Goal: Transaction & Acquisition: Purchase product/service

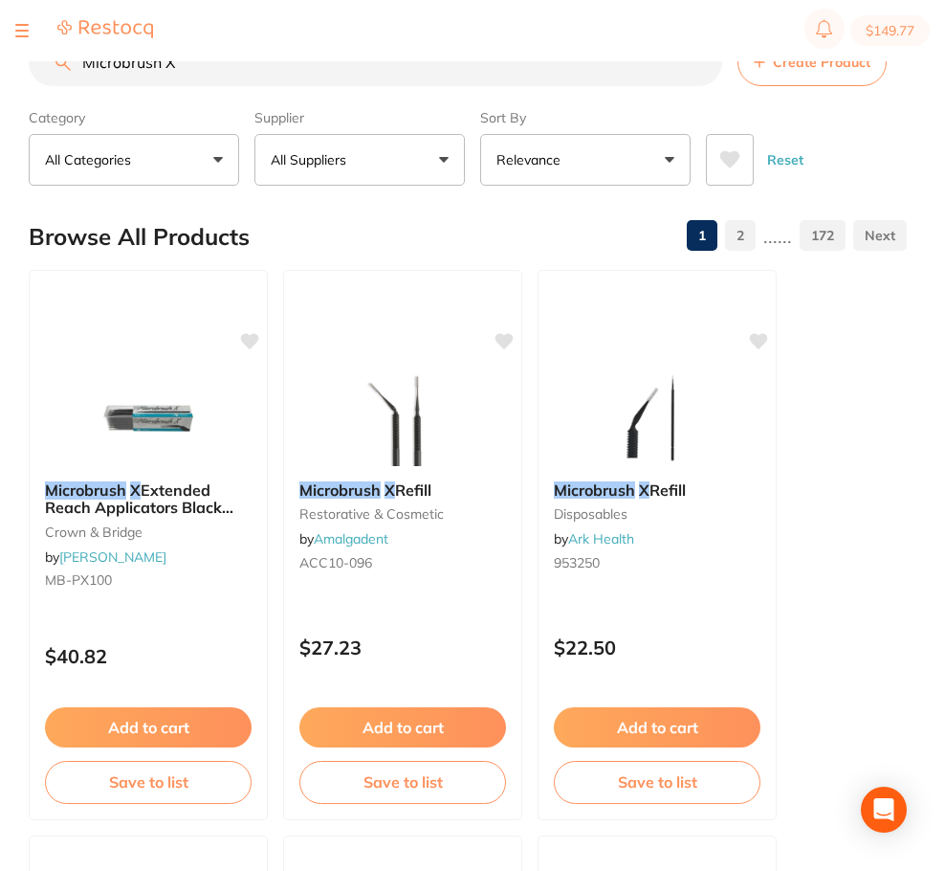
click at [164, 68] on input "Microbrush X" at bounding box center [376, 62] width 694 height 48
drag, startPoint x: 929, startPoint y: 175, endPoint x: 931, endPoint y: 150, distance: 25.0
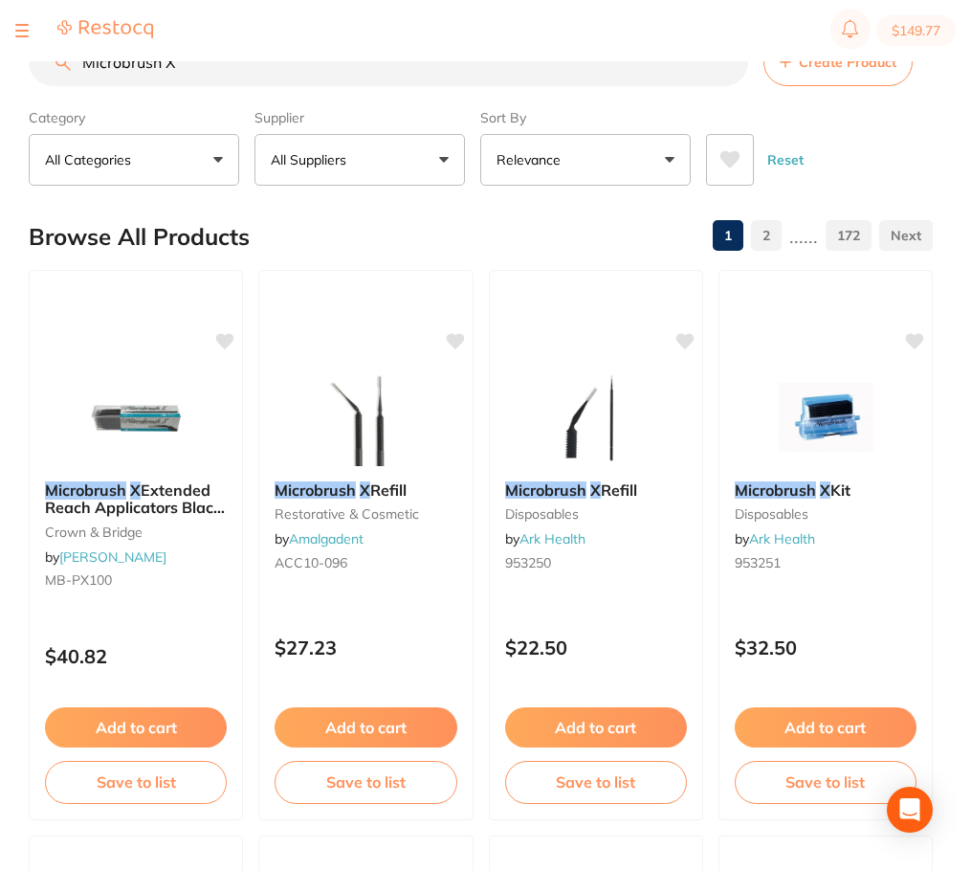
click at [114, 67] on input "Microbrush X" at bounding box center [389, 62] width 720 height 48
click at [181, 73] on input "Microbrush X" at bounding box center [389, 62] width 720 height 48
click at [170, 65] on input "Microbrush X" at bounding box center [389, 62] width 720 height 48
type input "M"
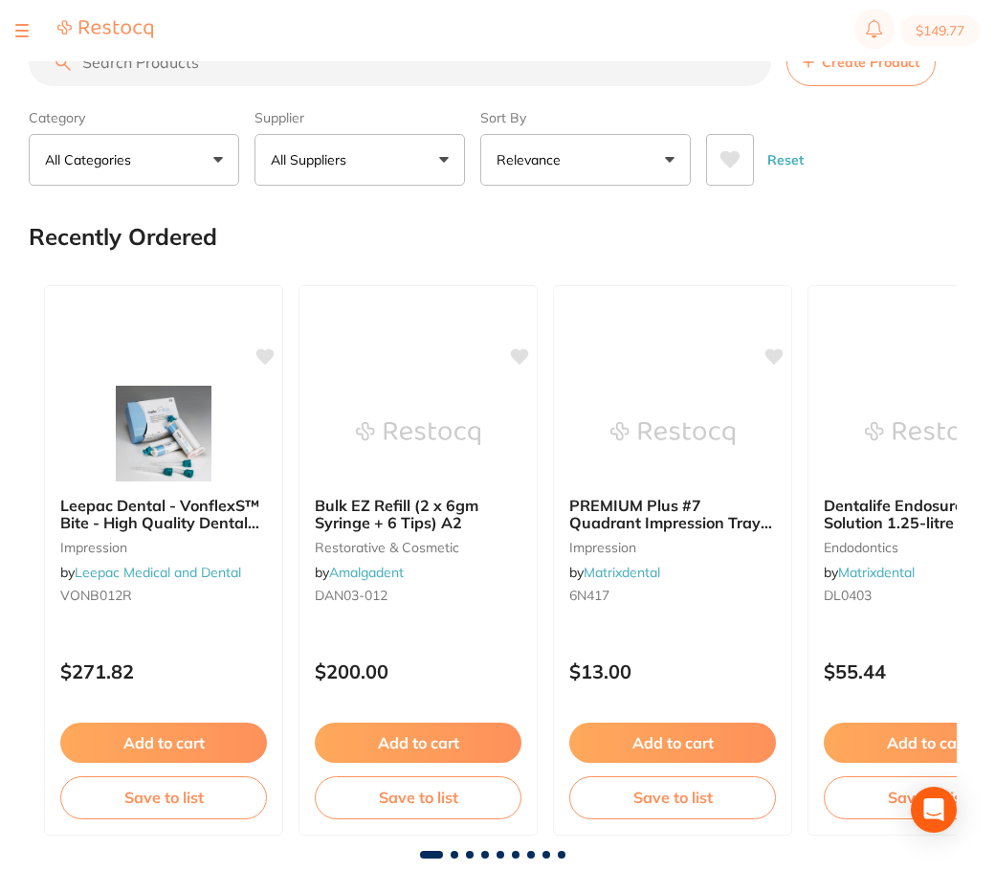
click at [429, 65] on input "search" at bounding box center [400, 62] width 743 height 48
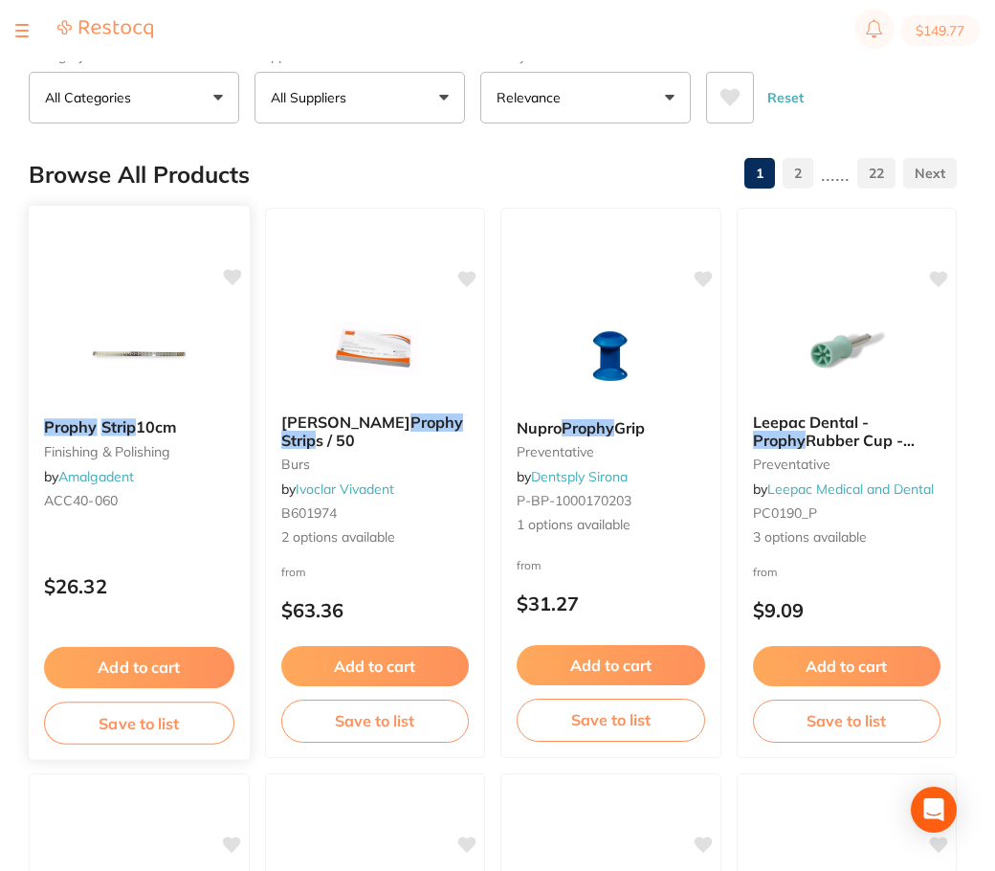
scroll to position [96, 0]
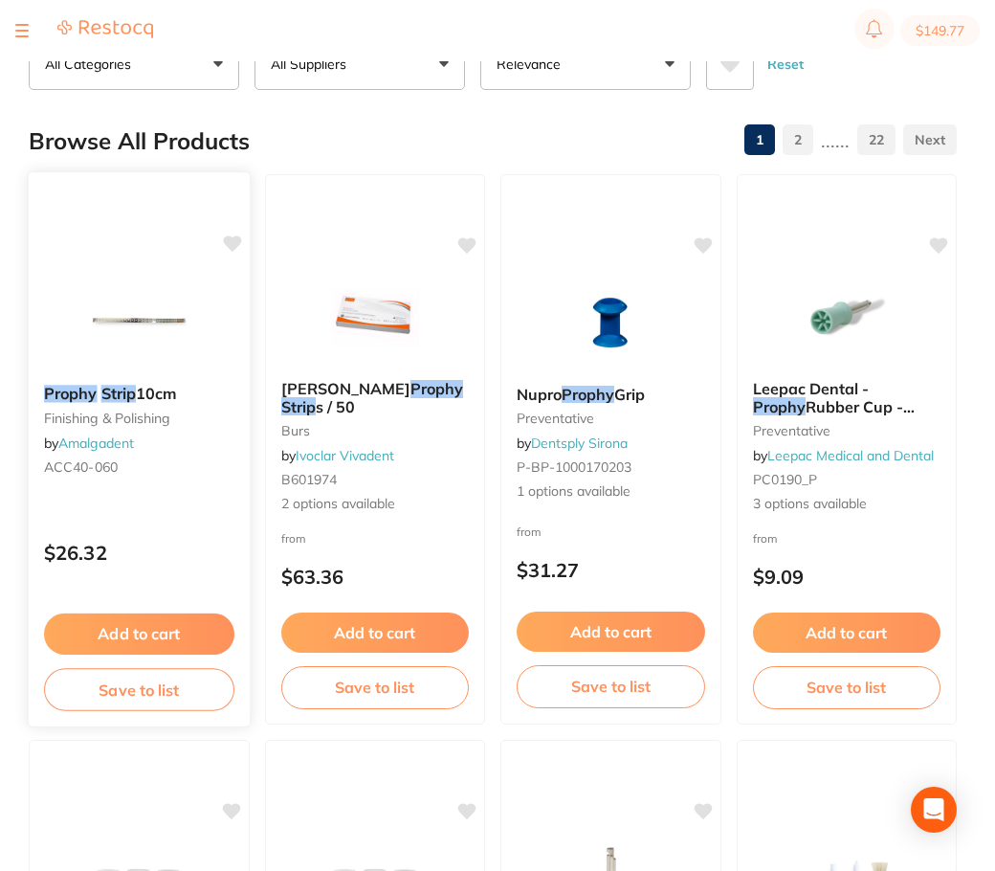
type input "prophy strip"
click at [233, 655] on button "Add to cart" at bounding box center [138, 633] width 189 height 41
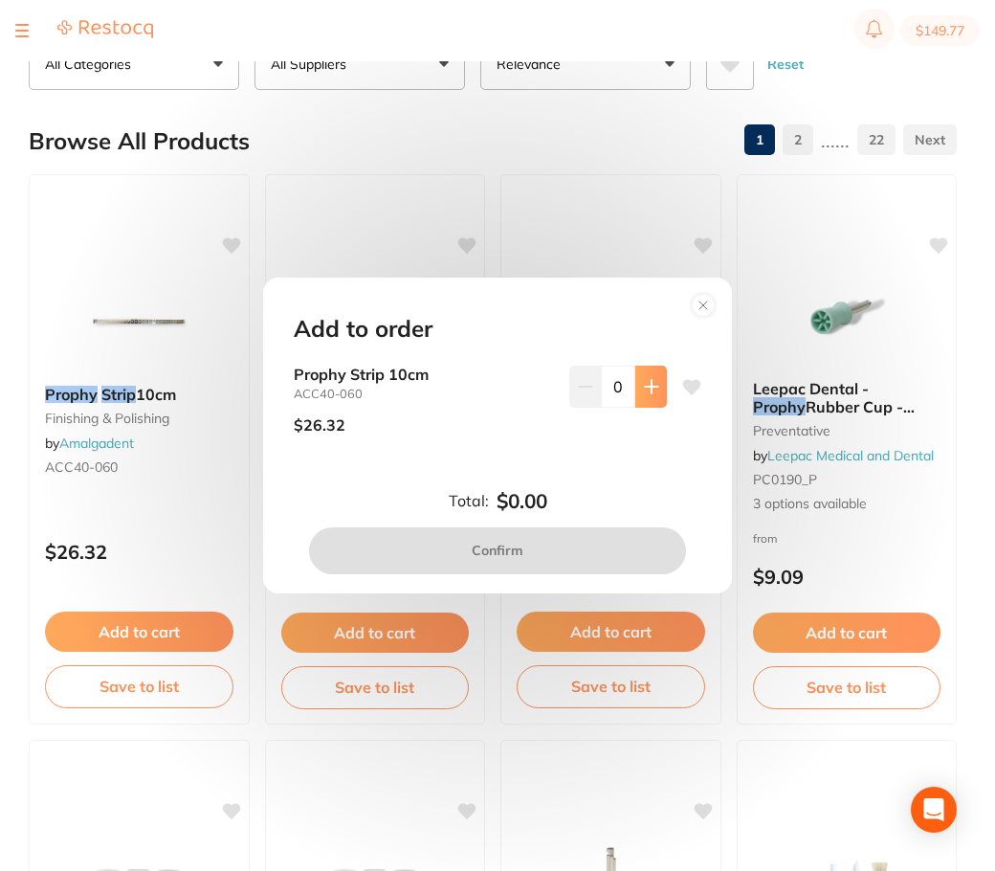
click at [652, 385] on icon at bounding box center [651, 386] width 15 height 15
type input "1"
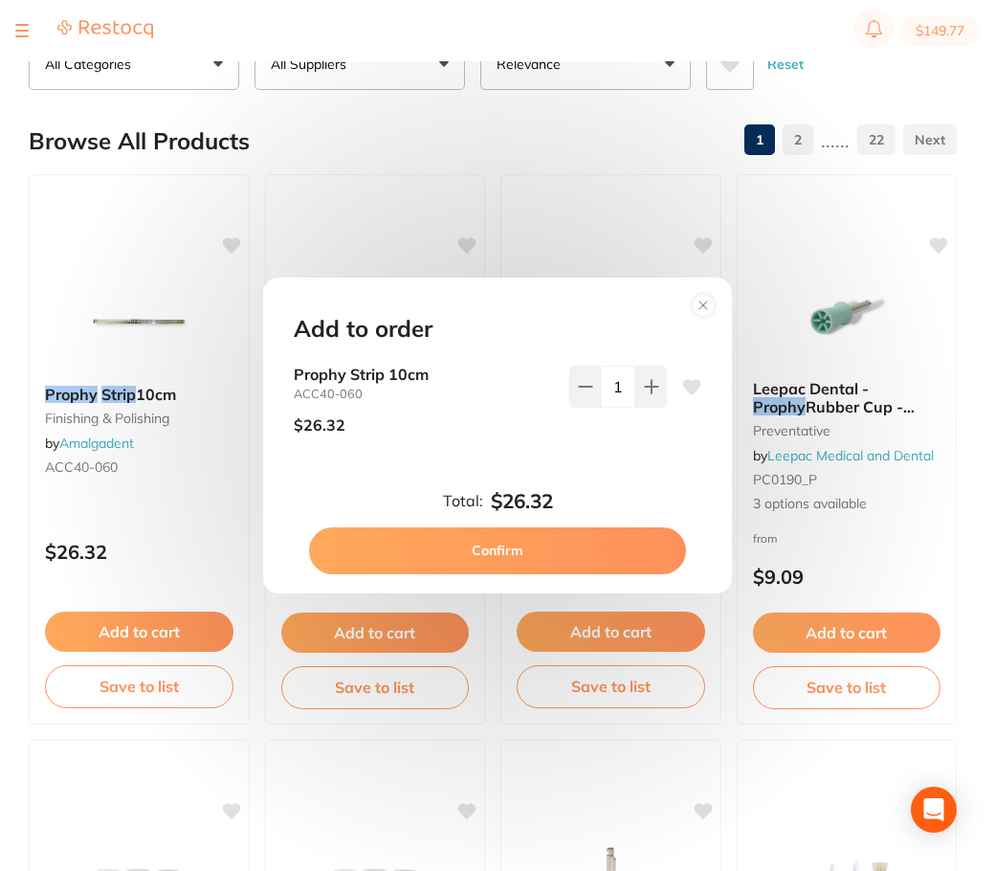
click at [552, 554] on button "Confirm" at bounding box center [497, 550] width 377 height 46
checkbox input "false"
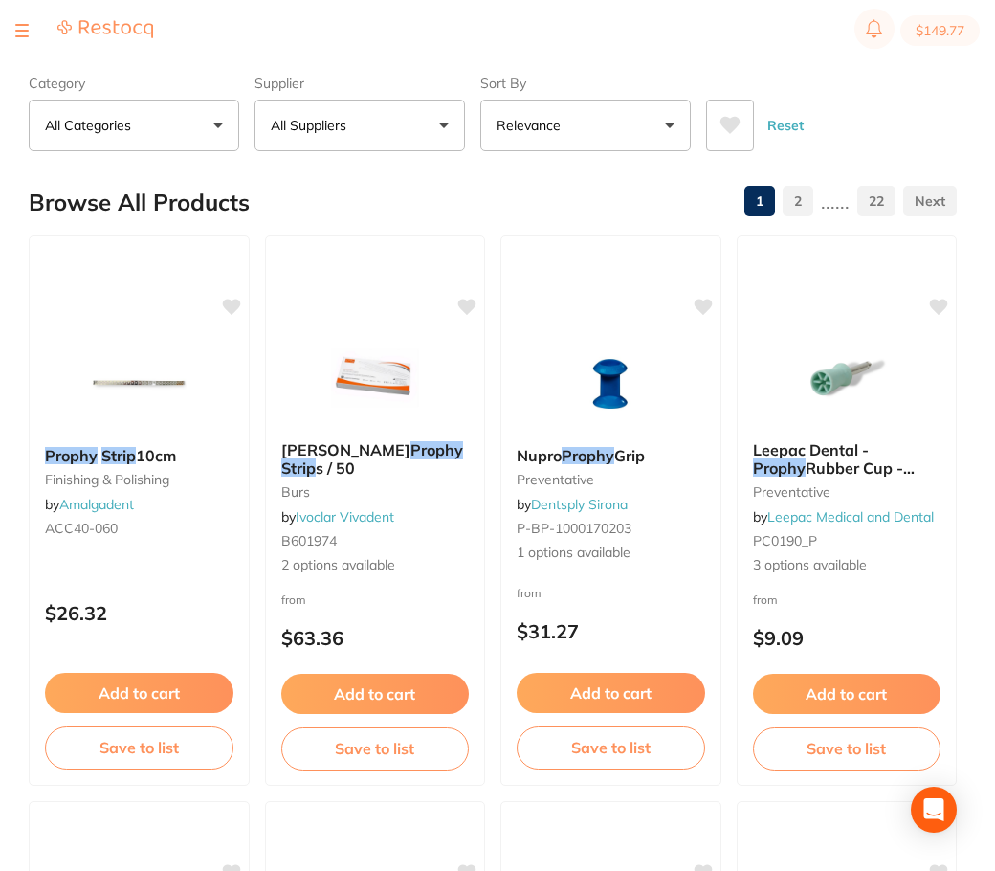
scroll to position [0, 0]
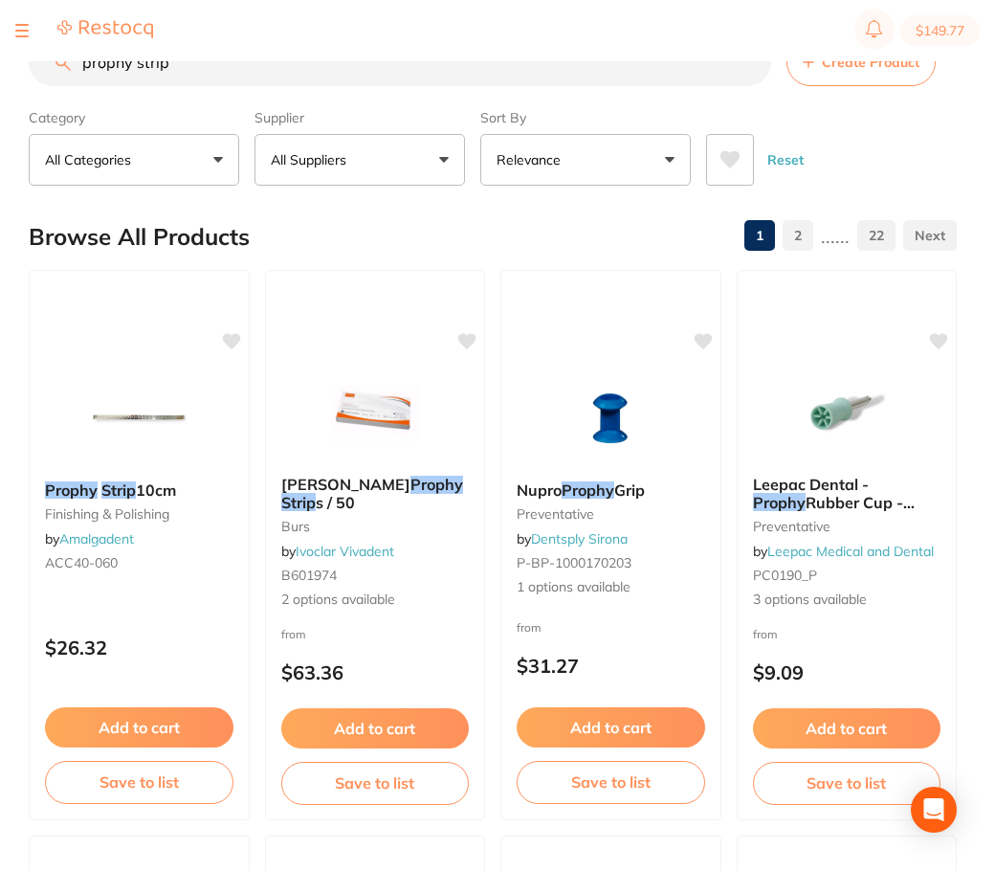
click at [427, 61] on input "prophy strip" at bounding box center [400, 62] width 743 height 48
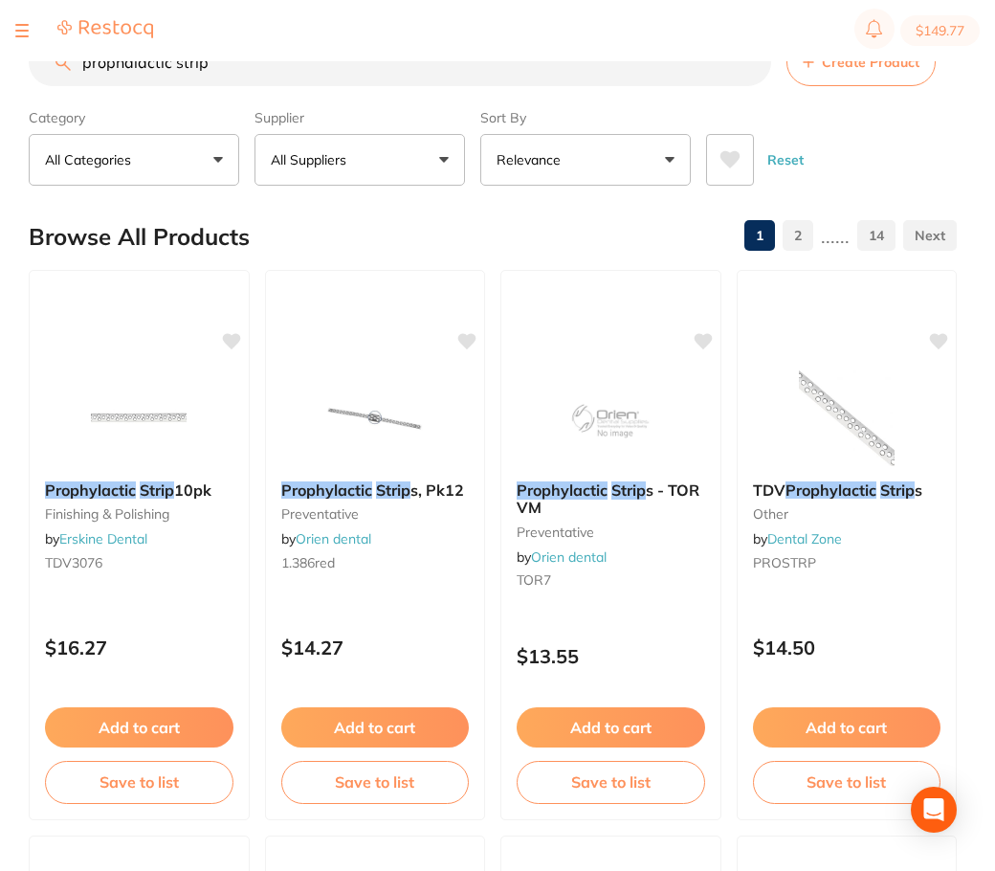
click at [427, 61] on input "prophalactic strip" at bounding box center [400, 62] width 743 height 48
click at [542, 74] on input "prophylactic strip" at bounding box center [400, 62] width 743 height 48
type input "prophylactic strip"
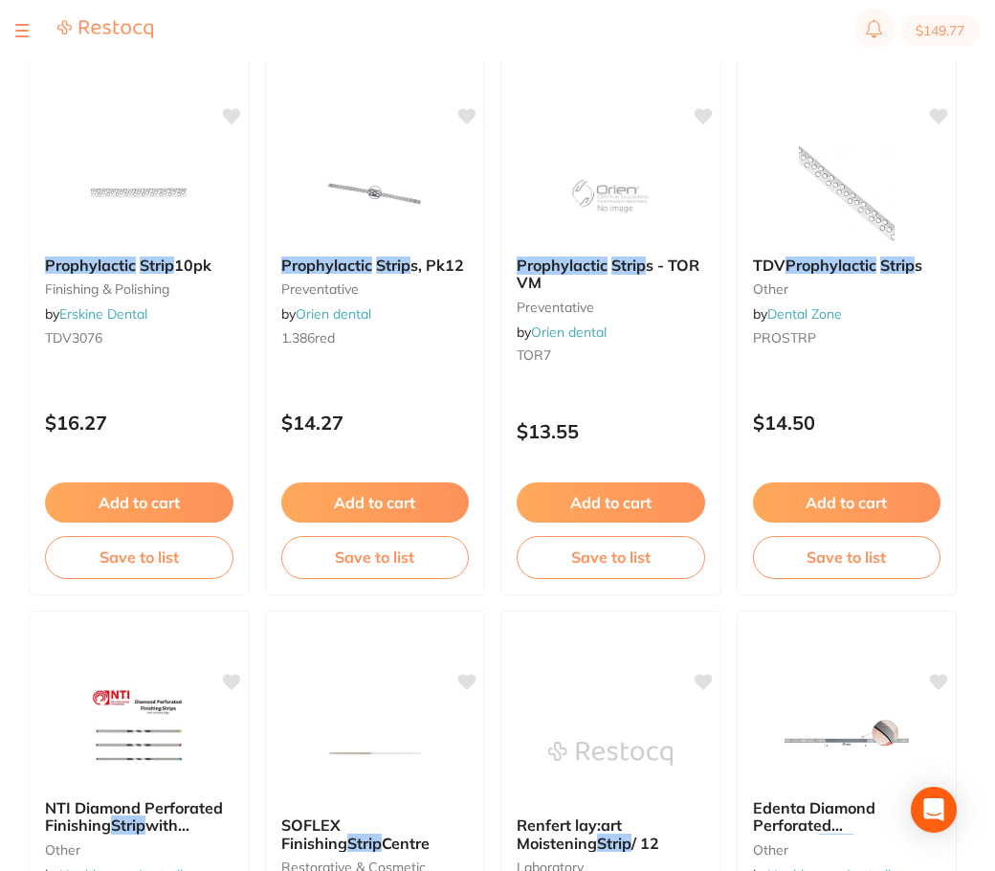
scroll to position [191, 0]
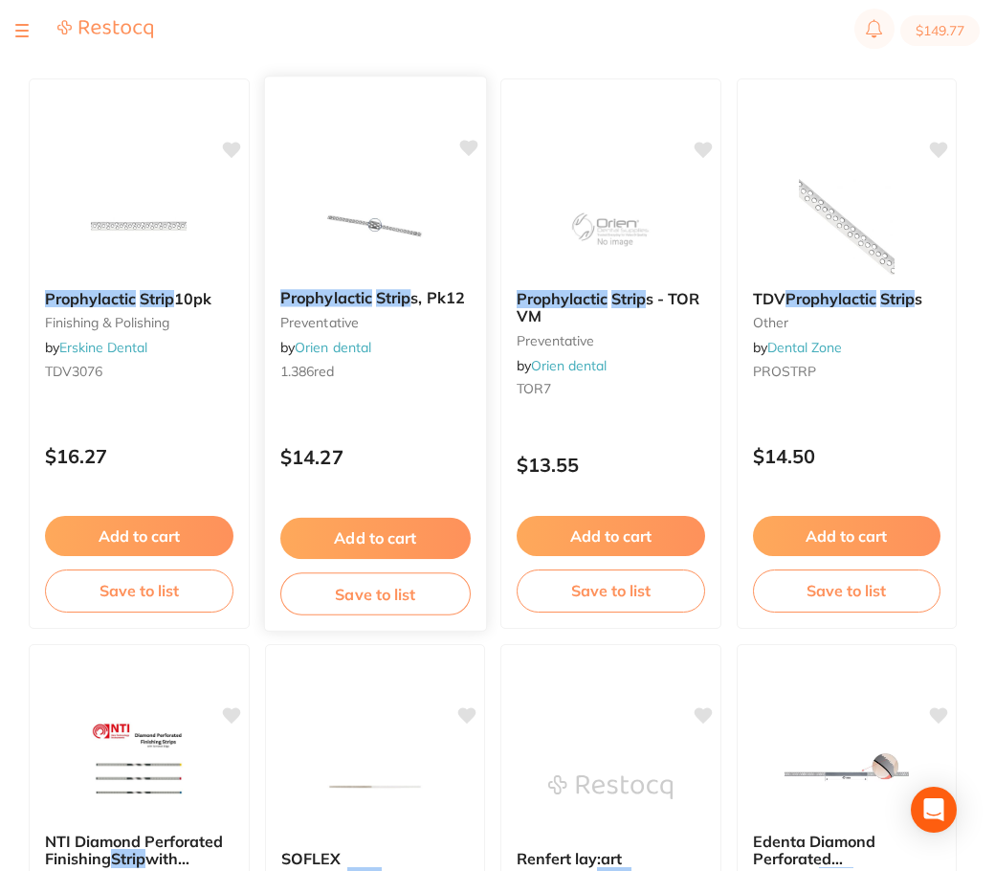
click at [437, 274] on img at bounding box center [374, 225] width 125 height 97
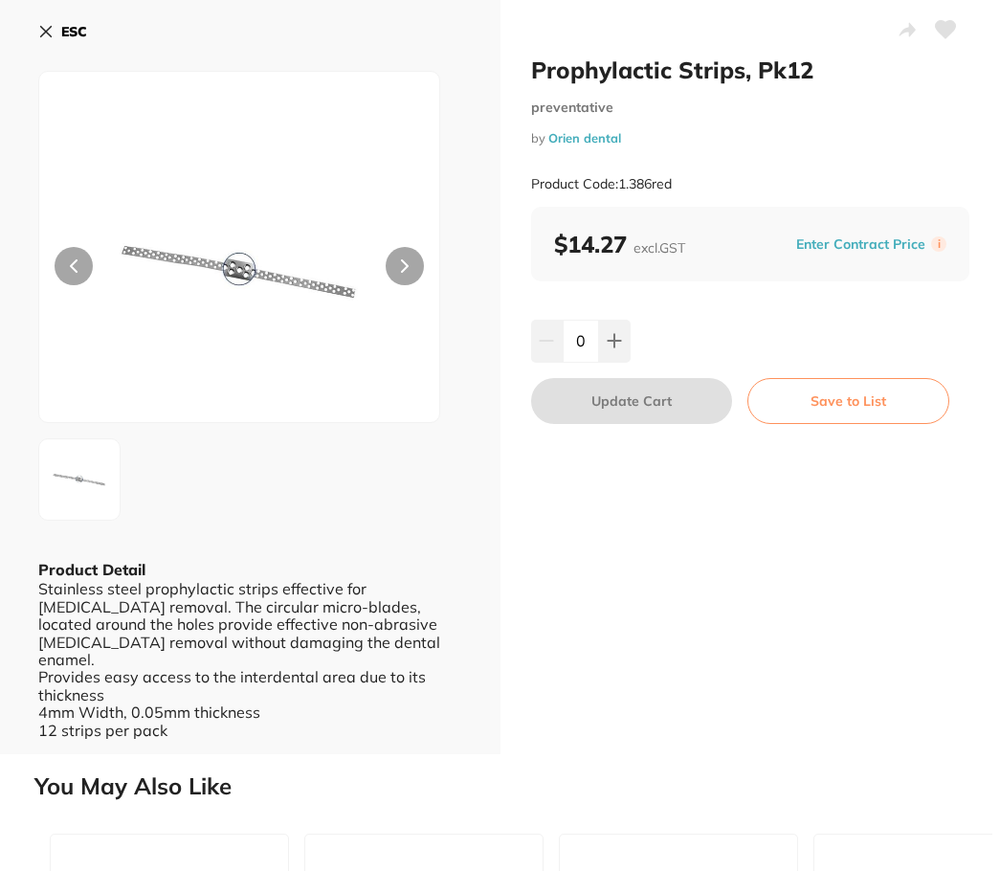
click at [47, 24] on icon at bounding box center [45, 31] width 15 height 15
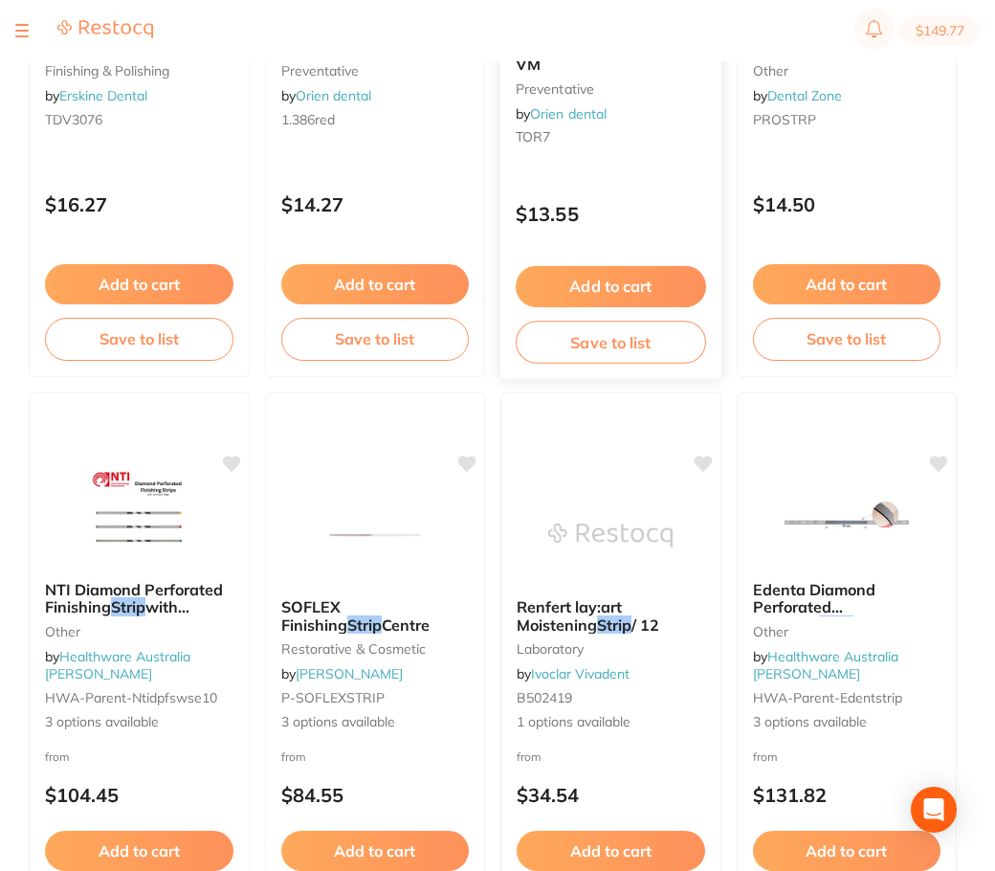
scroll to position [191, 0]
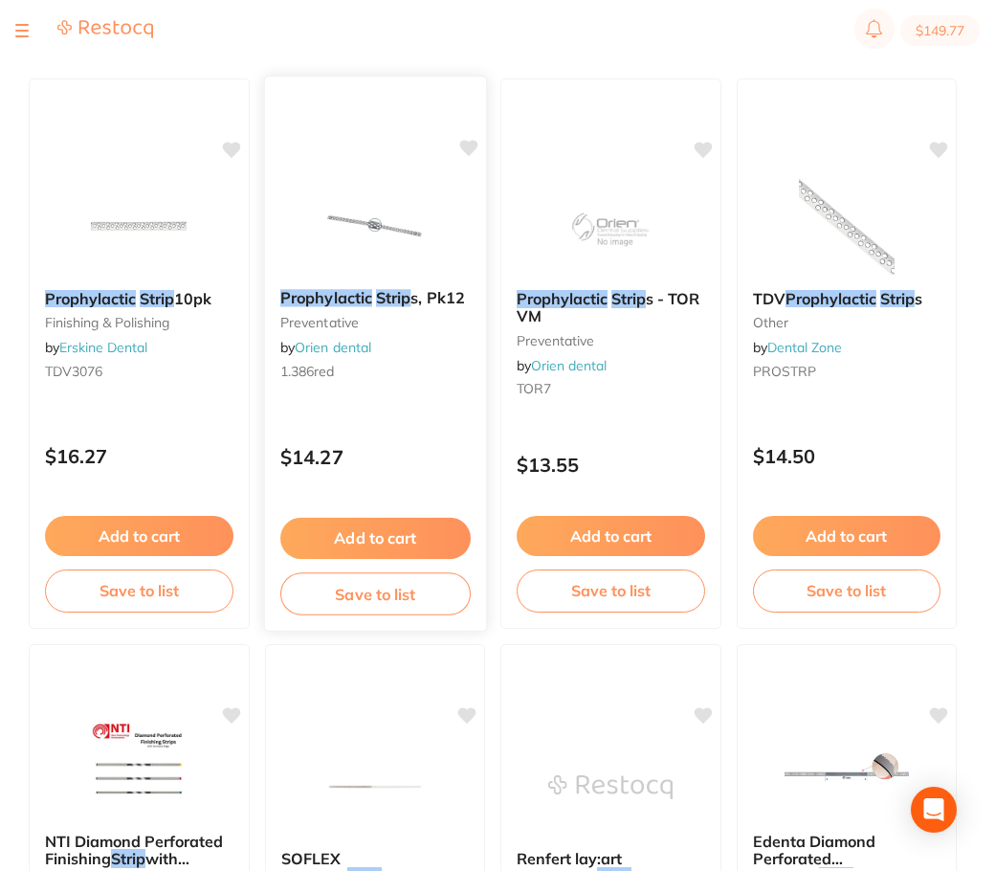
click at [470, 559] on button "Add to cart" at bounding box center [374, 538] width 189 height 41
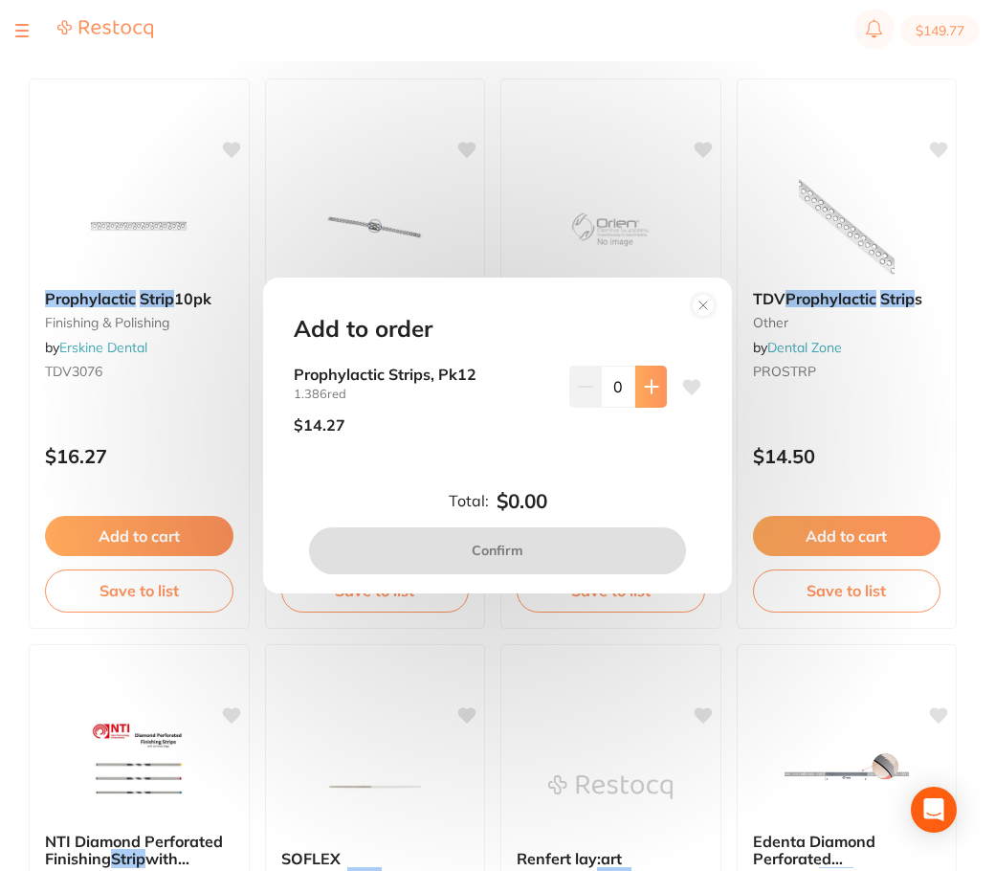
click at [644, 405] on button at bounding box center [651, 387] width 32 height 42
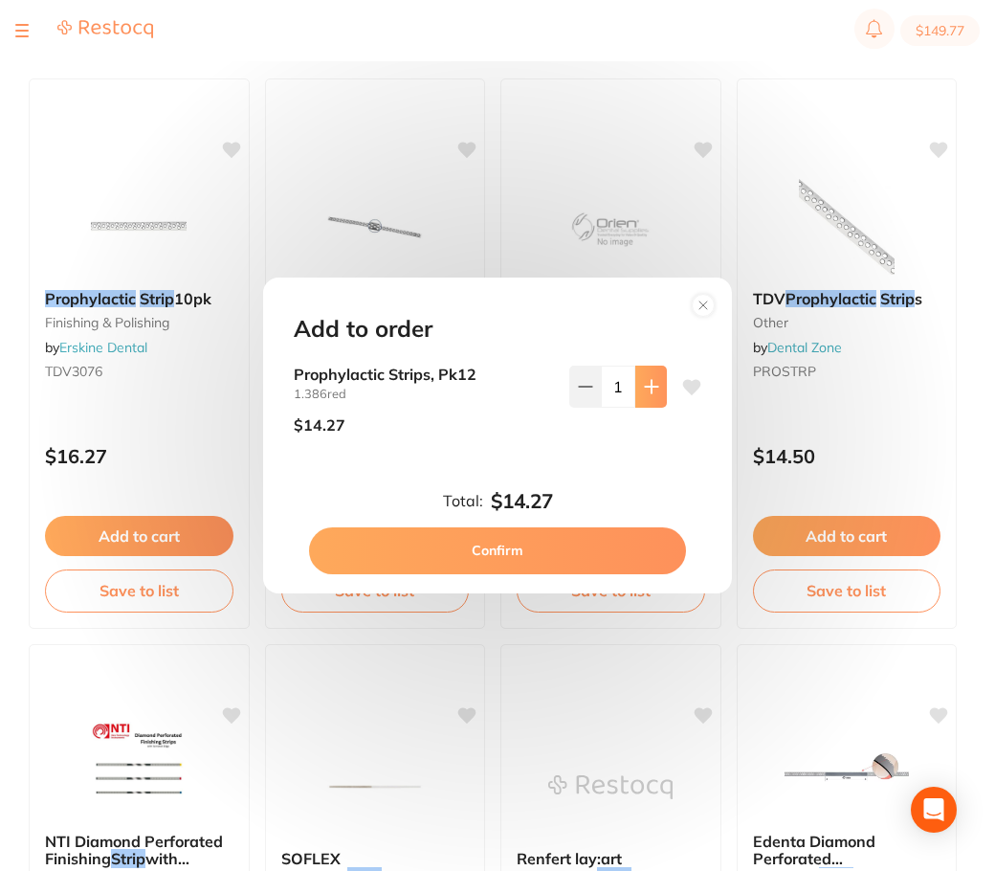
click at [648, 390] on icon at bounding box center [651, 386] width 15 height 15
type input "2"
click at [535, 556] on button "Confirm" at bounding box center [497, 550] width 377 height 46
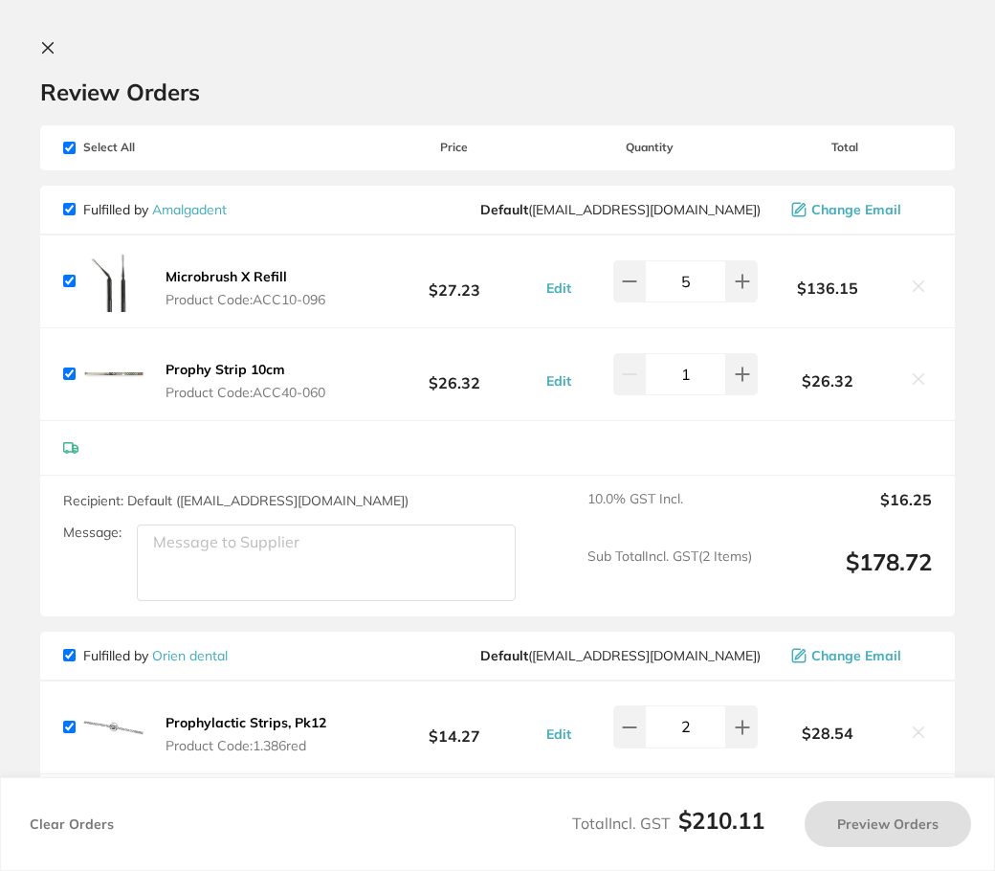
checkbox input "true"
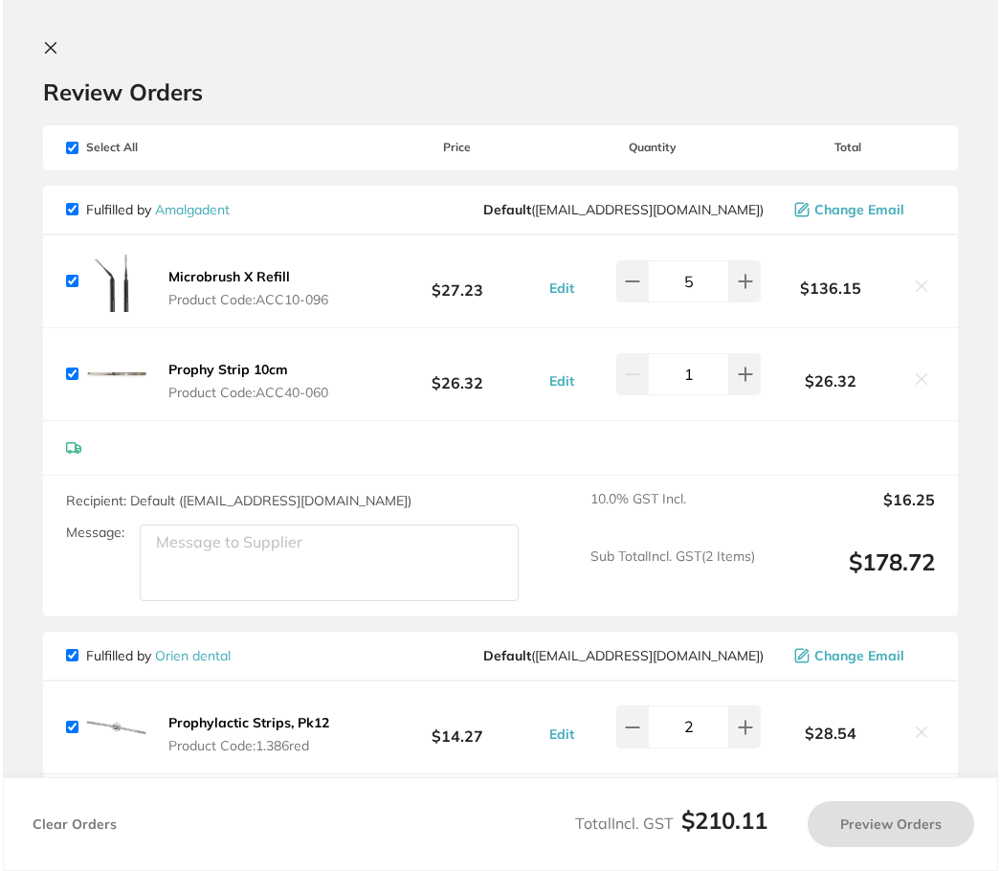
scroll to position [0, 0]
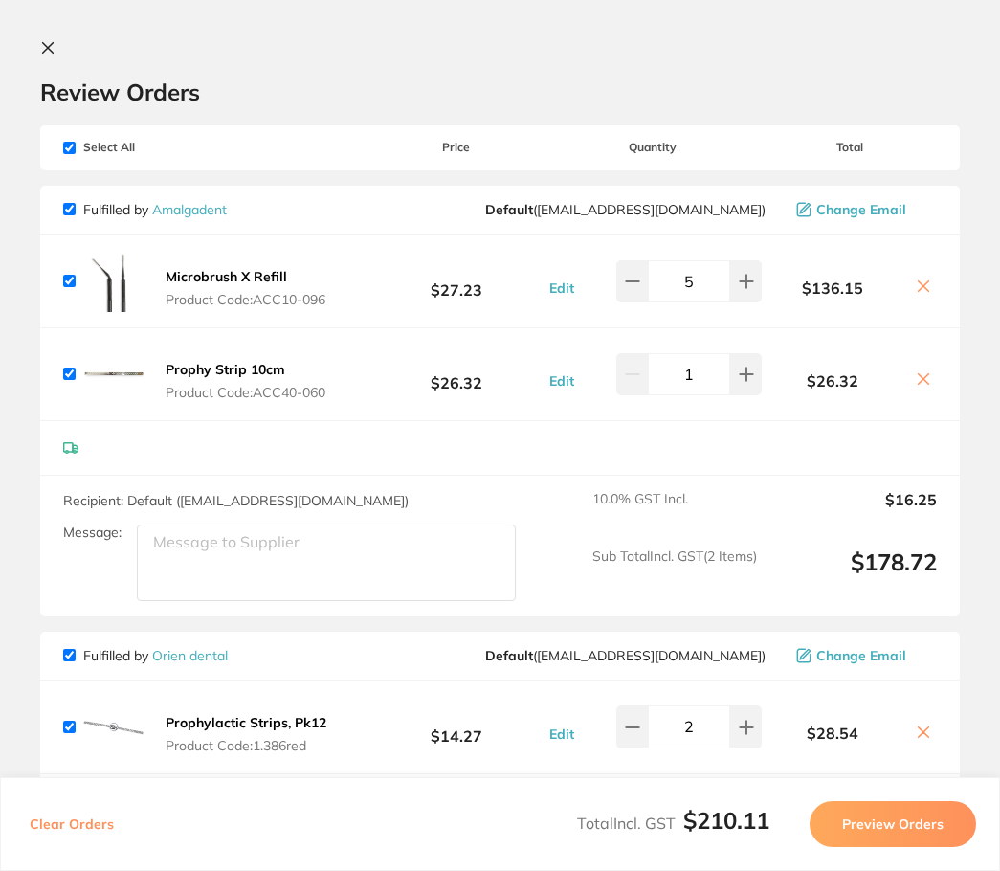
click at [916, 281] on icon at bounding box center [923, 285] width 15 height 15
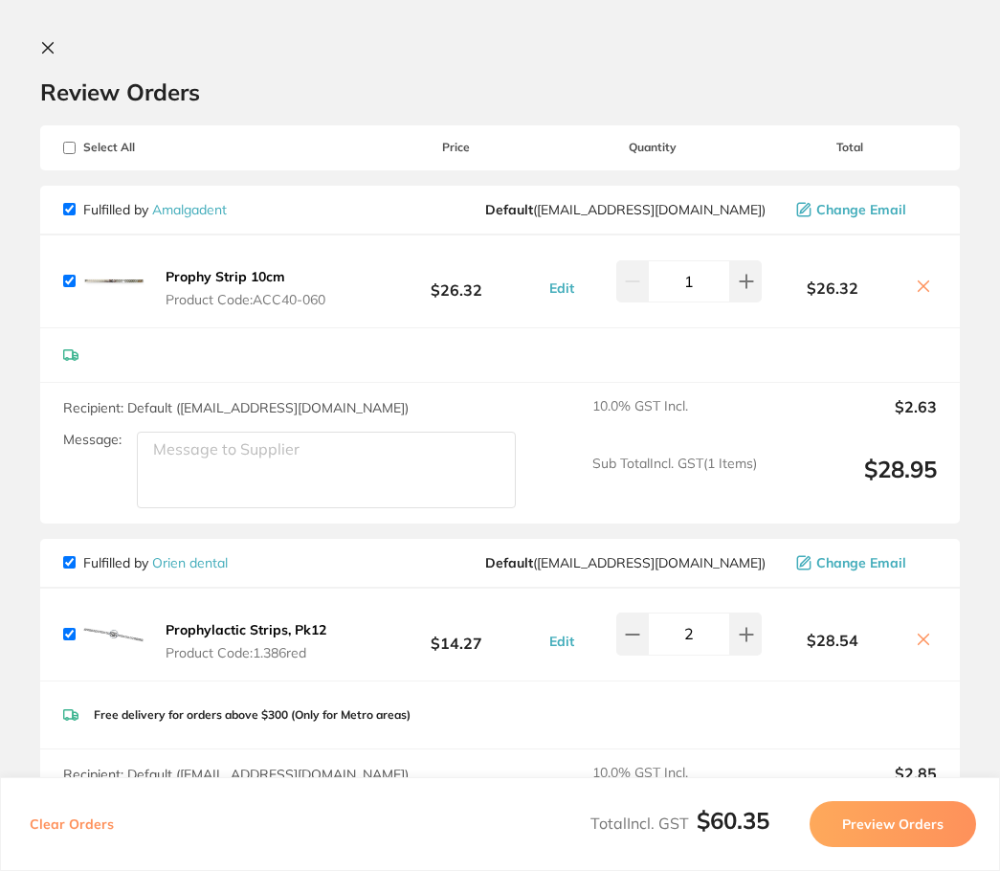
checkbox input "true"
click at [218, 278] on b "Prophy Strip 10cm" at bounding box center [226, 276] width 120 height 17
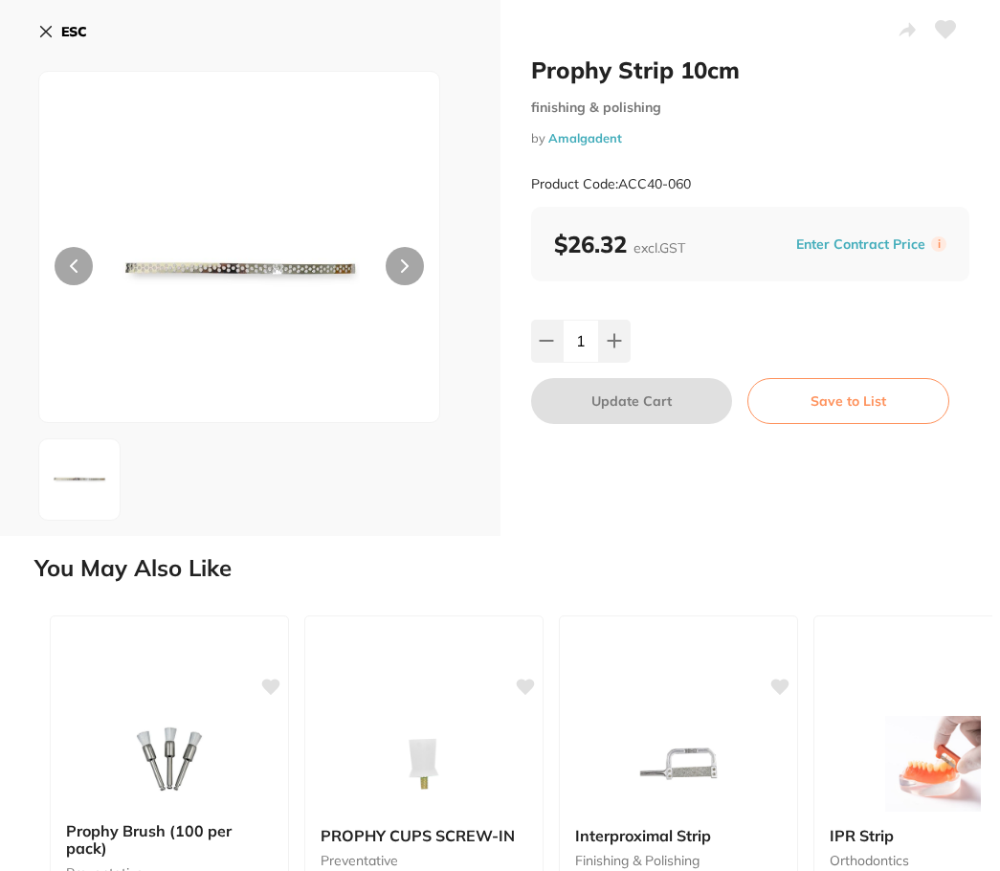
click at [45, 33] on icon at bounding box center [46, 32] width 11 height 11
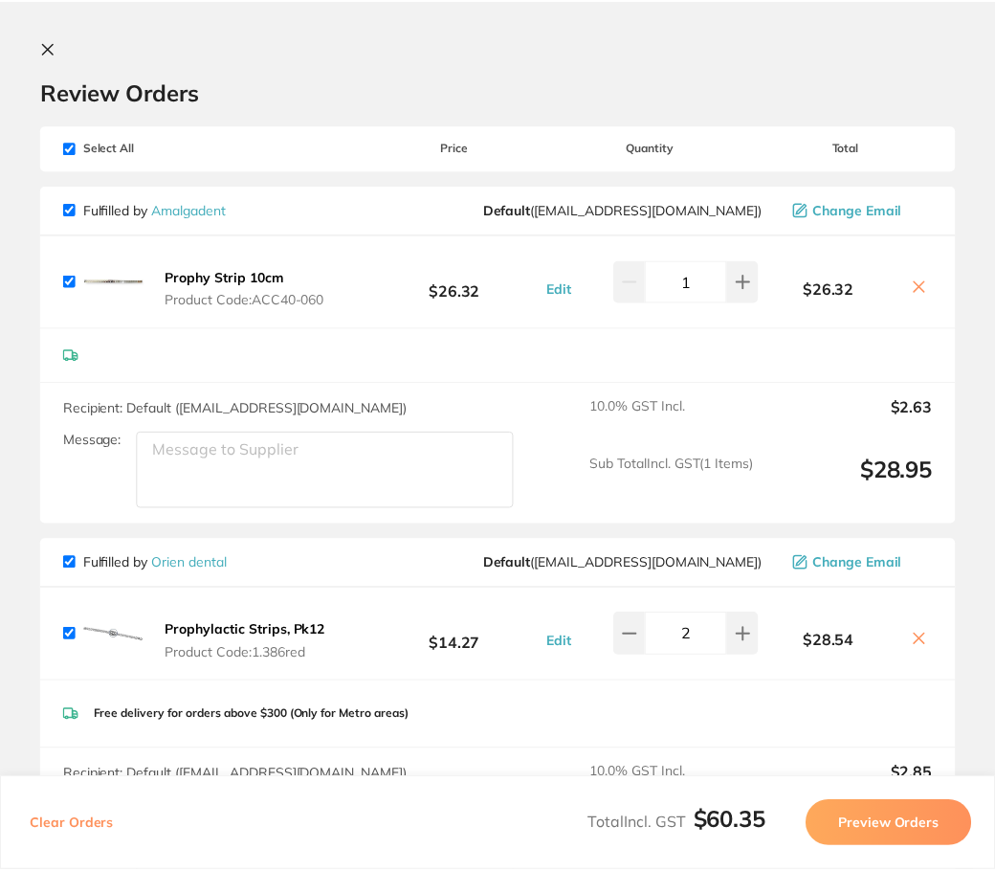
scroll to position [191, 0]
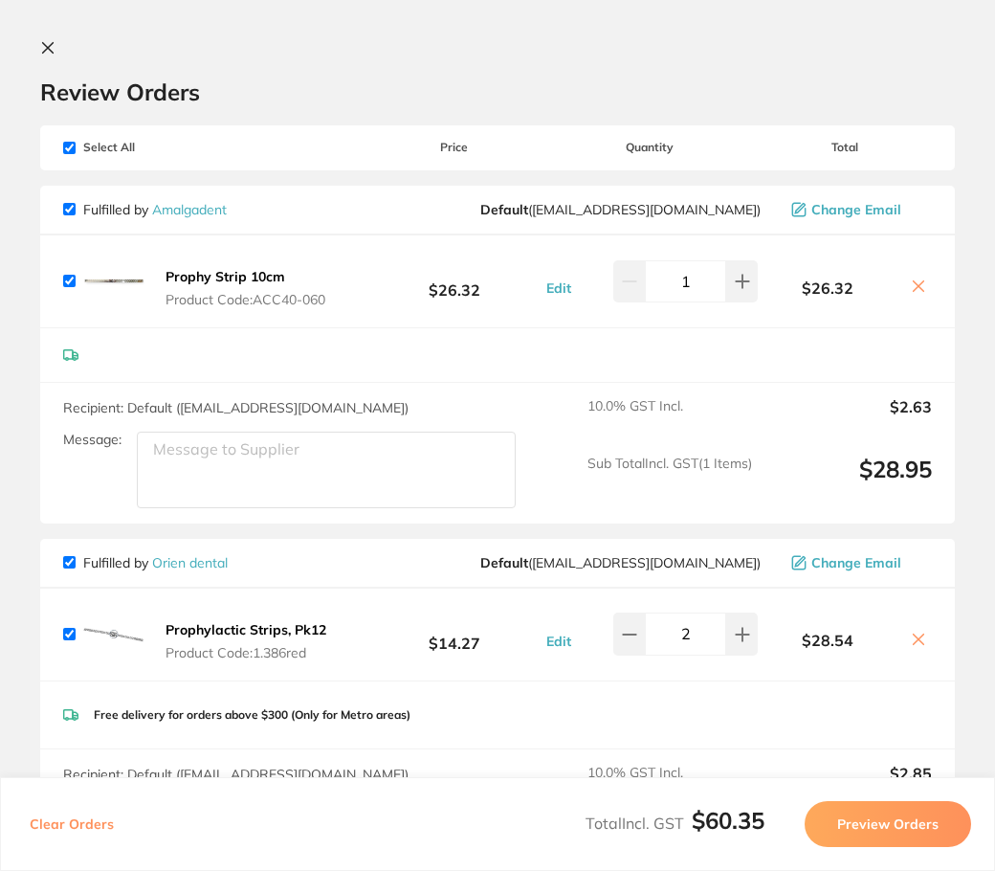
click at [33, 43] on section "Review Orders Your orders are being processed and we will notify you once we ha…" at bounding box center [497, 435] width 995 height 871
click at [43, 46] on icon at bounding box center [48, 48] width 11 height 11
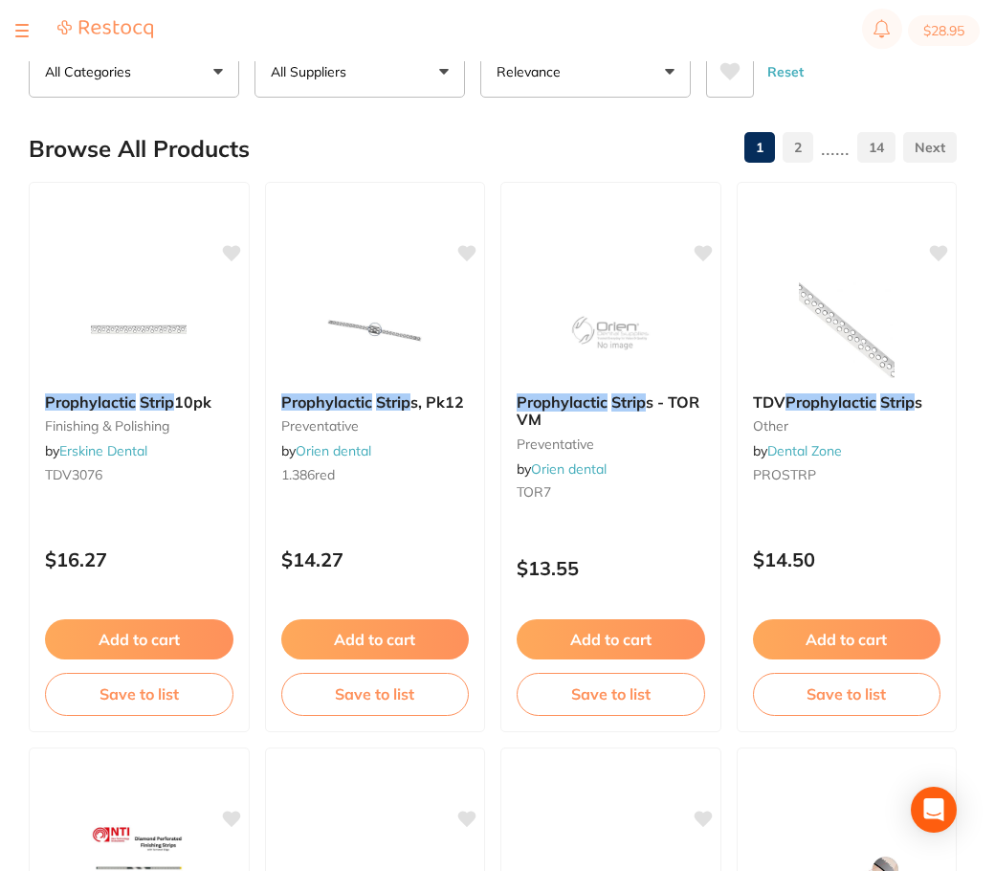
scroll to position [0, 0]
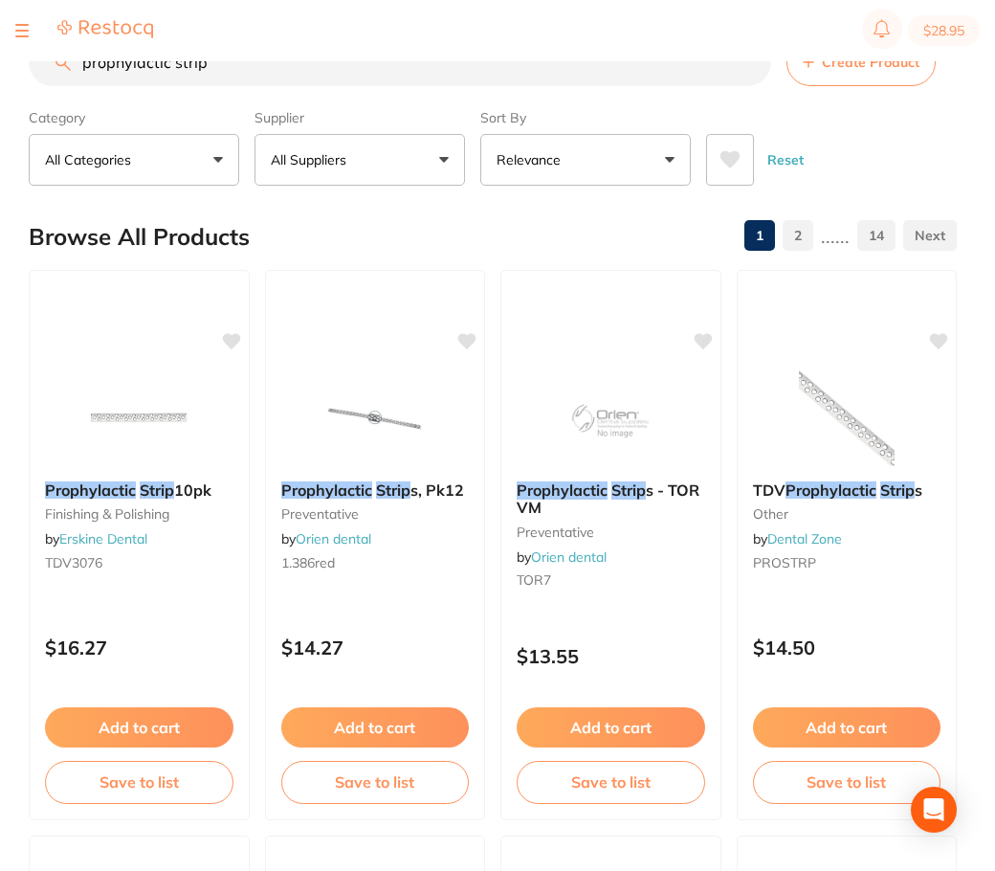
drag, startPoint x: 471, startPoint y: 61, endPoint x: 190, endPoint y: 51, distance: 280.6
click at [208, 56] on div "$28.95 Jindalee Complete Denta... Switch account Jindalee Complete Dental $28.9…" at bounding box center [497, 405] width 995 height 810
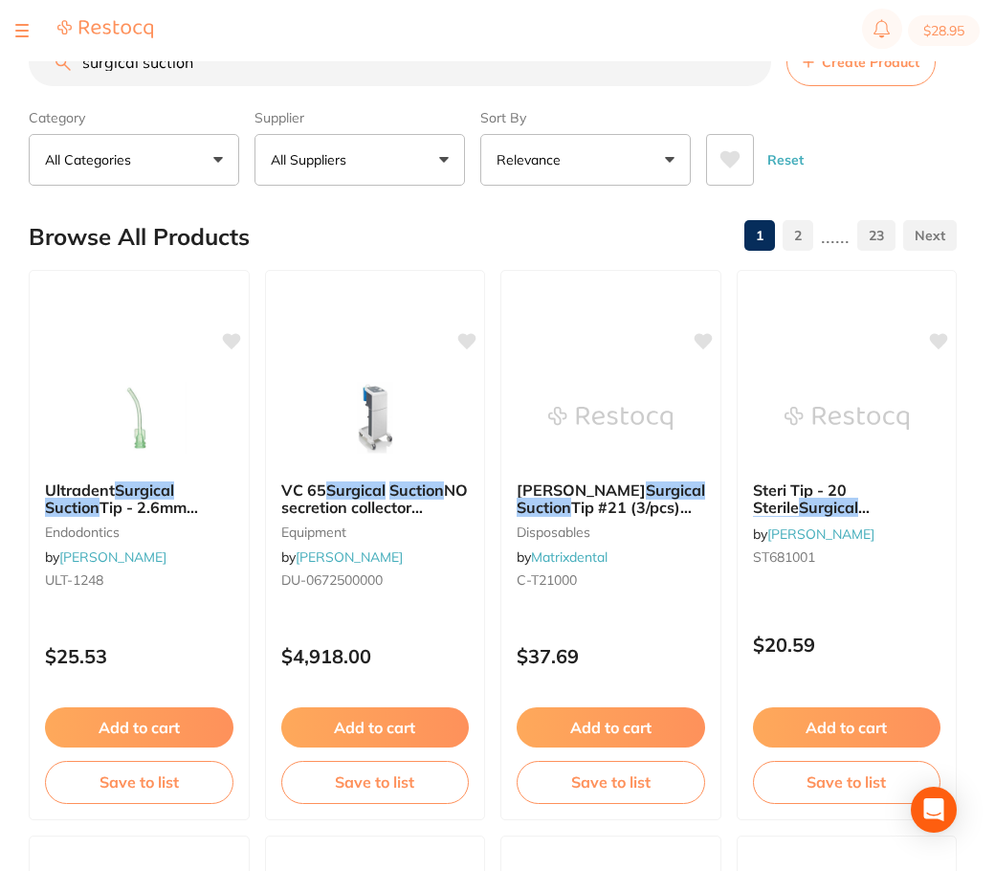
click at [498, 59] on input "surgical suction" at bounding box center [400, 62] width 743 height 48
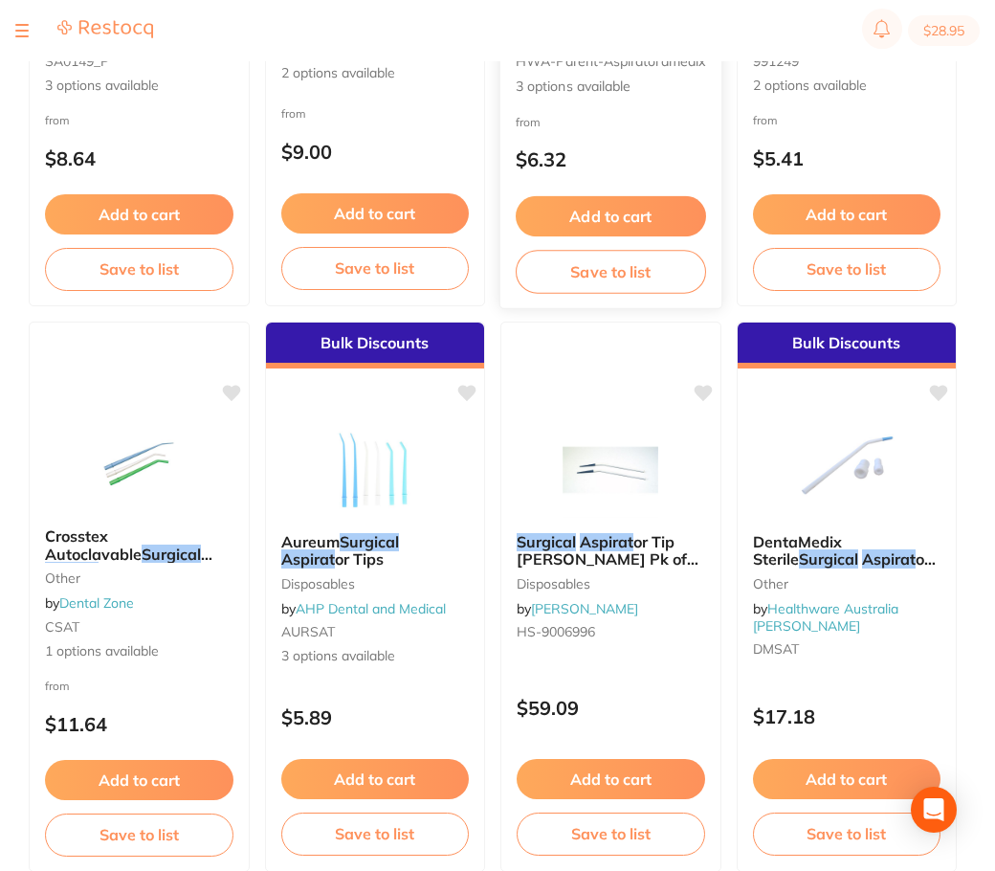
scroll to position [383, 0]
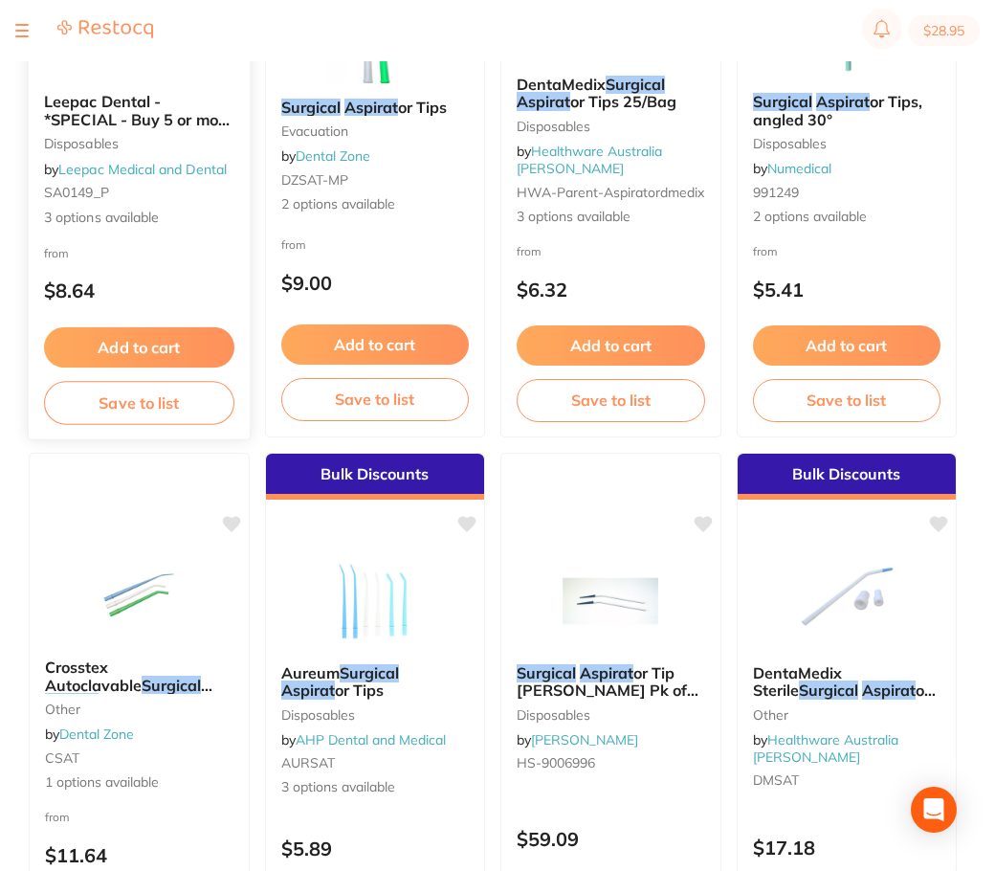
click at [202, 78] on img at bounding box center [139, 29] width 125 height 97
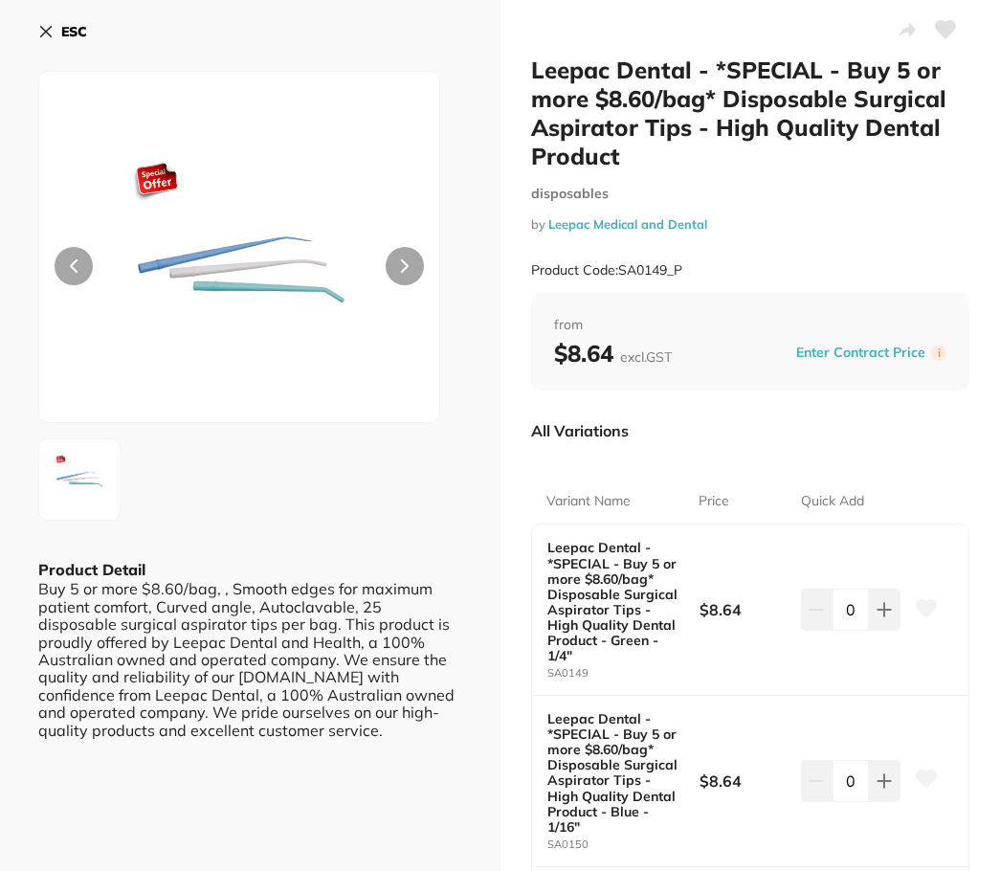
click at [408, 263] on button at bounding box center [405, 266] width 38 height 38
click at [46, 26] on icon at bounding box center [45, 31] width 15 height 15
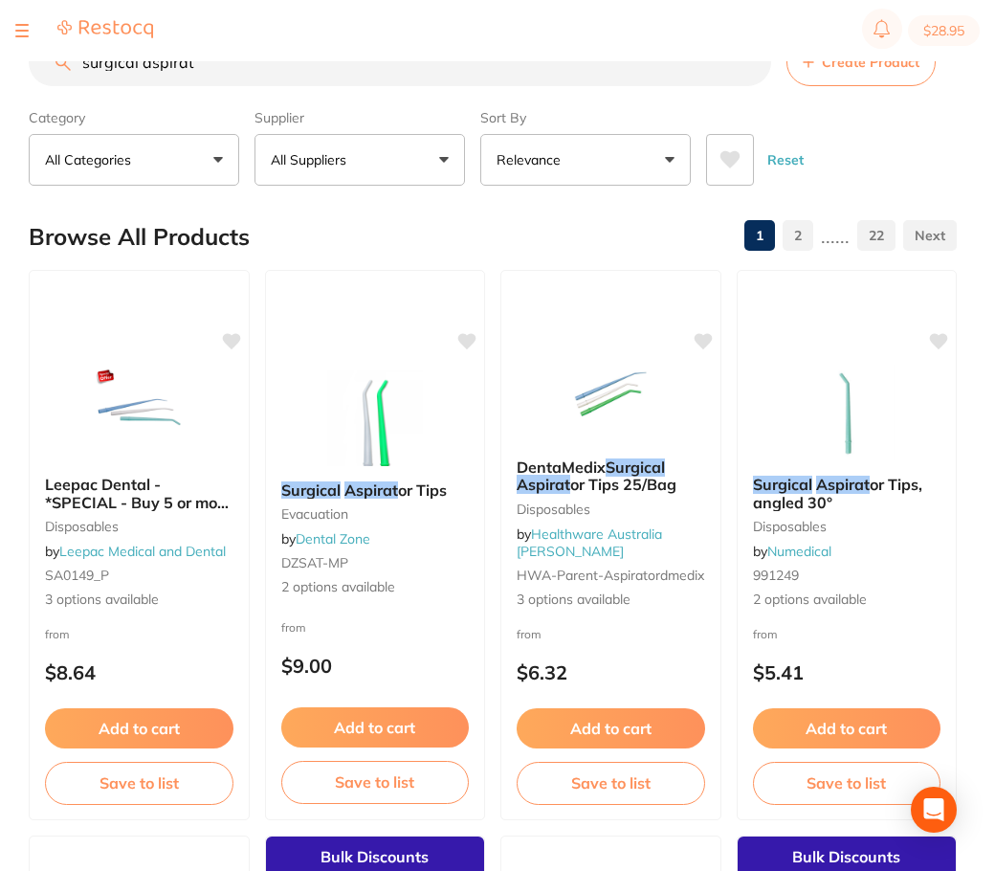
click at [434, 62] on input "surgical aspirat" at bounding box center [400, 62] width 743 height 48
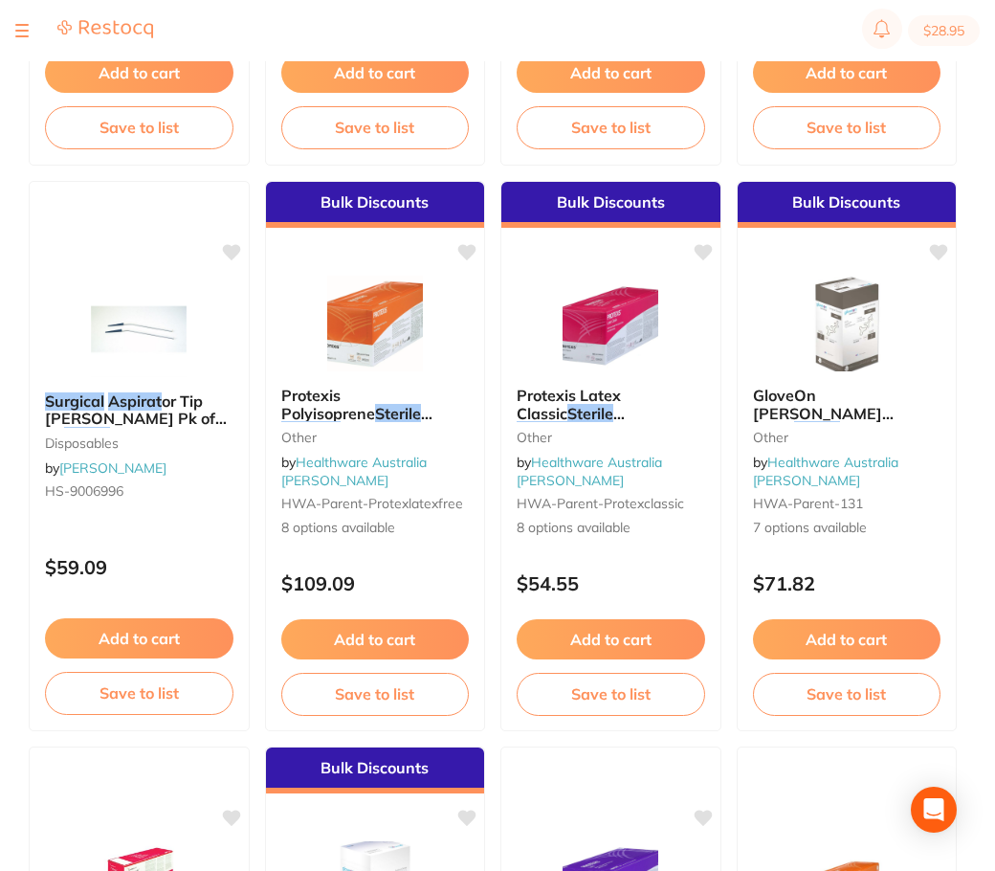
scroll to position [1244, 0]
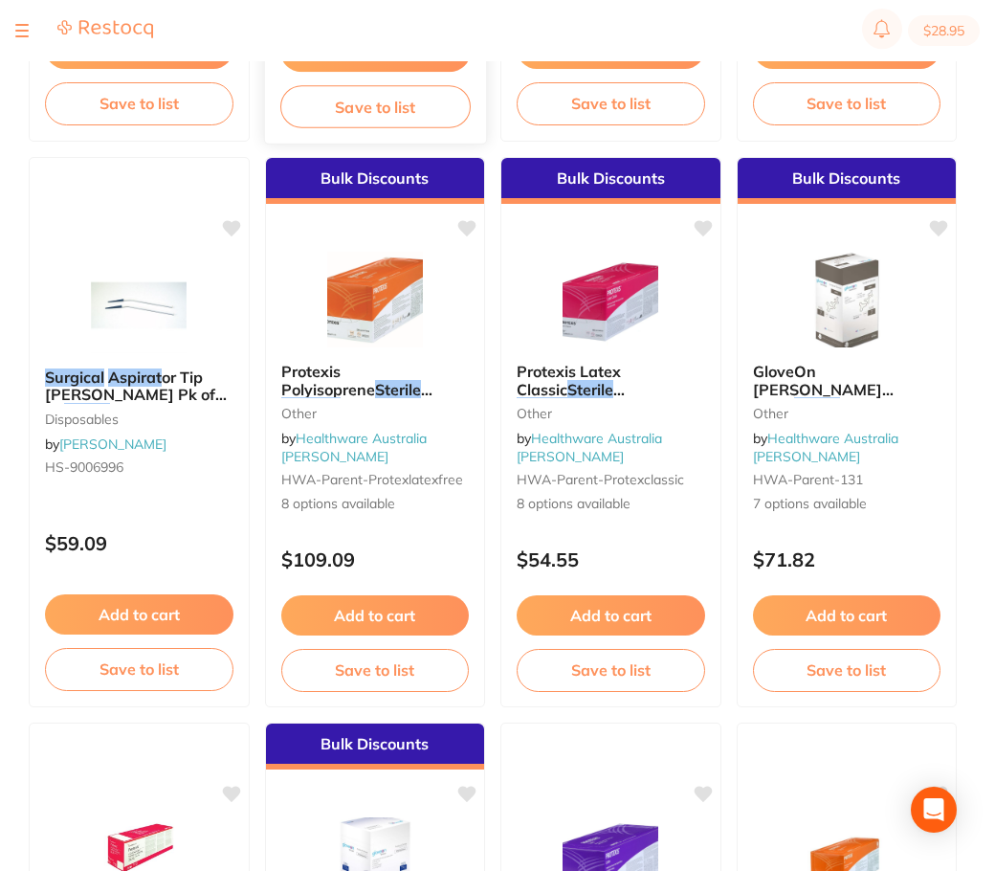
type input "surgical sterile aspirat"
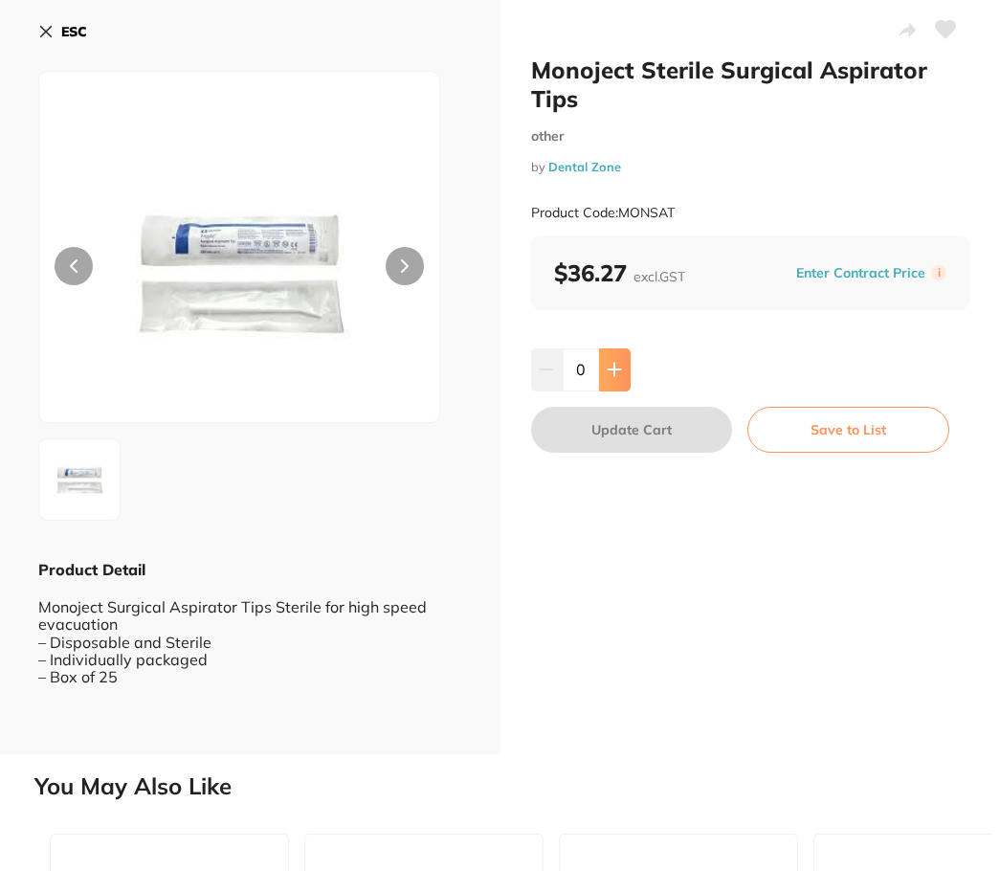
click at [607, 373] on icon at bounding box center [614, 369] width 15 height 15
click at [611, 373] on icon at bounding box center [614, 369] width 15 height 15
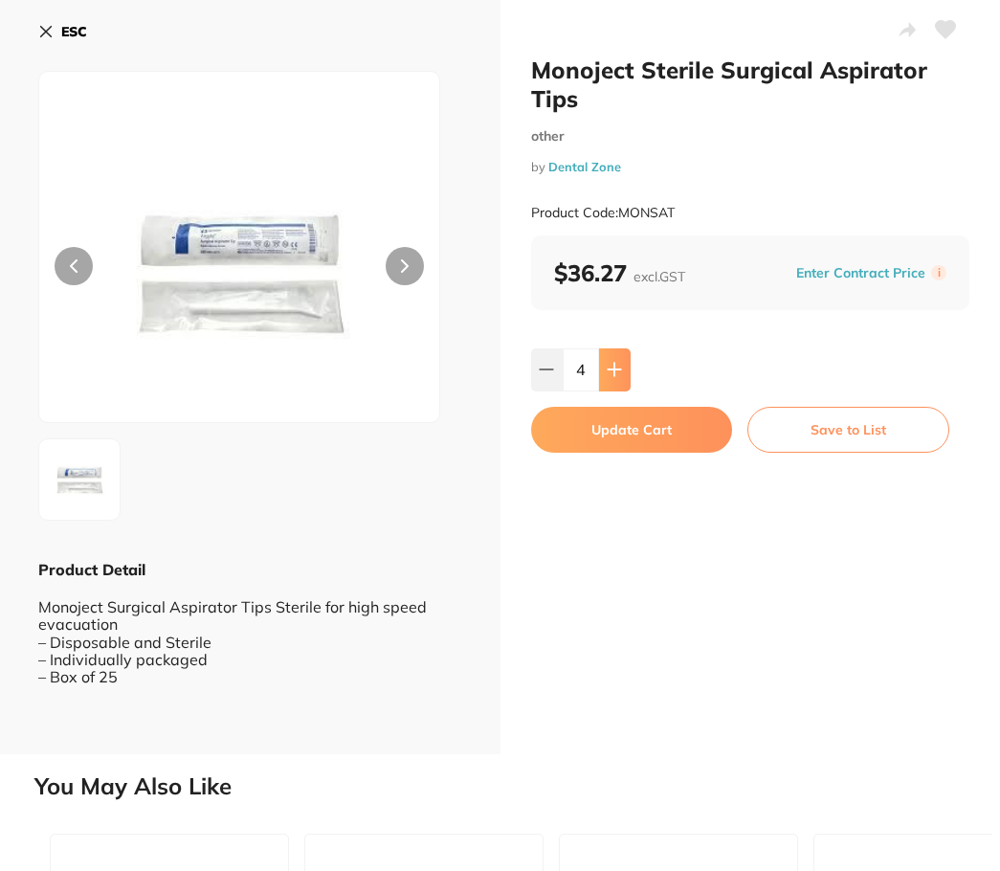
type input "5"
click at [613, 426] on button "Update Cart" at bounding box center [632, 430] width 202 height 46
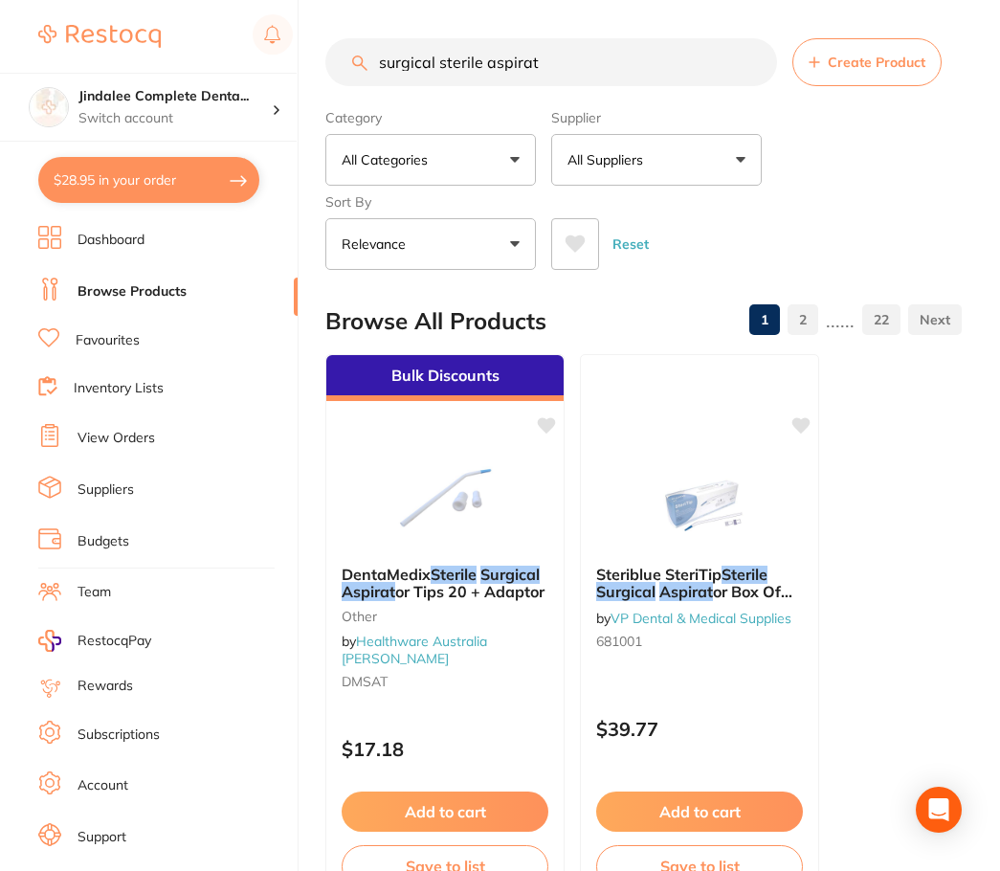
checkbox input "false"
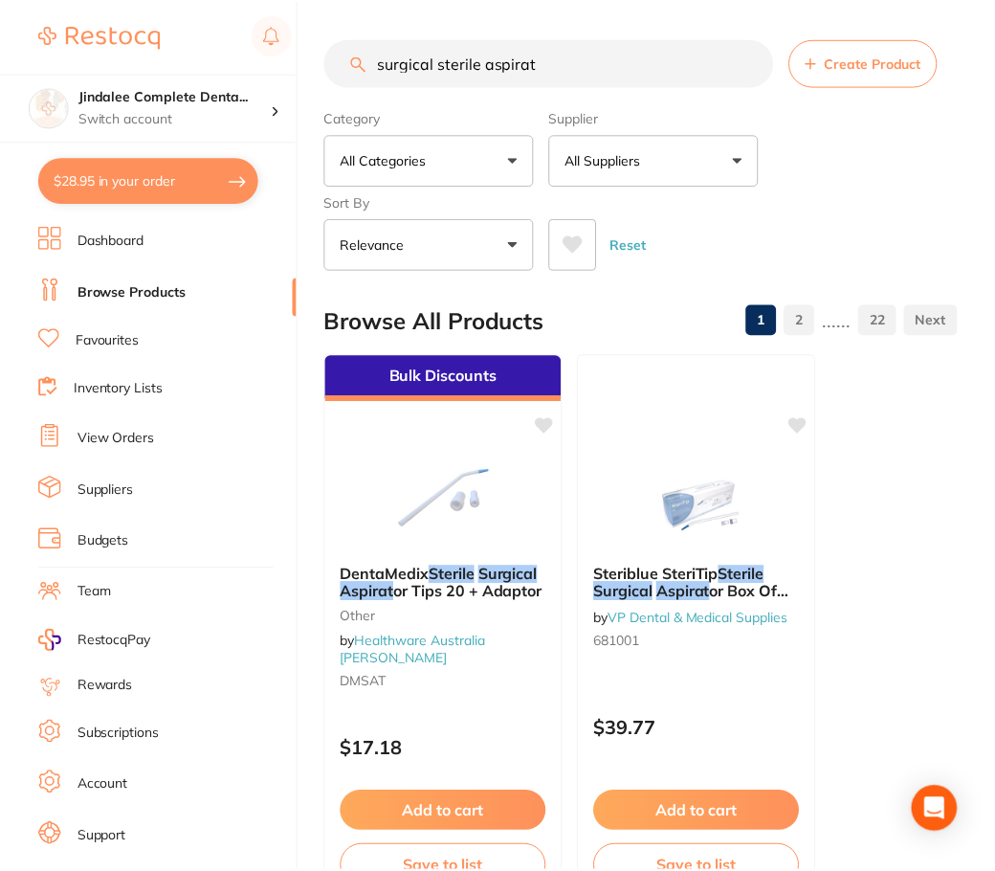
scroll to position [1244, 0]
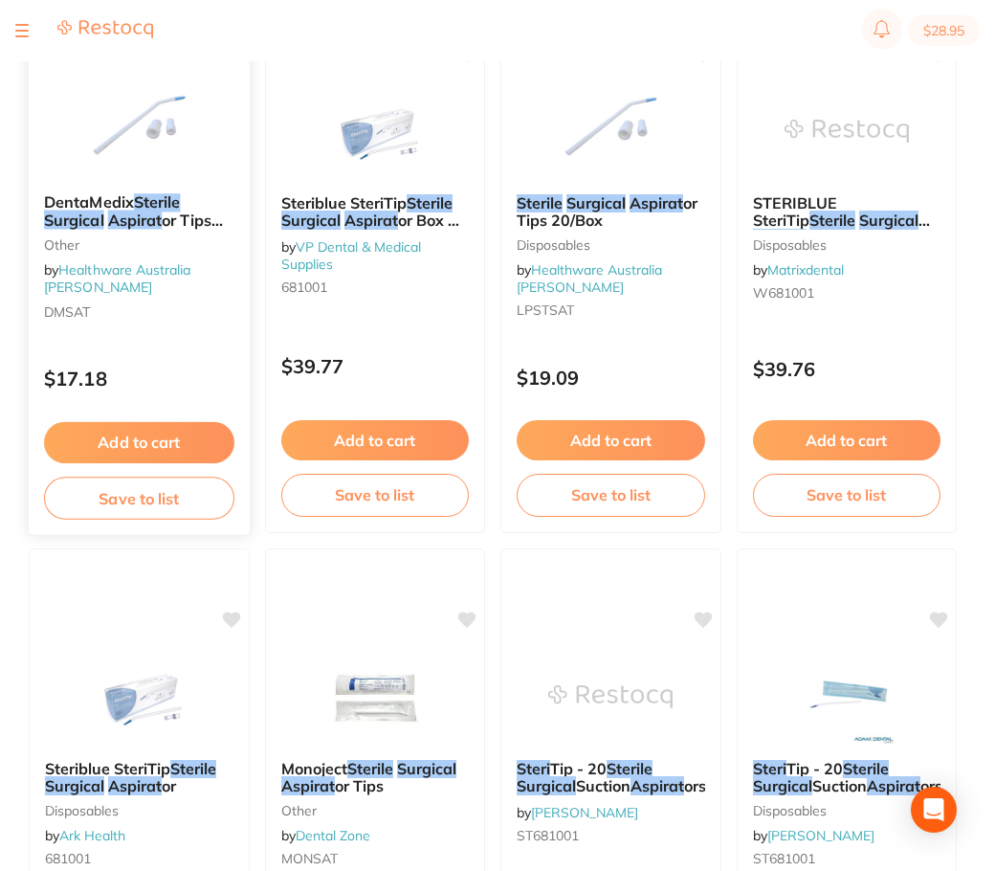
scroll to position [383, 0]
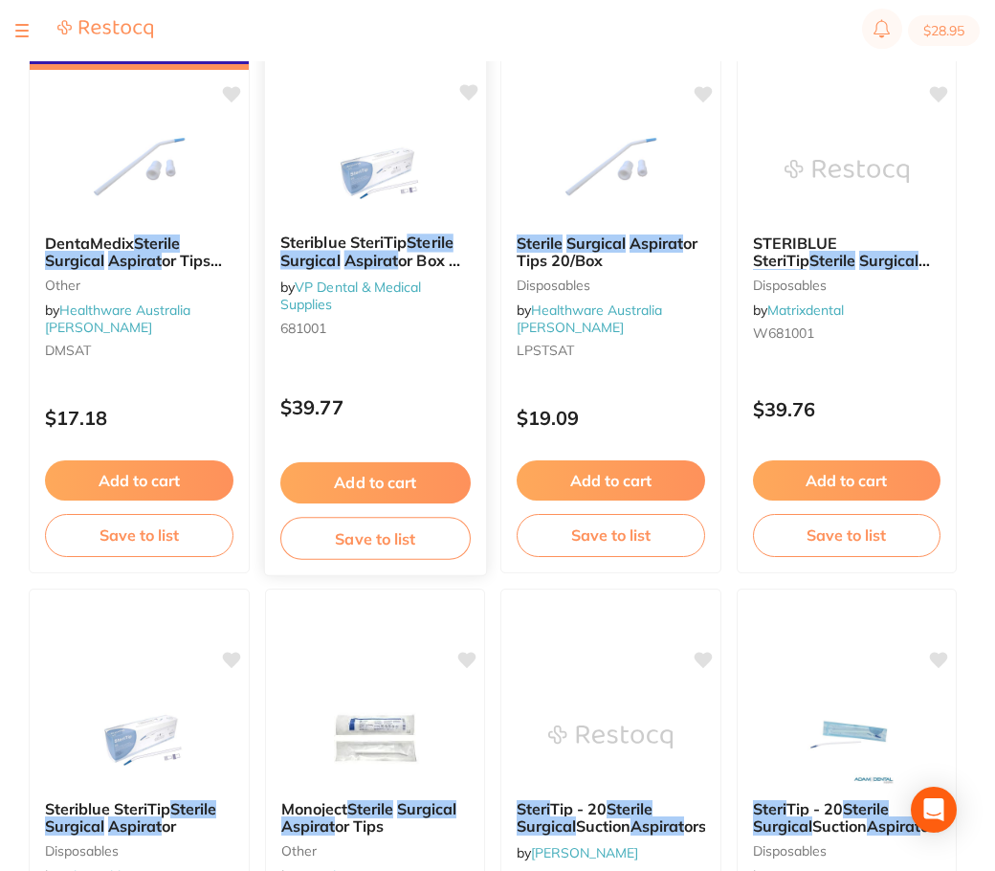
scroll to position [191, 0]
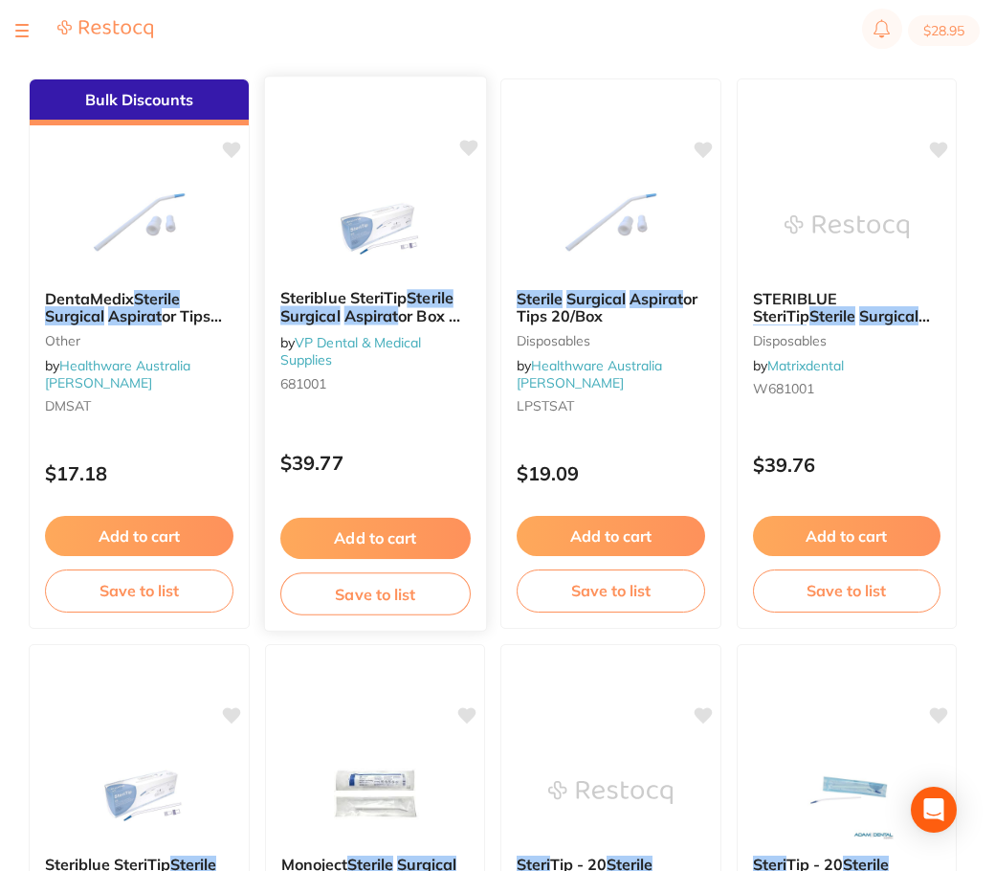
click at [485, 370] on div "Steriblue SteriTip Sterile Surgical Aspirat or Box Of 20 by VP Dental & Medical…" at bounding box center [374, 344] width 221 height 141
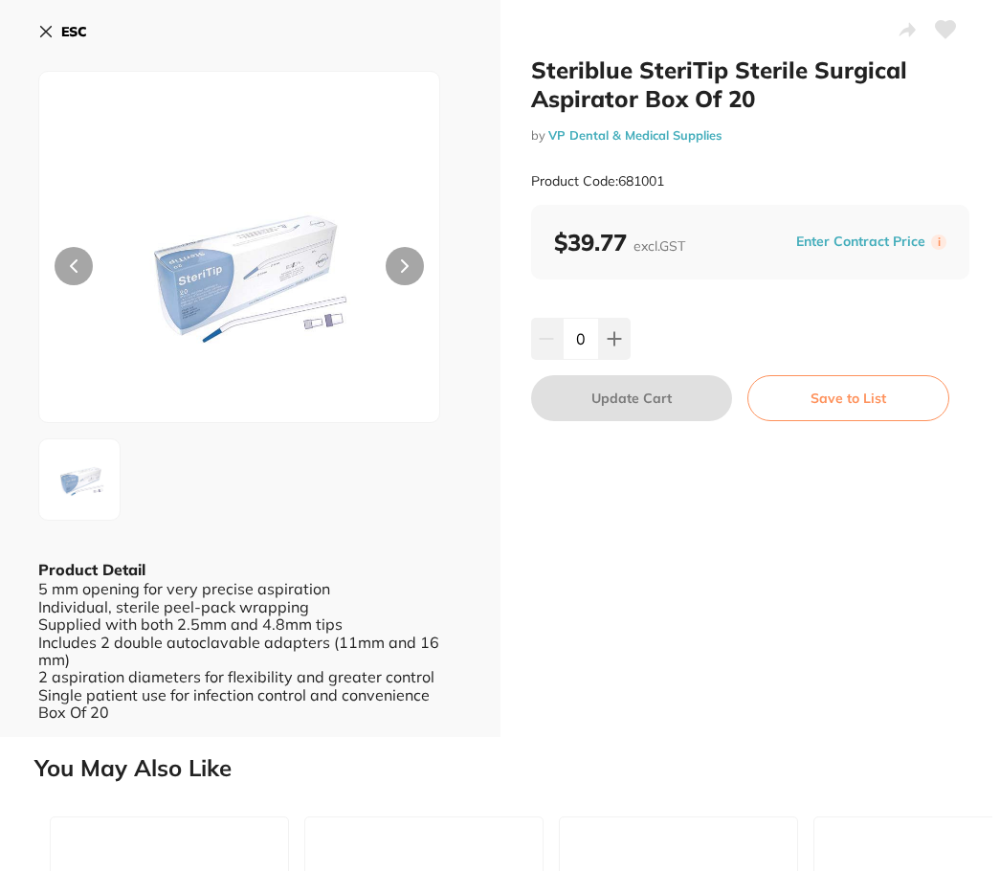
click at [406, 266] on icon at bounding box center [405, 265] width 6 height 11
click at [50, 30] on icon at bounding box center [45, 31] width 15 height 15
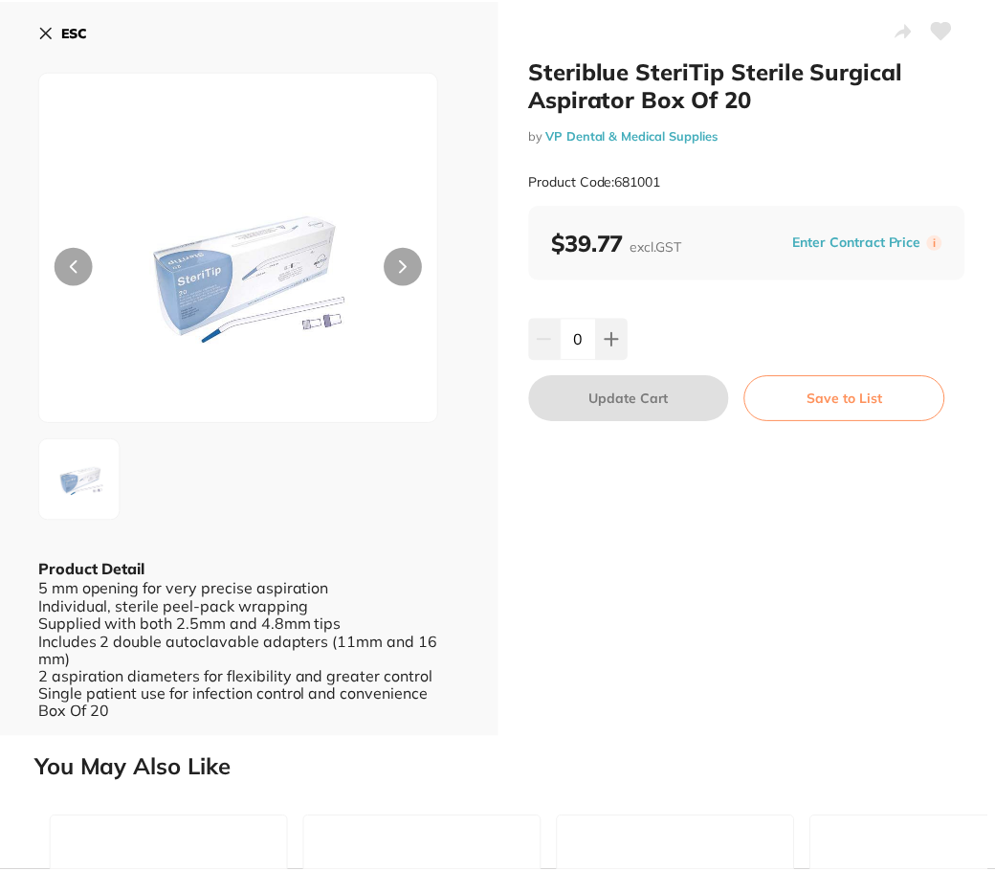
scroll to position [191, 0]
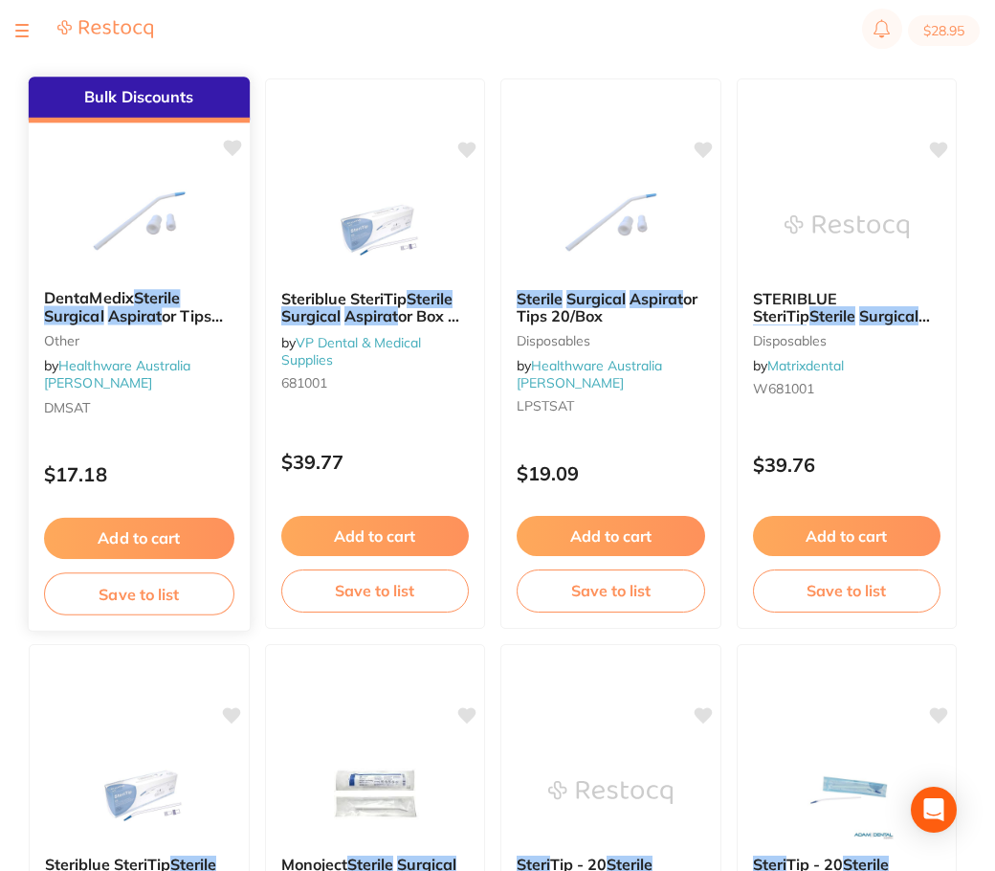
click at [202, 274] on img at bounding box center [139, 225] width 125 height 97
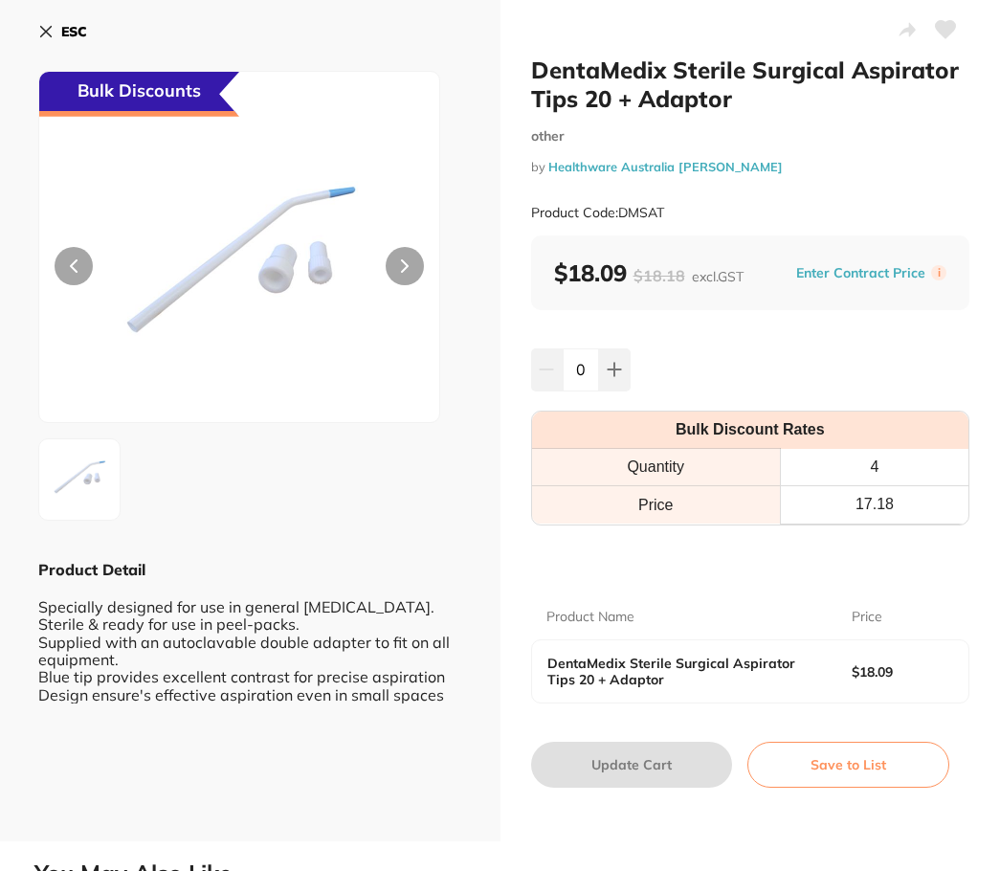
click at [405, 262] on icon at bounding box center [405, 265] width 8 height 13
click at [49, 22] on button "ESC" at bounding box center [62, 31] width 49 height 33
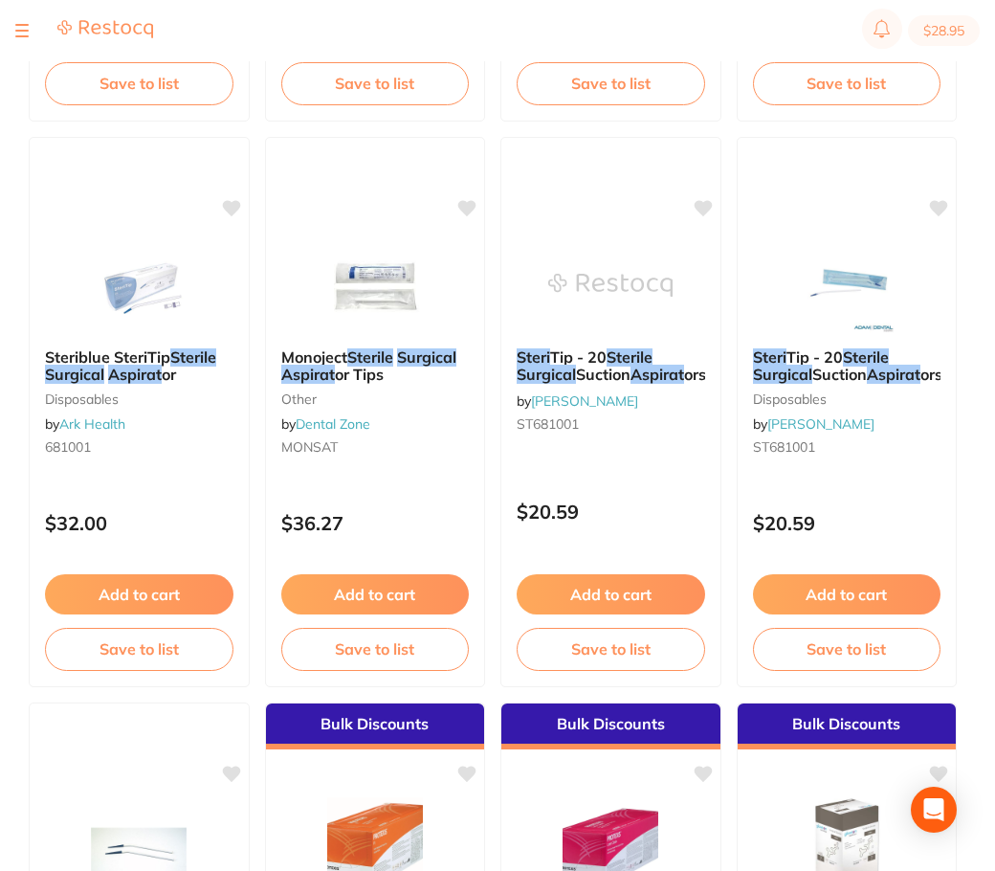
scroll to position [670, 0]
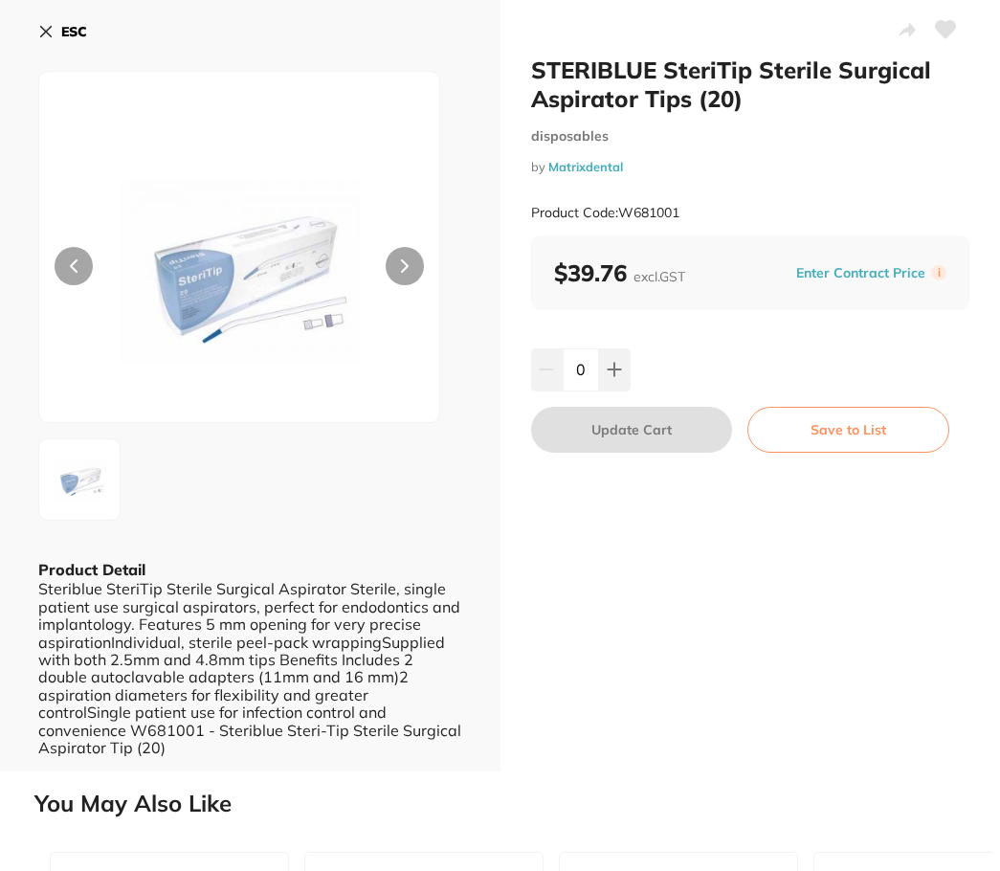
click at [403, 272] on icon at bounding box center [405, 265] width 8 height 13
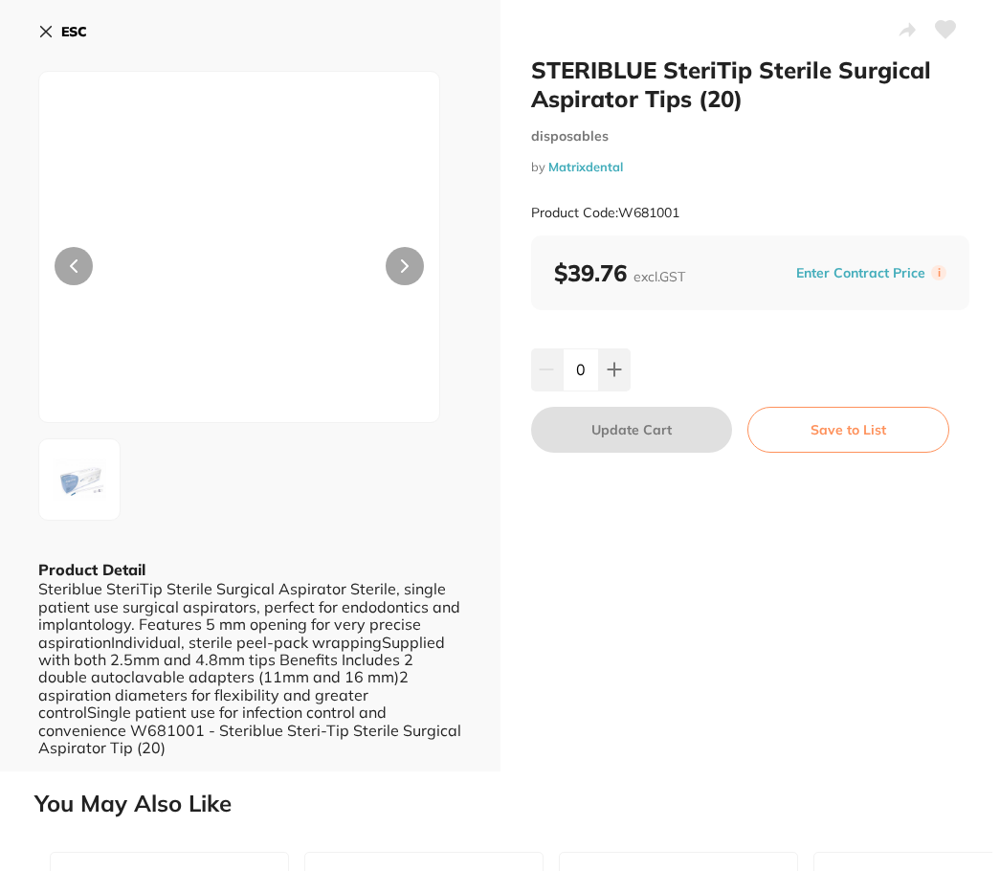
click at [403, 272] on icon at bounding box center [405, 265] width 8 height 13
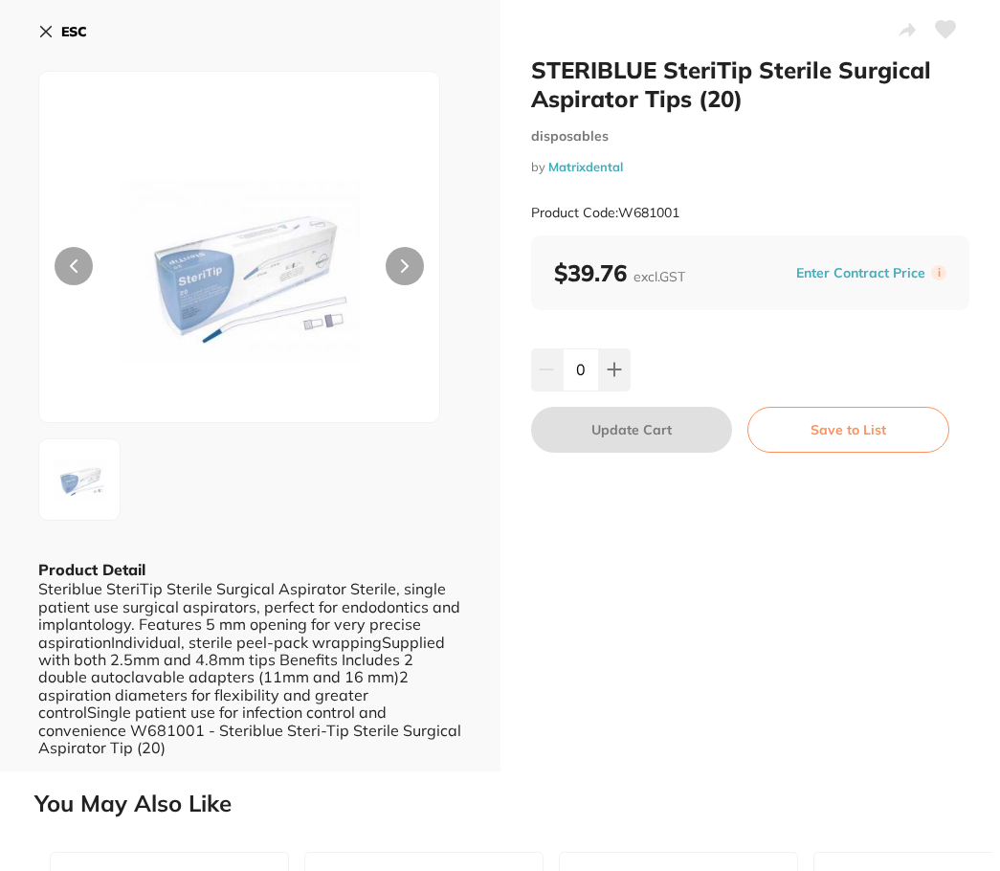
click at [403, 272] on icon at bounding box center [405, 265] width 8 height 13
click at [124, 128] on img at bounding box center [240, 271] width 240 height 302
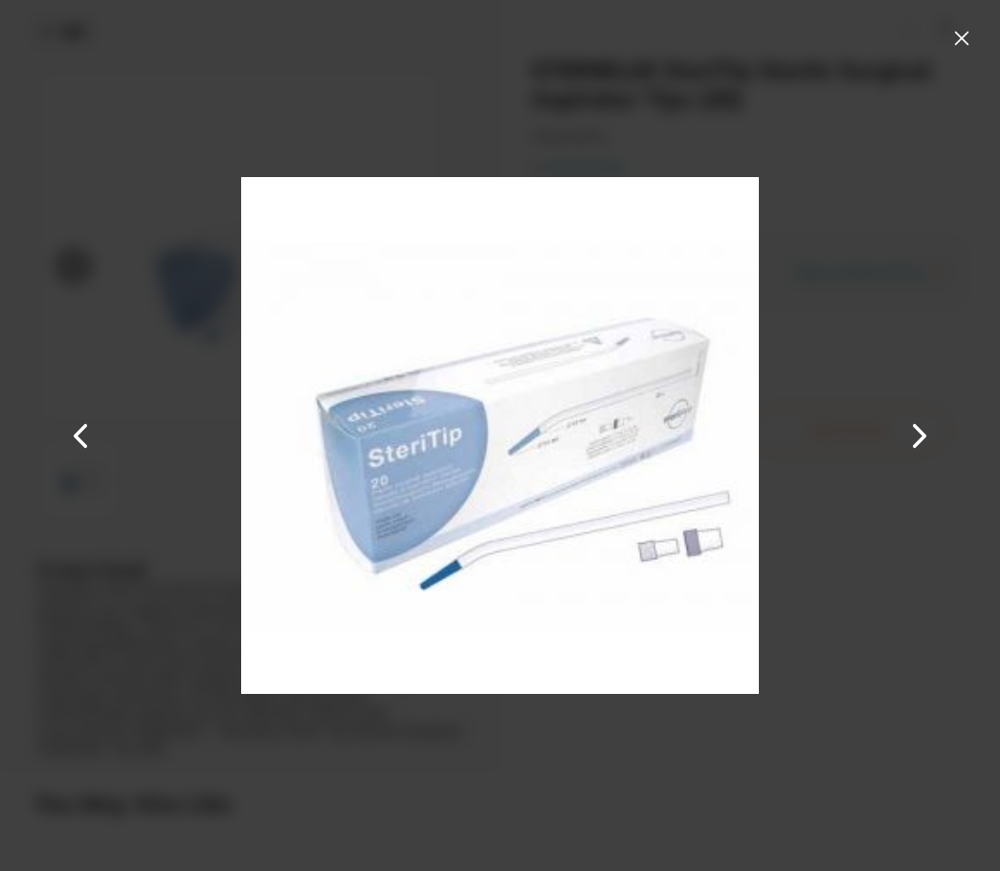
click at [968, 33] on button at bounding box center [961, 38] width 31 height 31
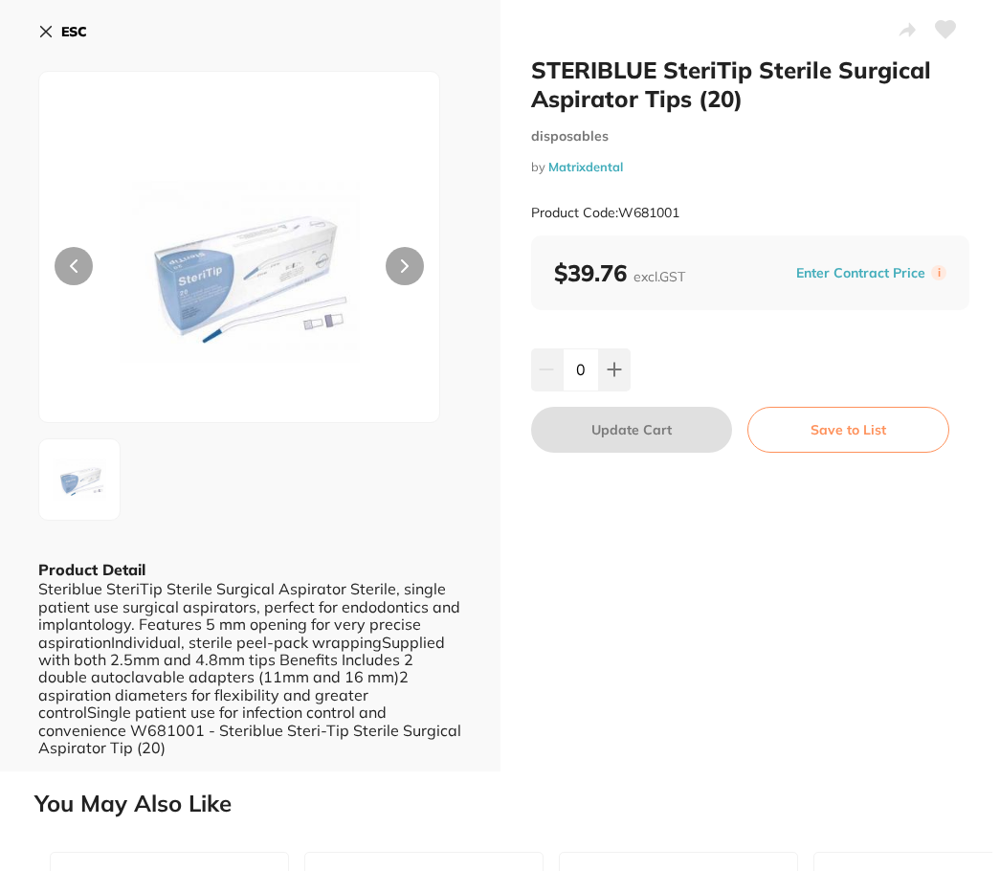
click at [43, 30] on icon at bounding box center [46, 32] width 11 height 11
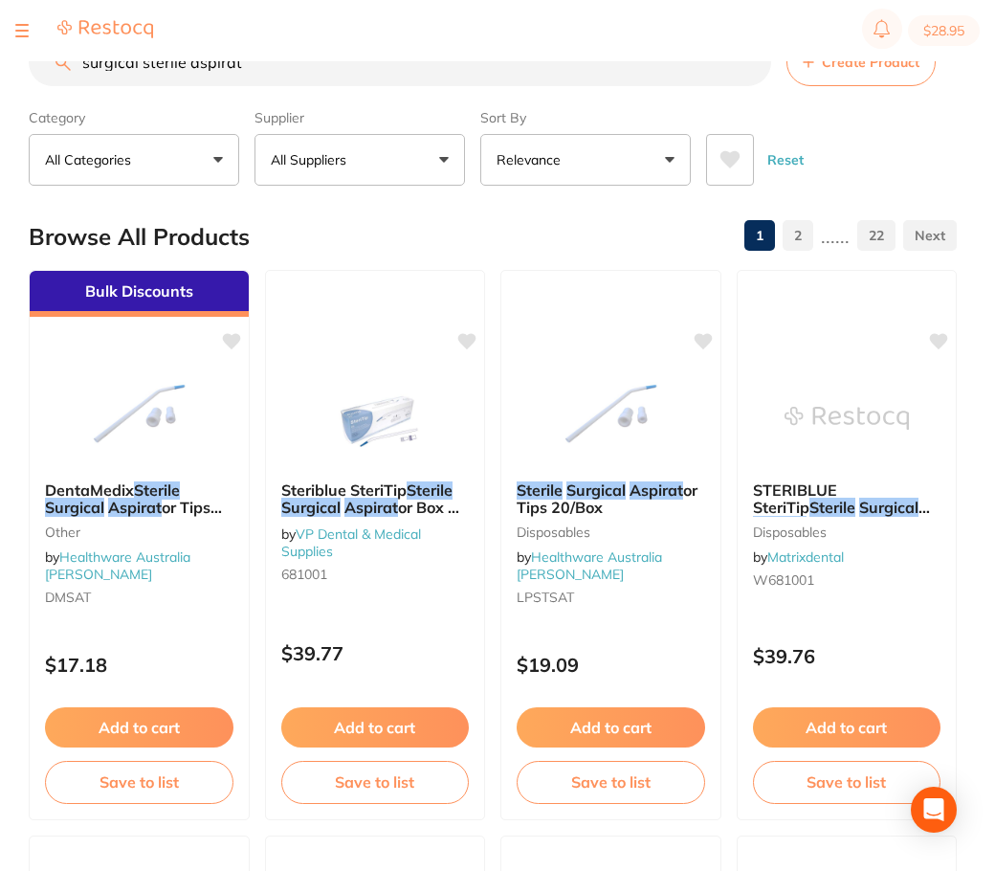
click at [546, 60] on input "surgical sterile aspirat" at bounding box center [400, 62] width 743 height 48
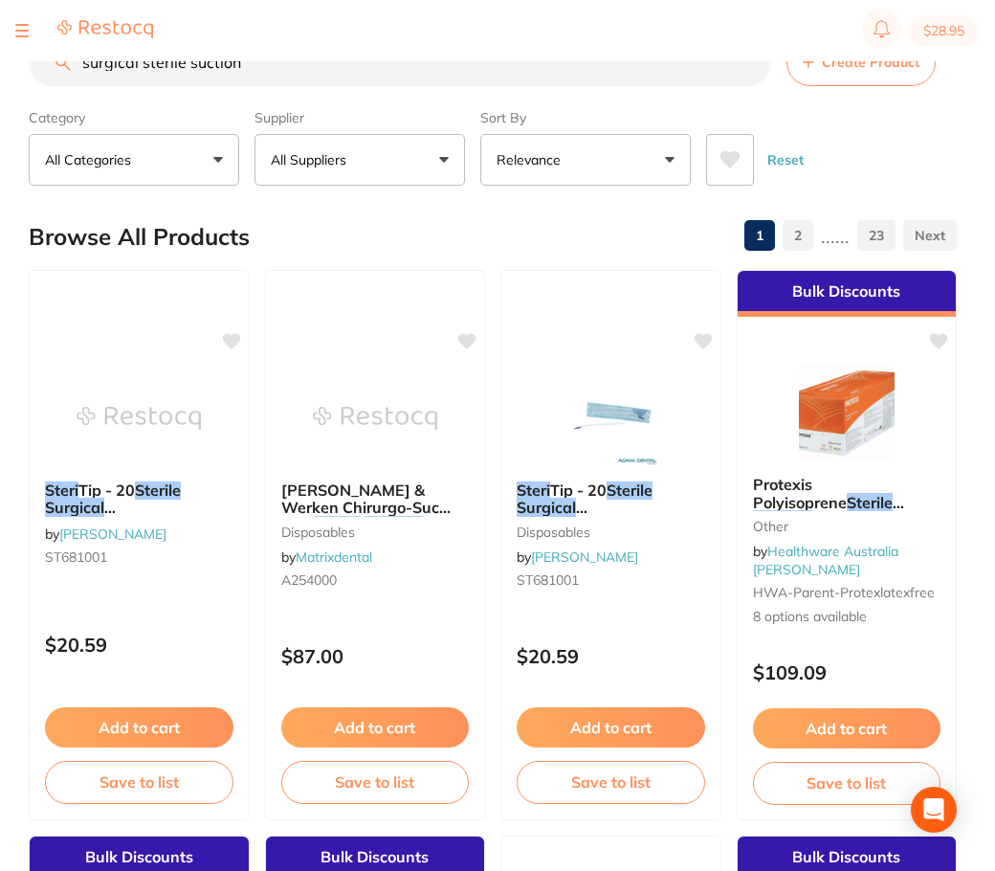
drag, startPoint x: 434, startPoint y: 61, endPoint x: 355, endPoint y: 58, distance: 79.5
click at [370, 60] on input "surgical sterile suction" at bounding box center [400, 62] width 743 height 48
click at [542, 56] on input "surgical sterile suction" at bounding box center [400, 62] width 743 height 48
type input "surgical sterile"
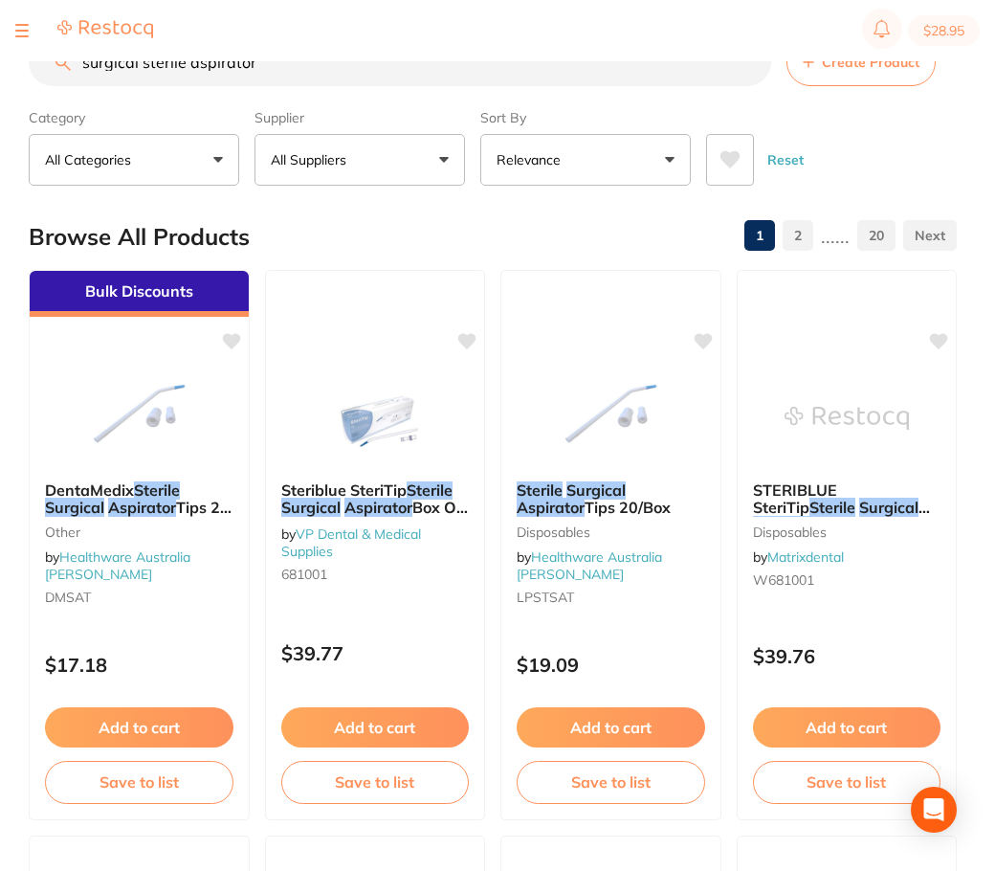
drag, startPoint x: 564, startPoint y: 63, endPoint x: 220, endPoint y: 66, distance: 343.5
click at [220, 66] on div "$28.95 Jindalee Complete Denta... Switch account Jindalee Complete Dental $28.9…" at bounding box center [497, 405] width 995 height 810
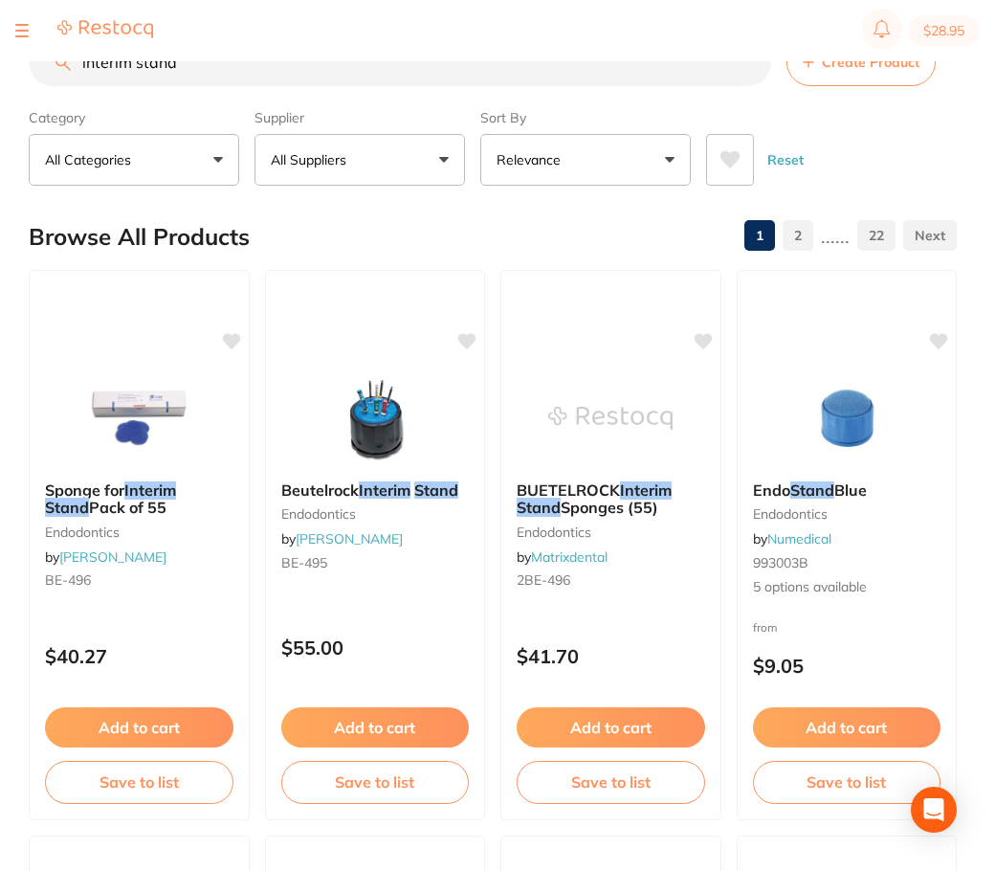
drag, startPoint x: 484, startPoint y: 58, endPoint x: 209, endPoint y: 16, distance: 278.8
click at [209, 18] on div "$28.95 Jindalee Complete Denta... Switch account Jindalee Complete Dental $28.9…" at bounding box center [497, 405] width 995 height 810
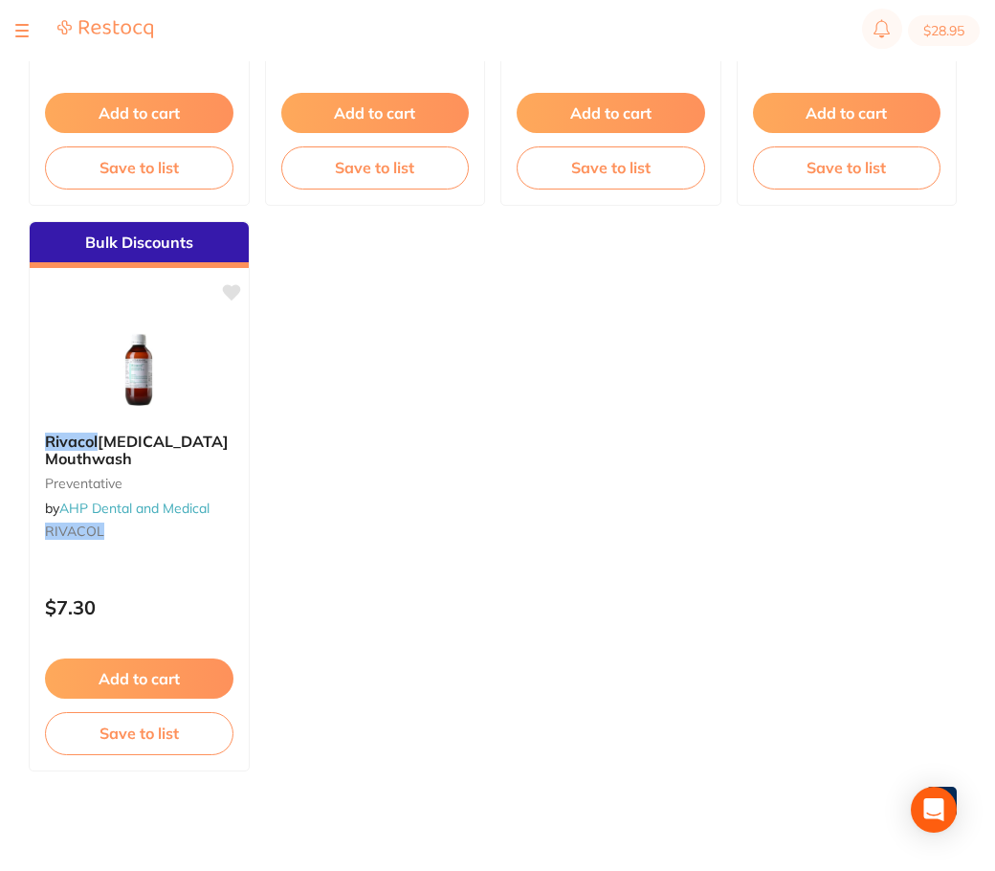
scroll to position [1340, 0]
type input "savacol"
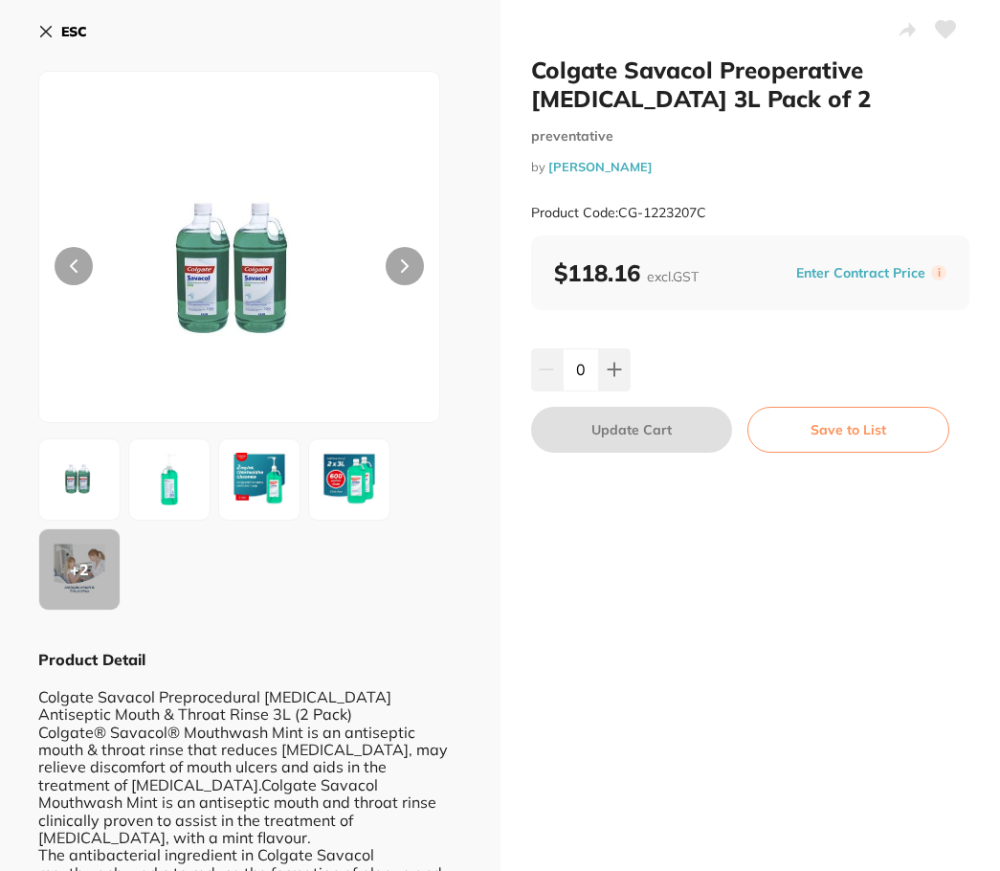
click at [48, 32] on icon at bounding box center [45, 31] width 15 height 15
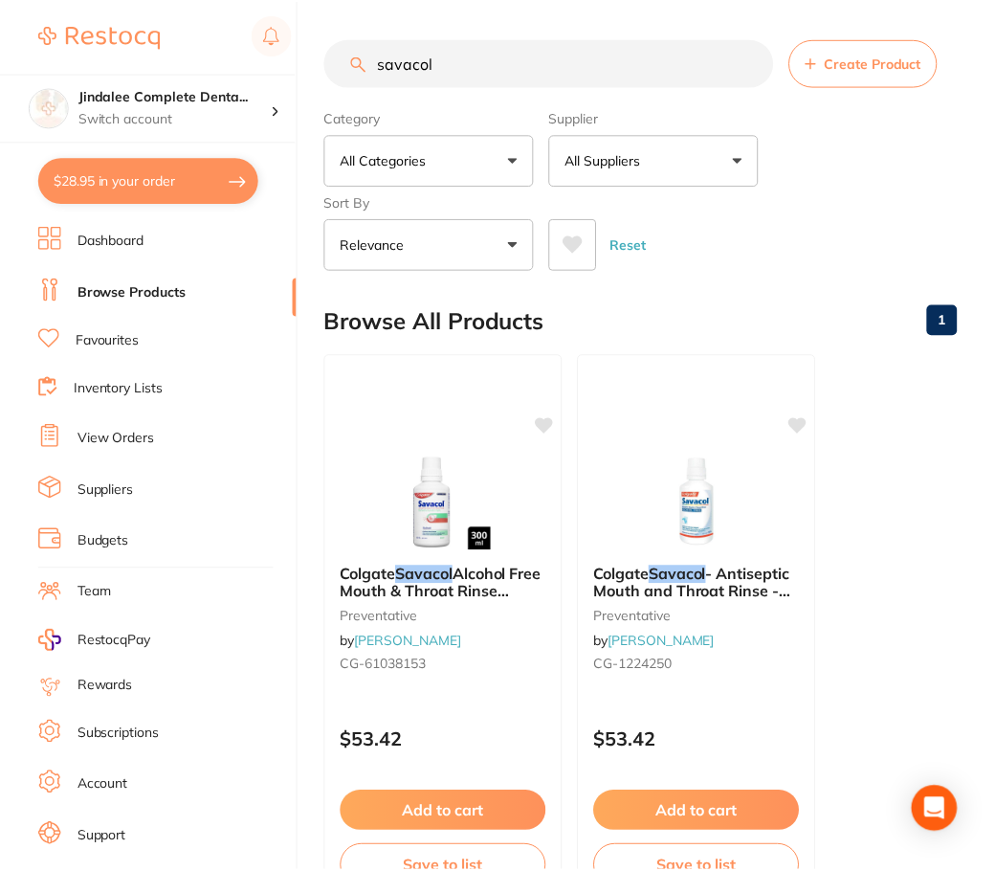
scroll to position [1340, 0]
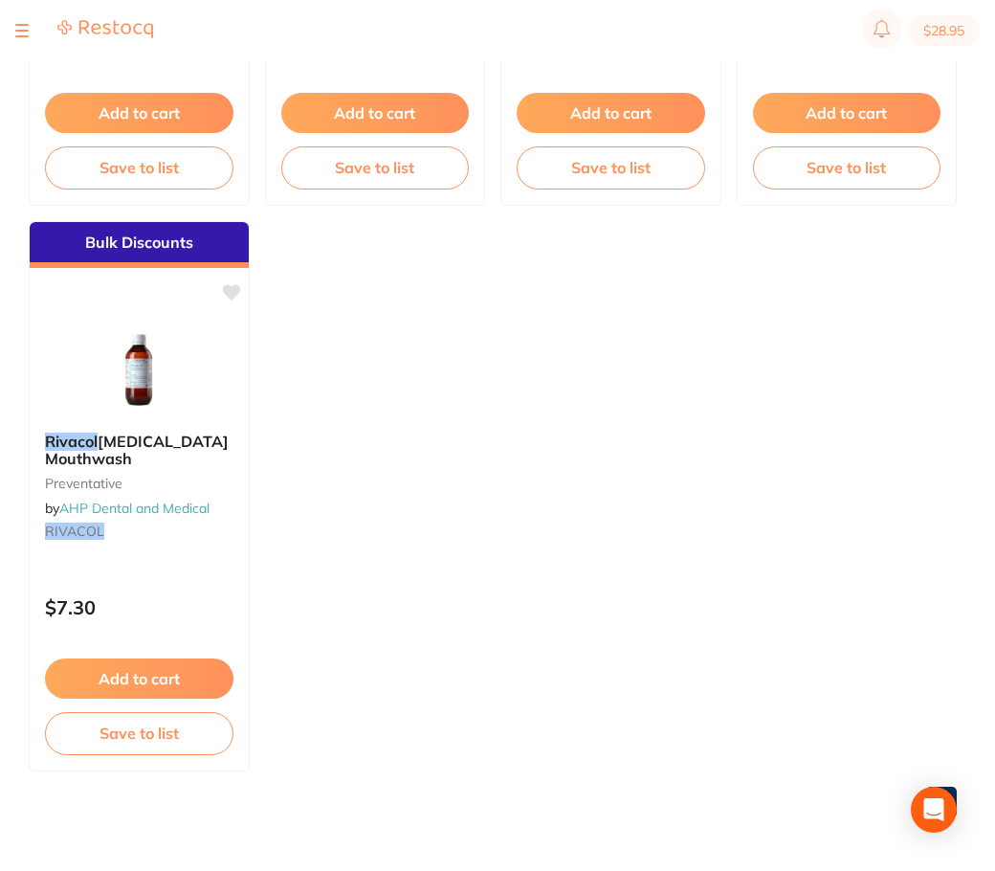
checkbox input "true"
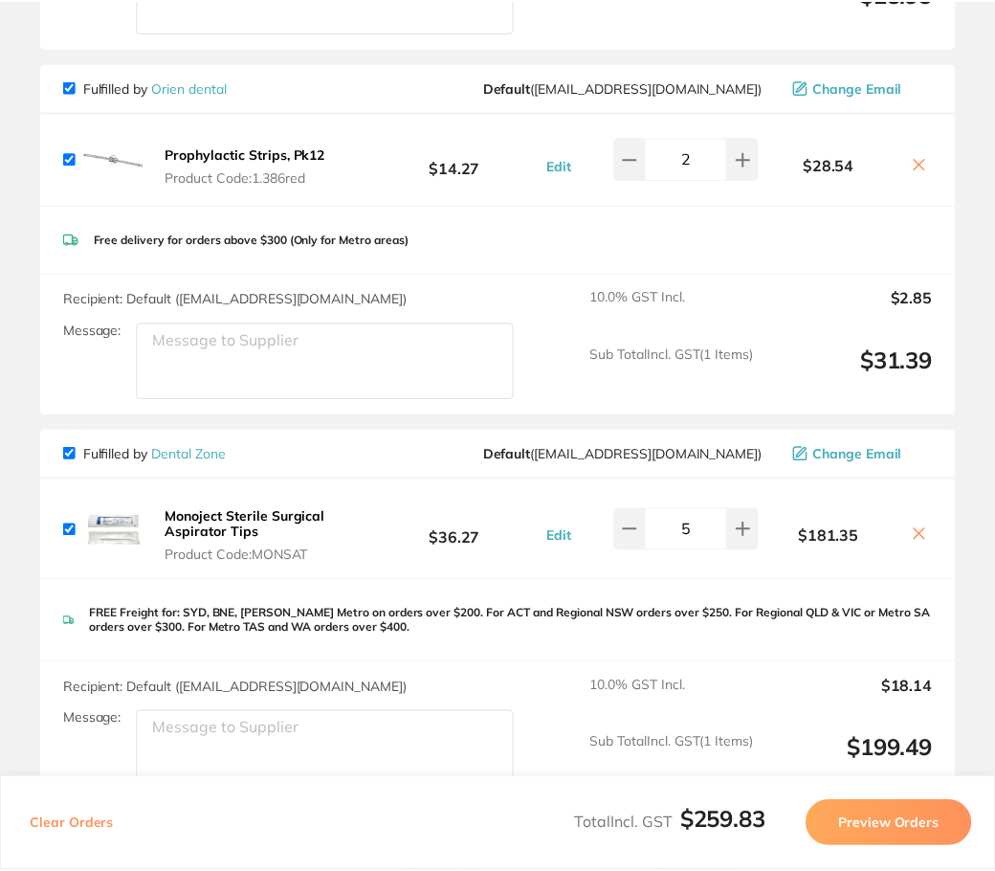
scroll to position [478, 0]
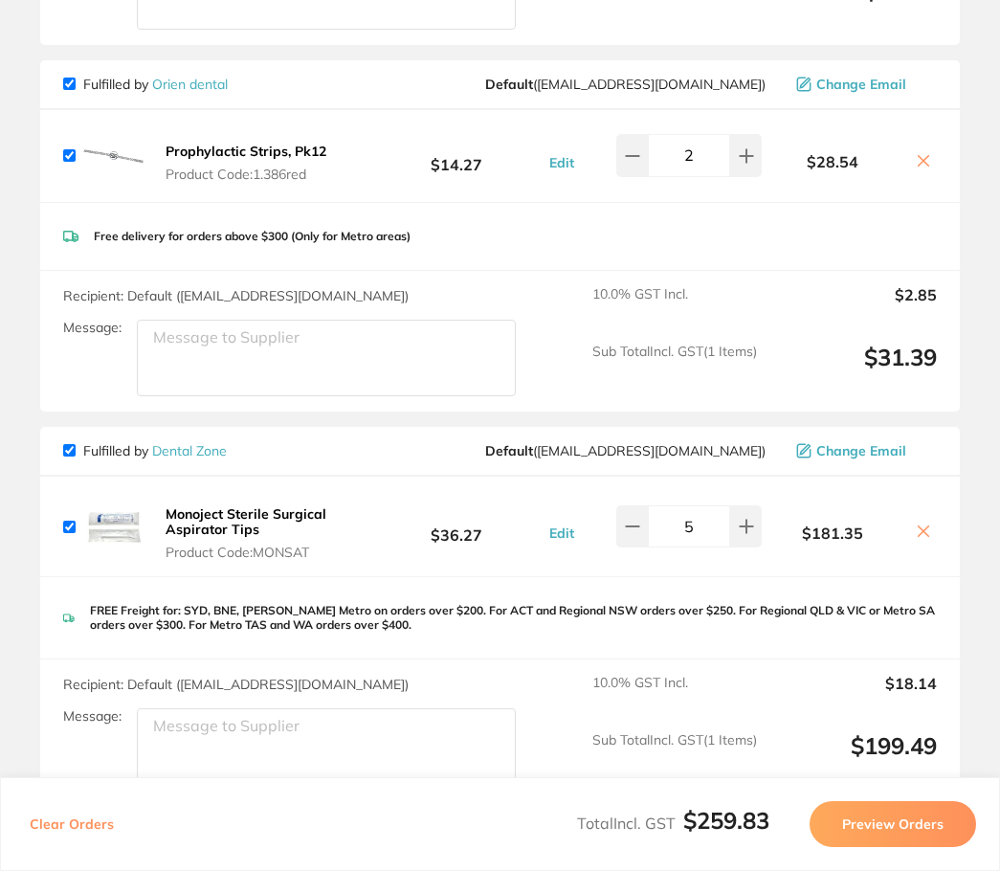
click at [202, 516] on b "Monoject Sterile Surgical Aspirator Tips" at bounding box center [246, 521] width 161 height 33
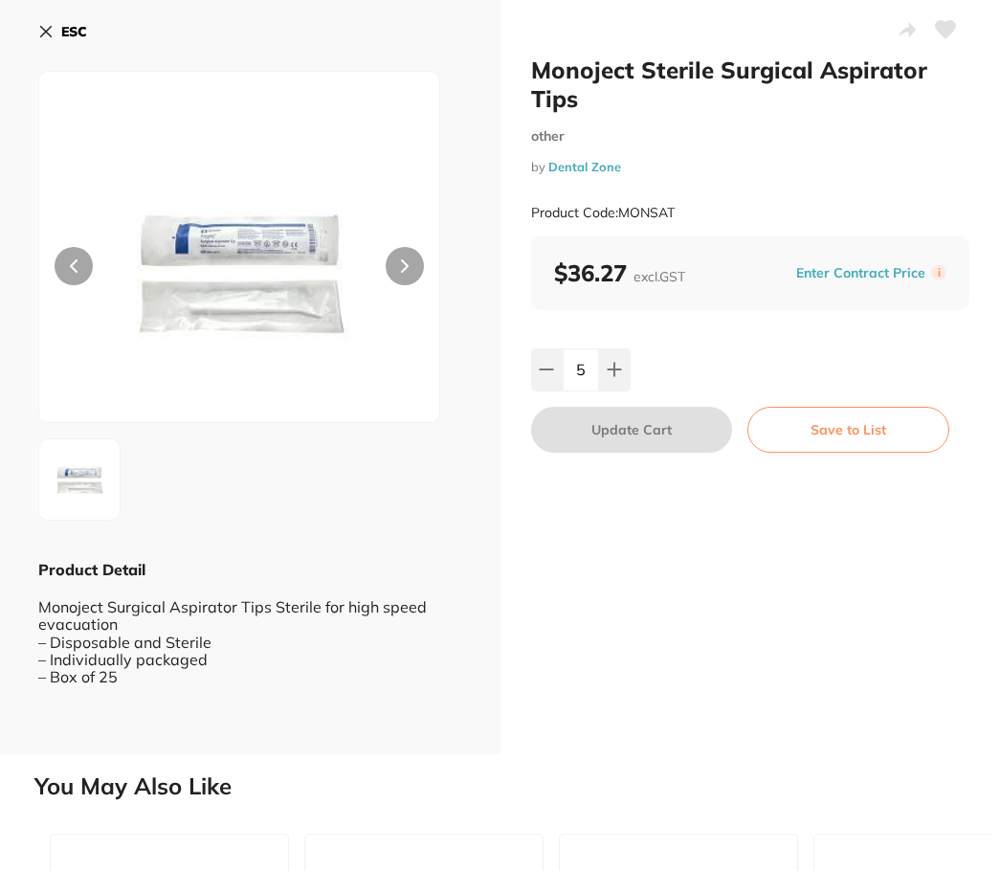
click at [720, 600] on div "Monoject Sterile Surgical Aspirator Tips other by Dental Zone Product Code: MON…" at bounding box center [750, 377] width 500 height 754
click at [569, 168] on link "Dental Zone" at bounding box center [584, 166] width 73 height 15
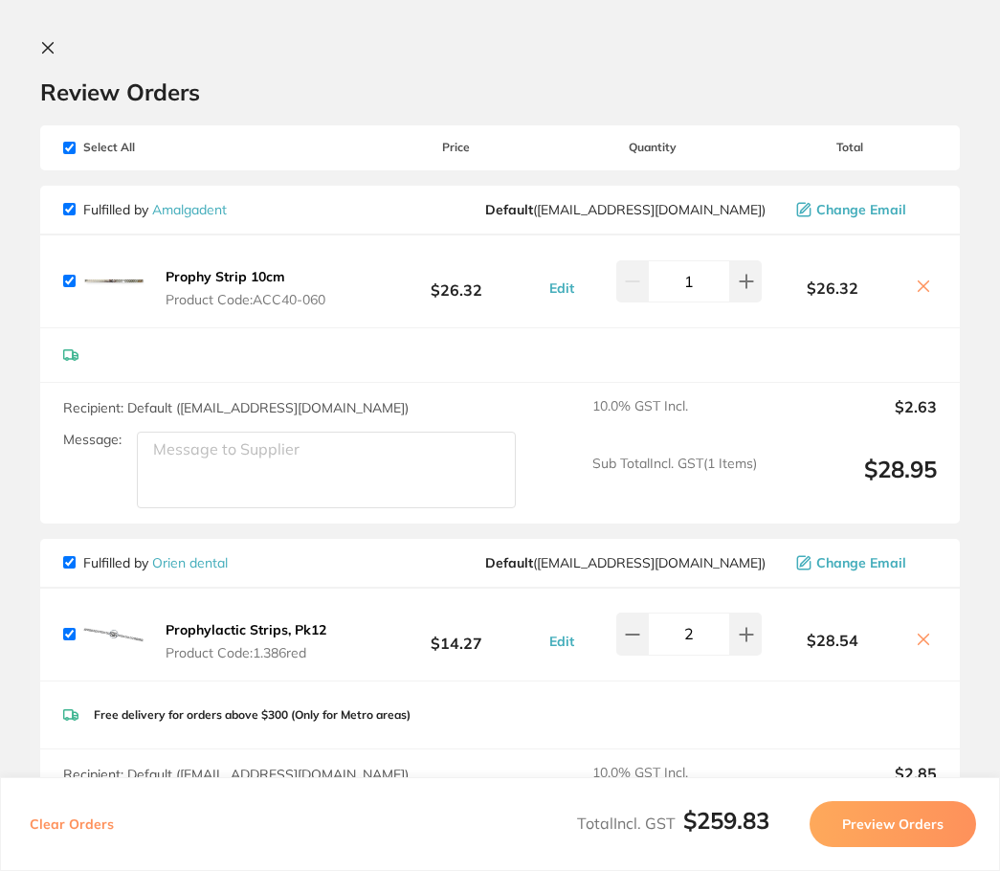
click at [42, 35] on section "Review Orders Your orders are being processed and we will notify you once we ha…" at bounding box center [500, 435] width 1000 height 871
click at [47, 42] on icon at bounding box center [47, 47] width 15 height 15
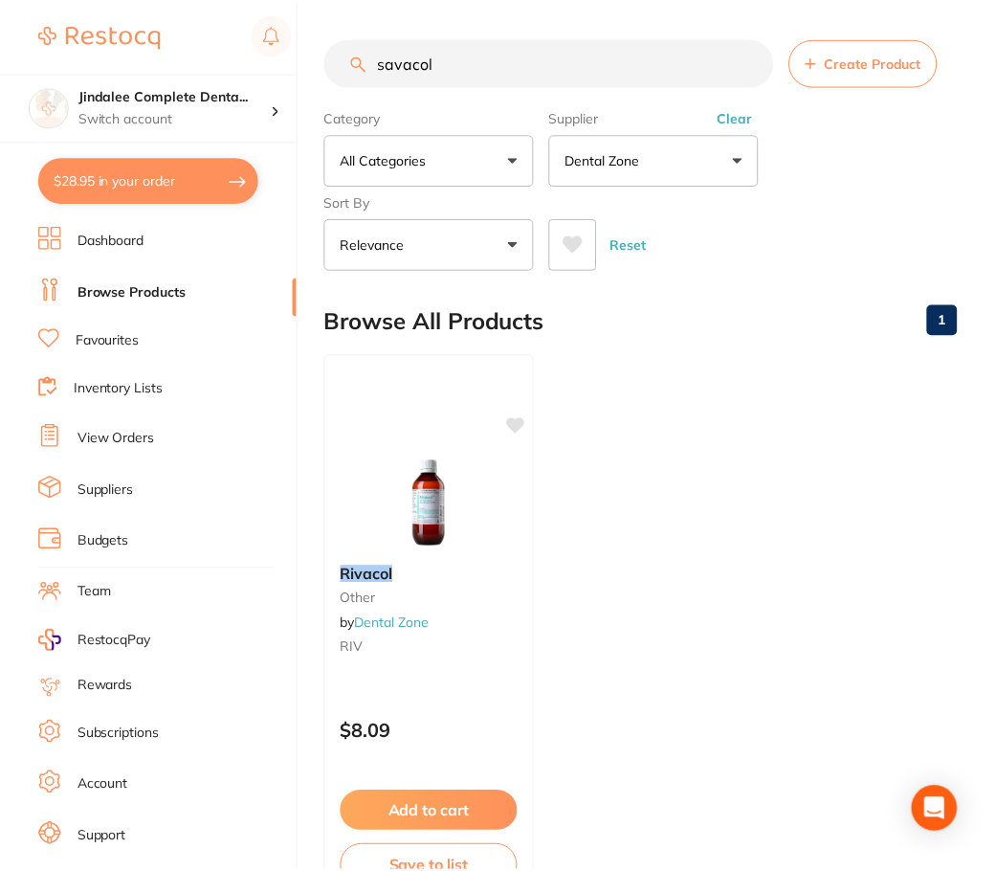
scroll to position [2, 0]
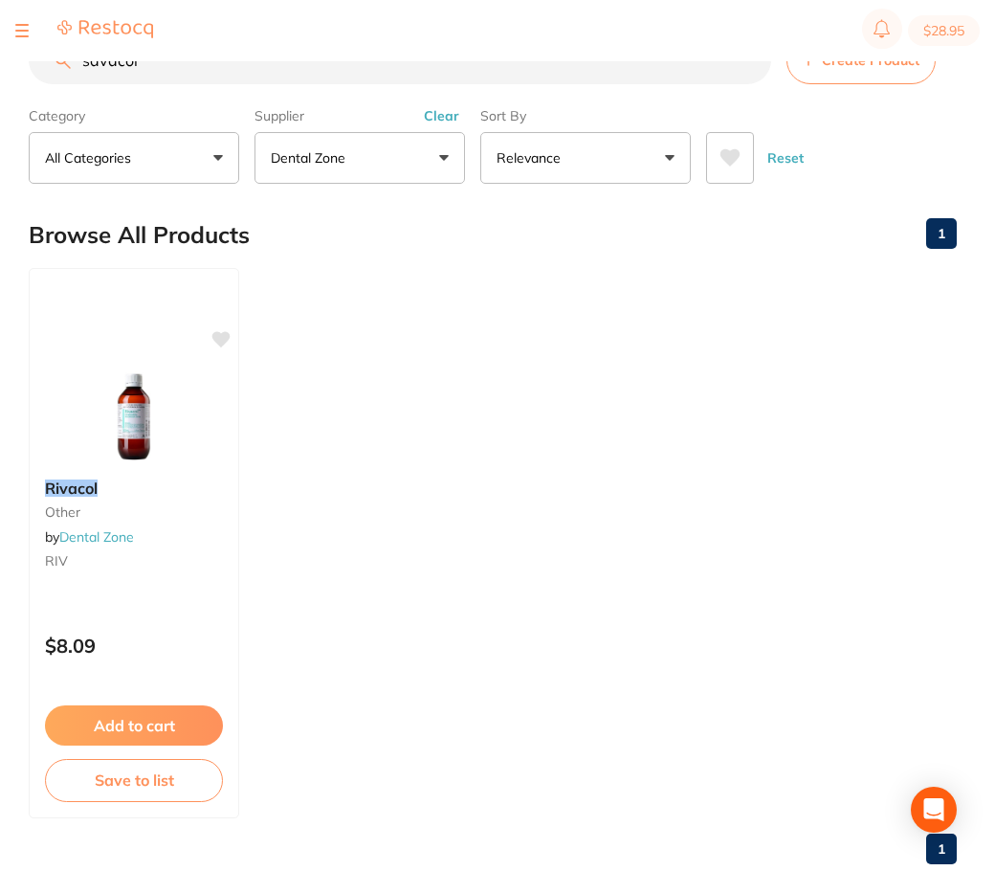
drag, startPoint x: 461, startPoint y: 65, endPoint x: 270, endPoint y: 60, distance: 191.4
click at [273, 60] on div "$28.95 Jindalee Complete Denta... Switch account Jindalee Complete Dental $28.9…" at bounding box center [497, 403] width 995 height 810
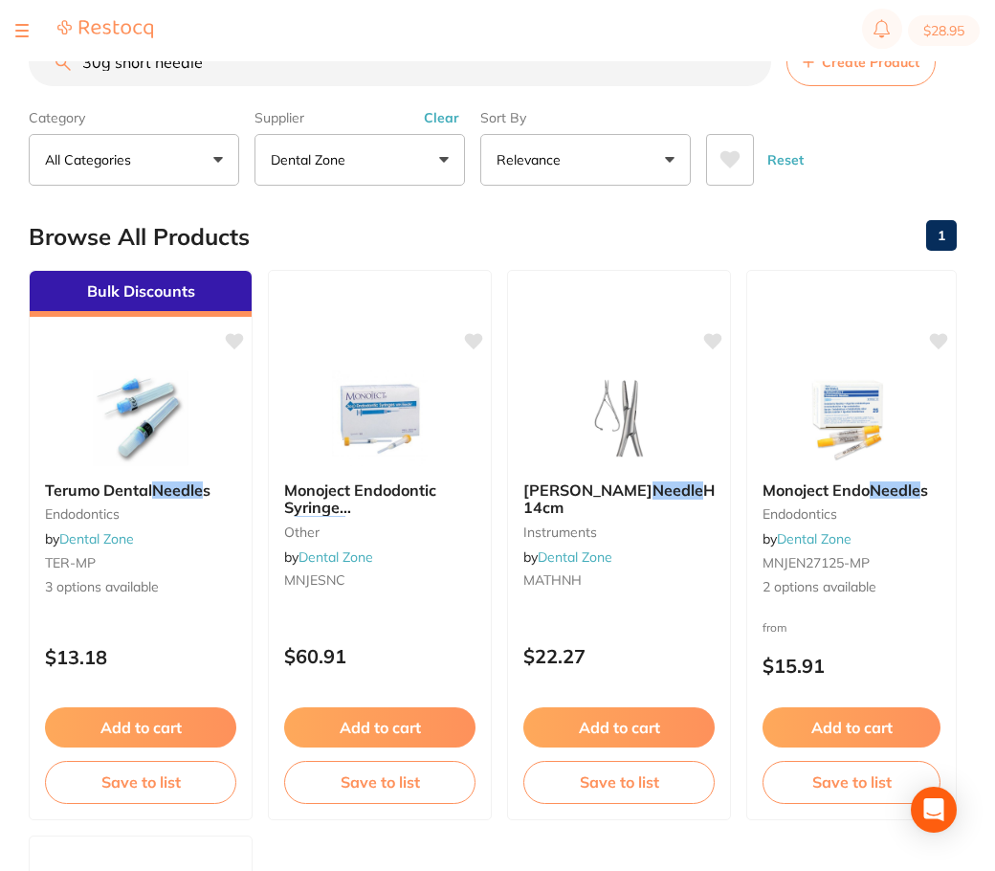
type input "30g short needle"
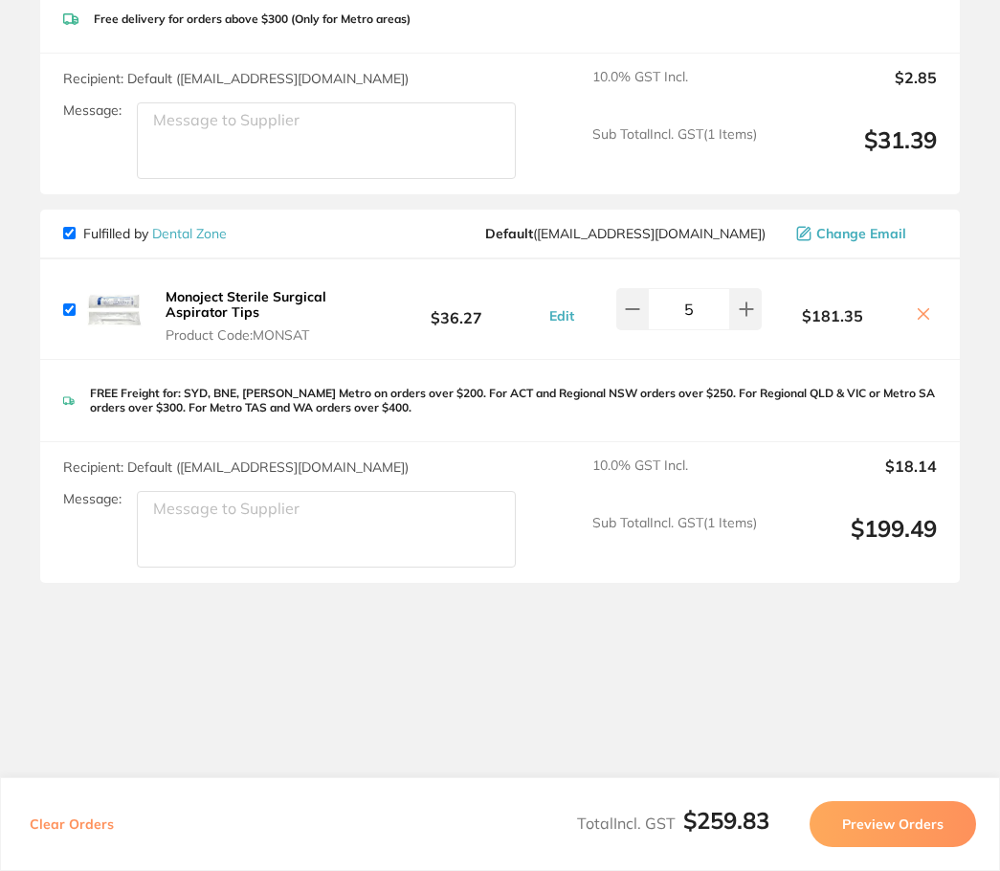
scroll to position [709, 0]
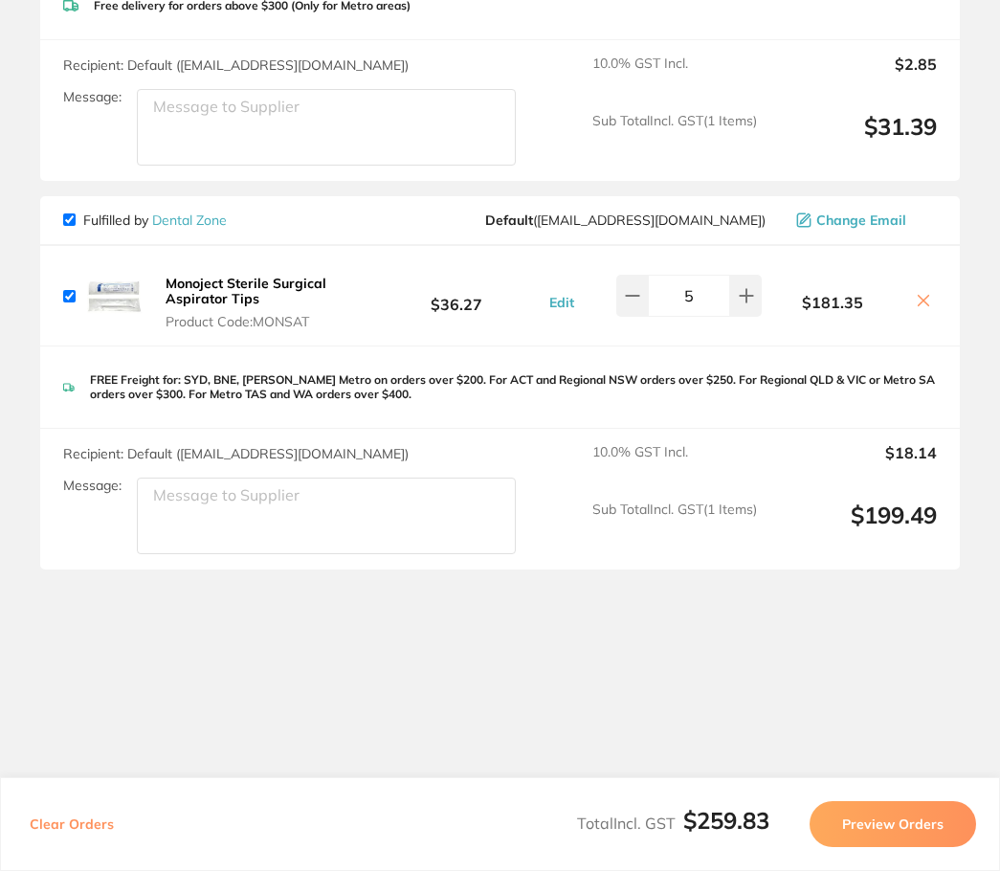
click at [926, 295] on button at bounding box center [923, 302] width 27 height 20
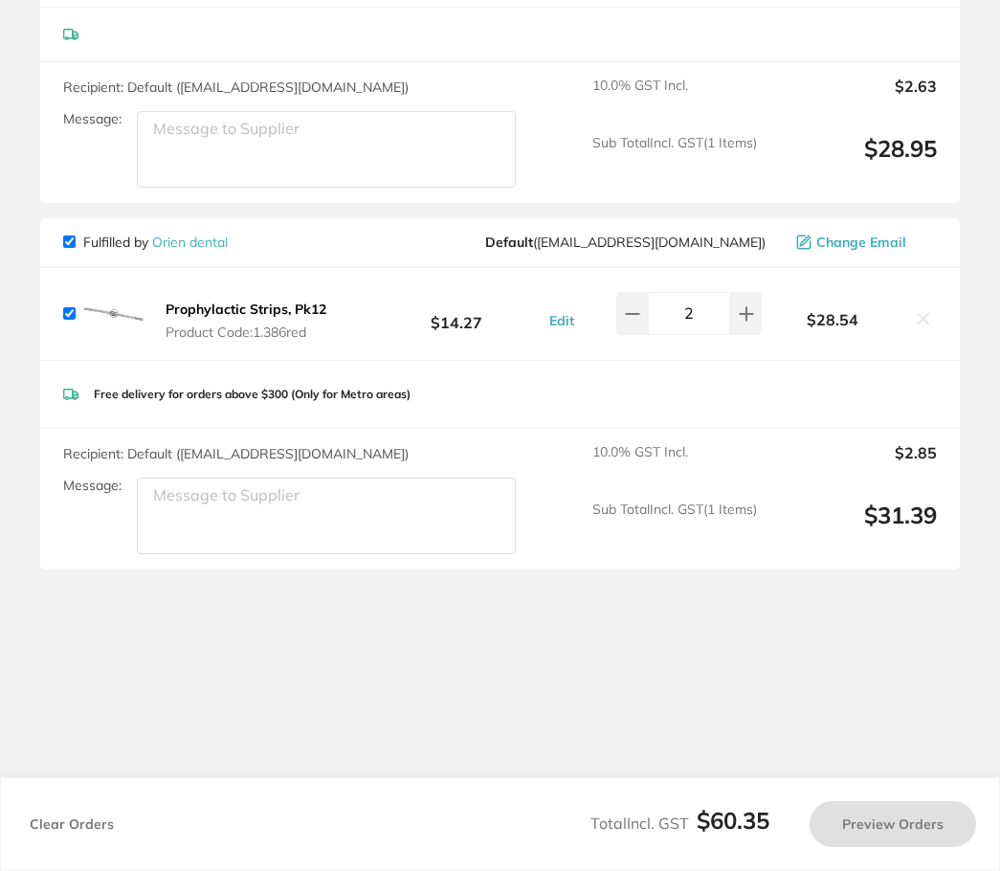
scroll to position [321, 0]
checkbox input "true"
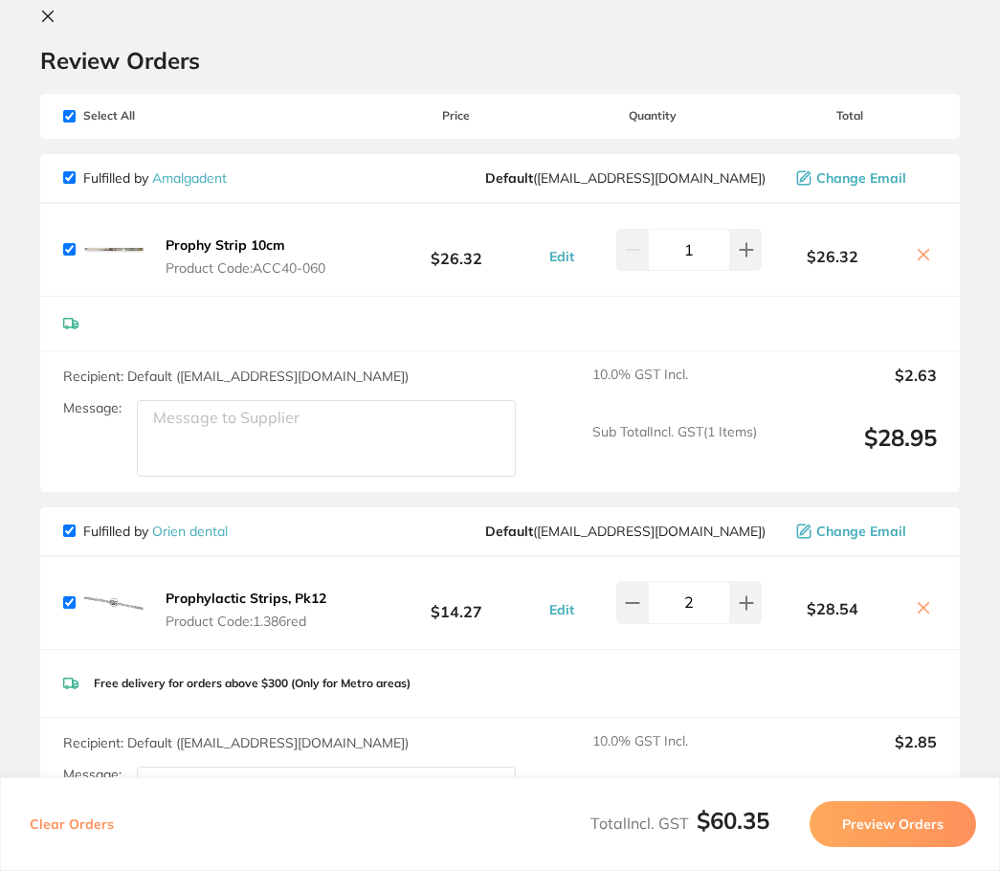
scroll to position [0, 0]
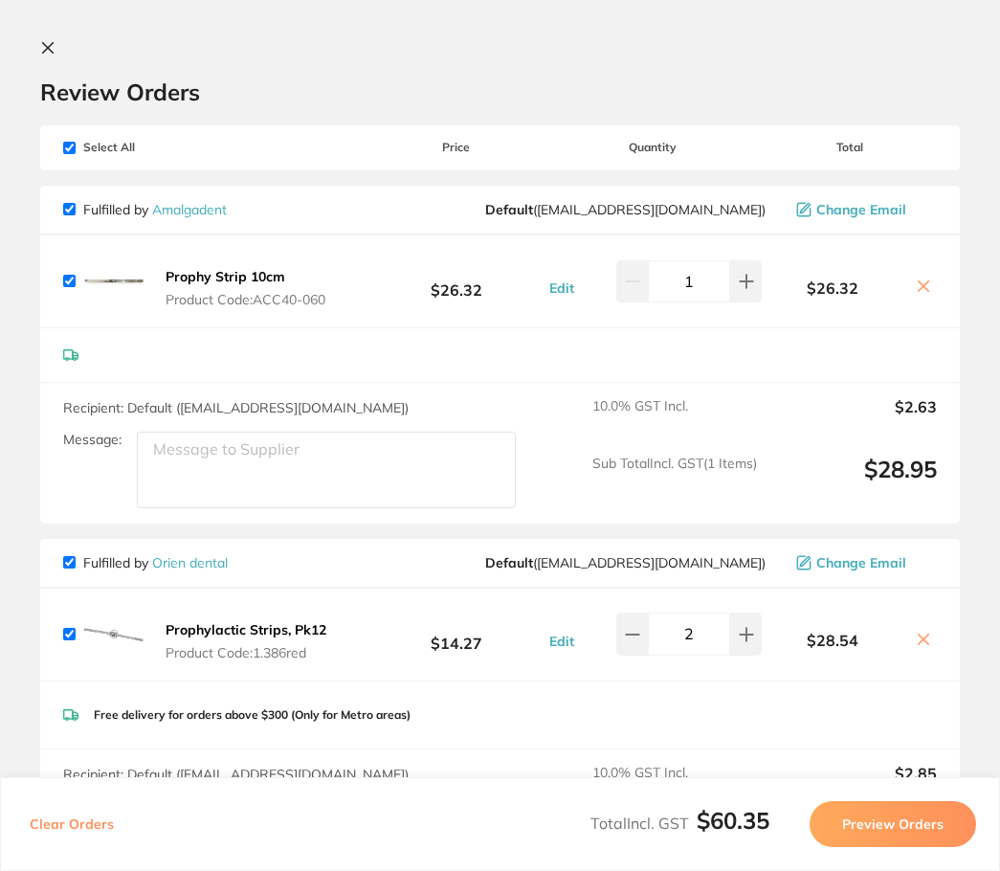
click at [46, 44] on icon at bounding box center [47, 47] width 15 height 15
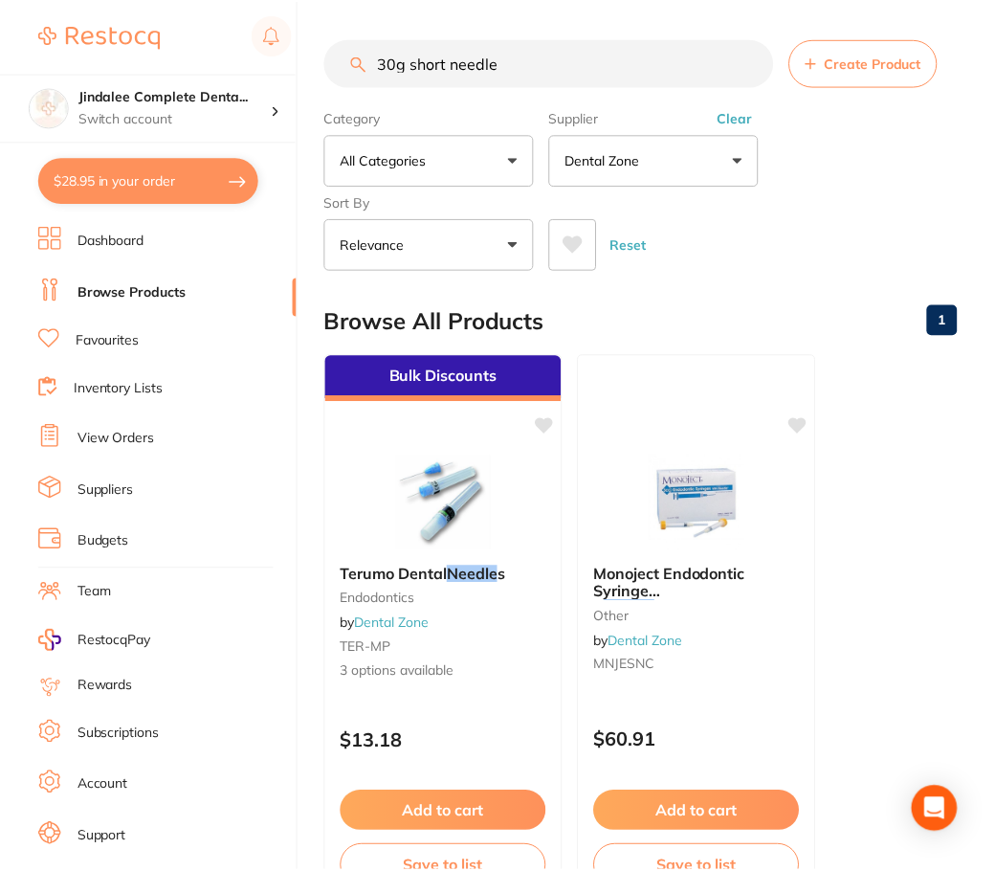
scroll to position [2, 0]
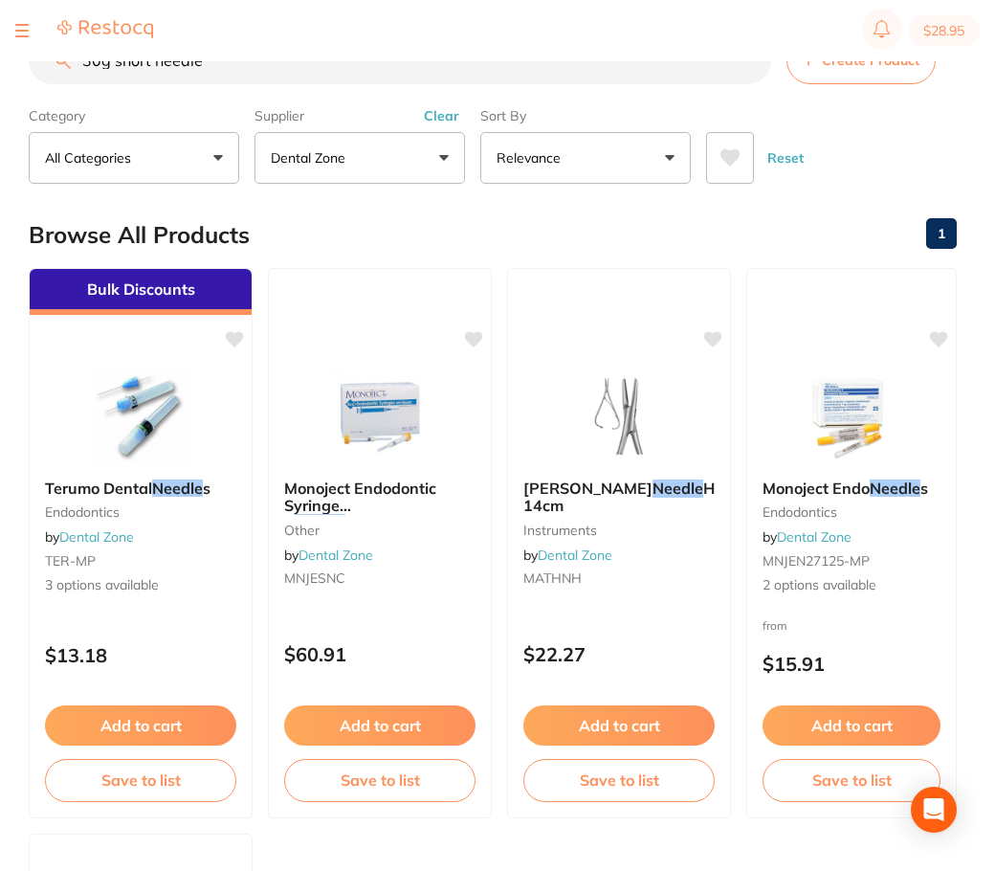
click at [520, 66] on input "30g short needle" at bounding box center [400, 60] width 743 height 48
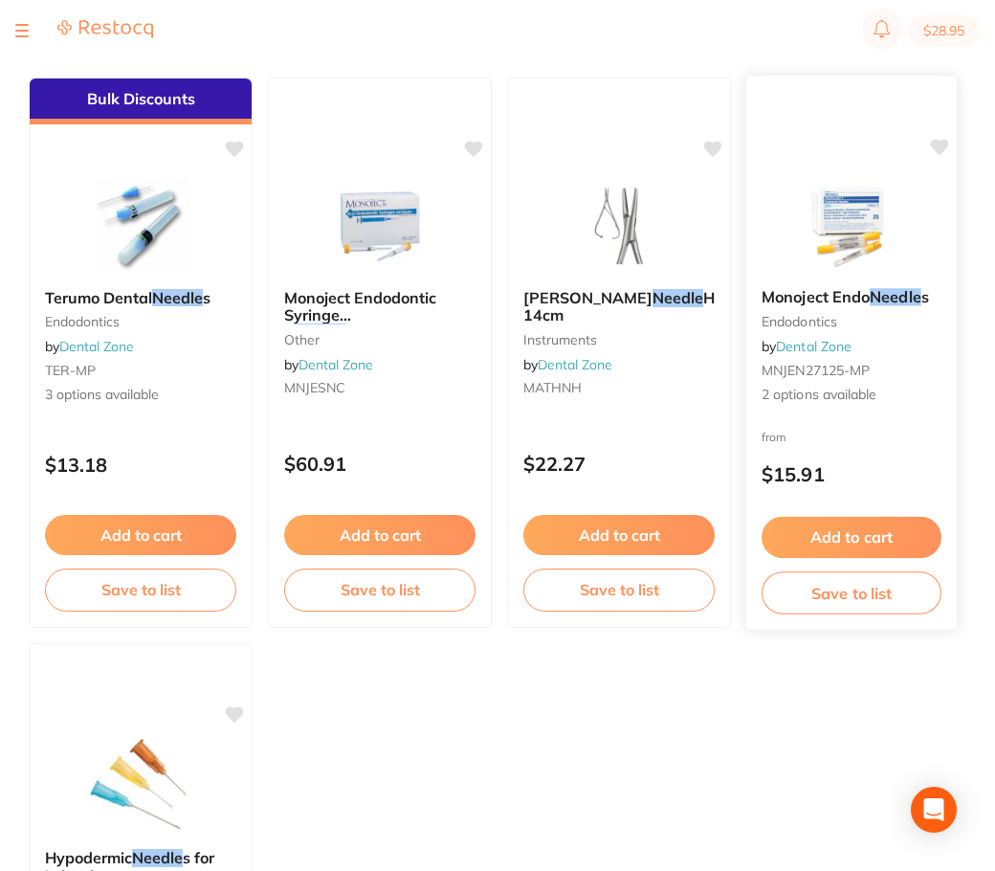
scroll to position [0, 0]
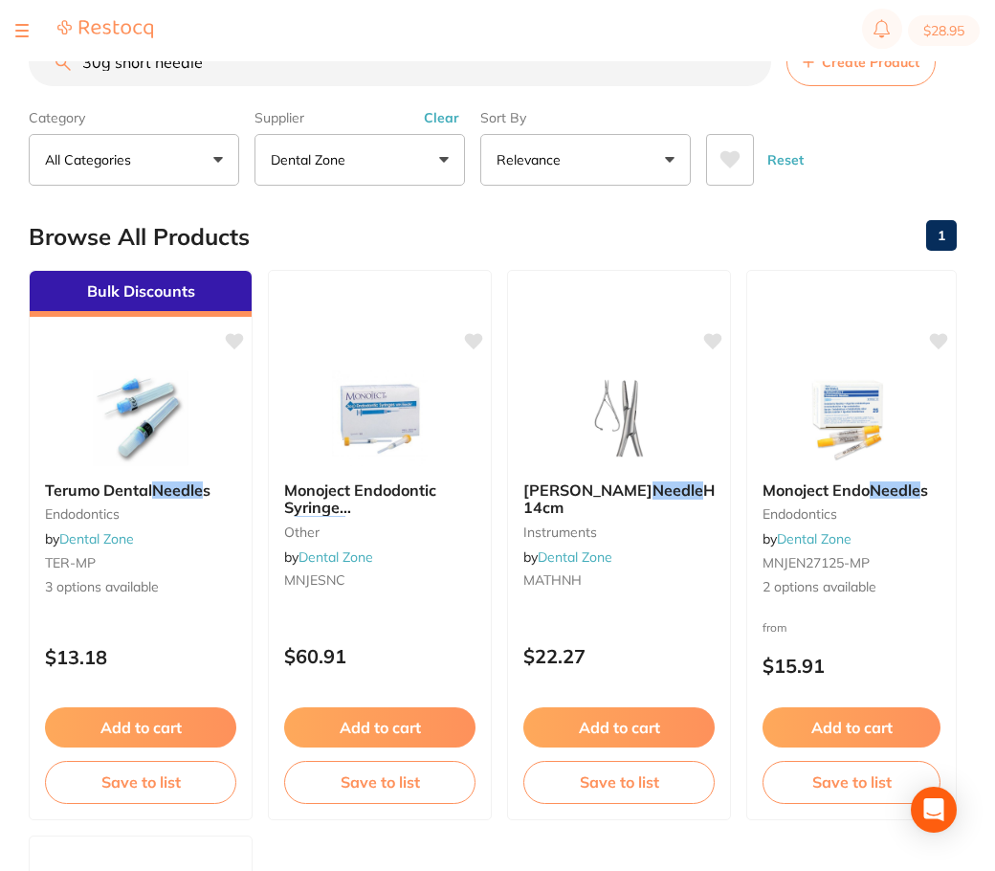
drag, startPoint x: 522, startPoint y: 67, endPoint x: 219, endPoint y: 38, distance: 304.7
click at [237, 39] on div "$28.95 Jindalee Complete Denta... Switch account Jindalee Complete Dental $28.9…" at bounding box center [497, 405] width 995 height 810
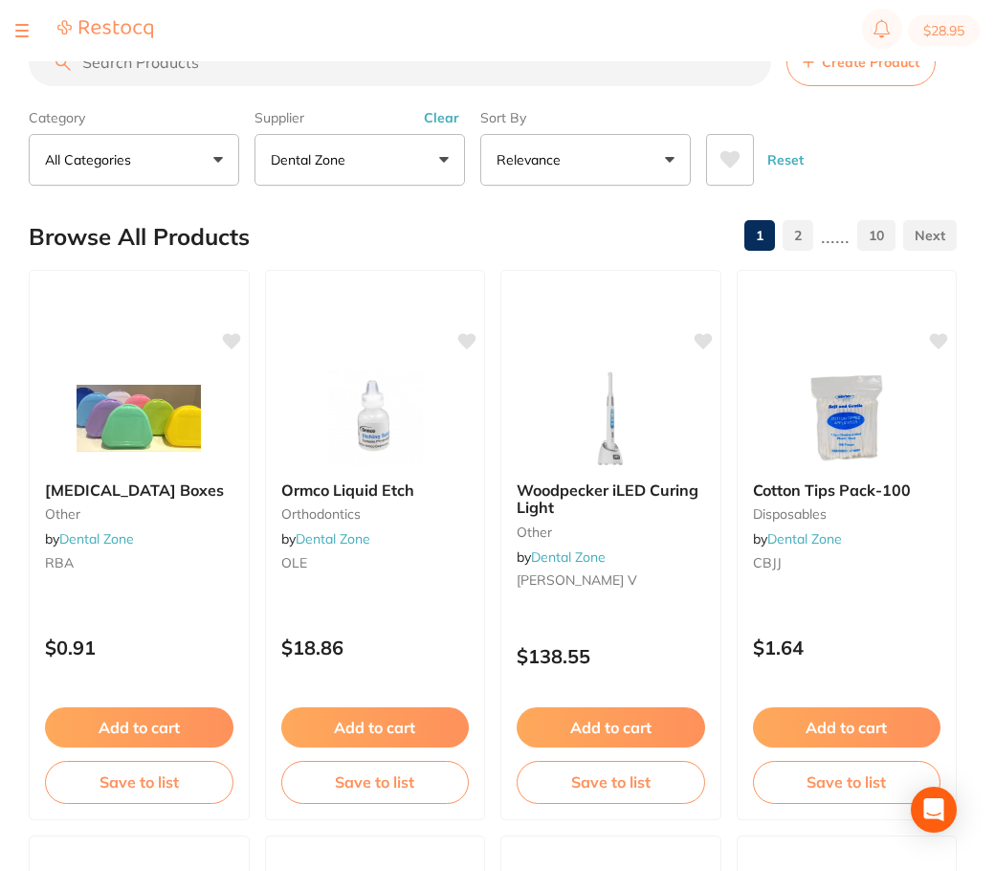
click at [444, 62] on input "search" at bounding box center [400, 62] width 743 height 48
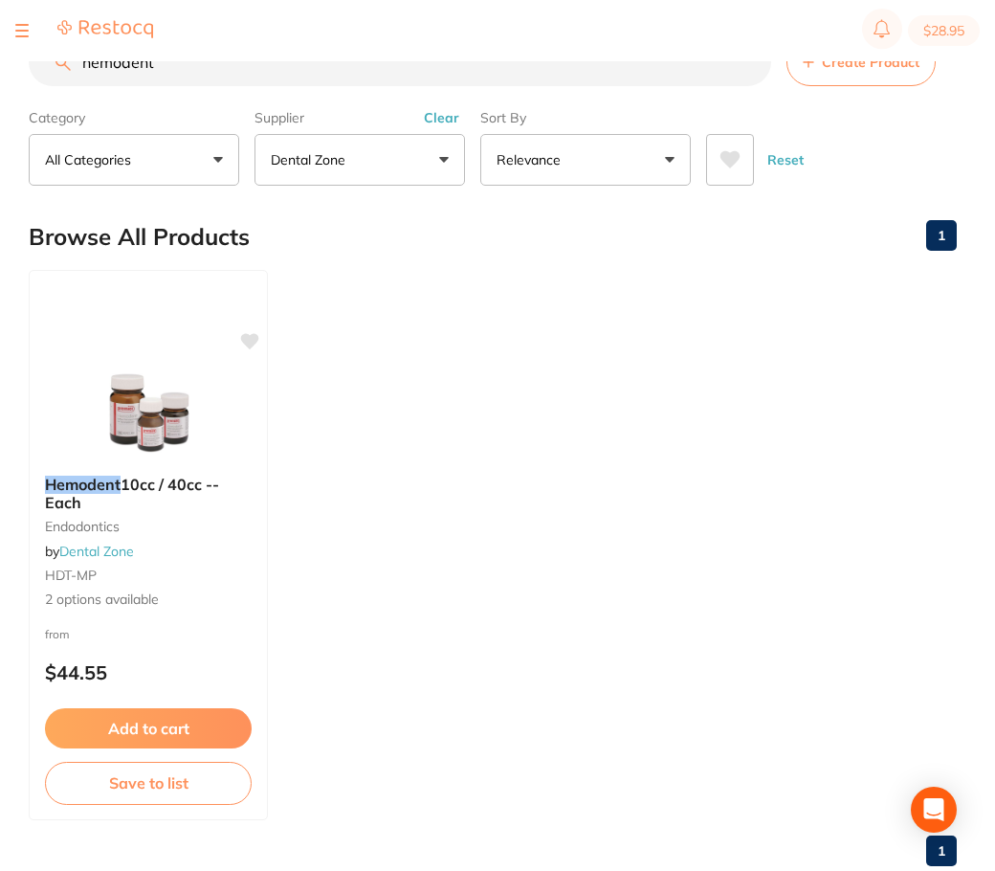
drag, startPoint x: 464, startPoint y: 67, endPoint x: 218, endPoint y: 60, distance: 246.0
click at [248, 64] on div "$28.95 Jindalee Complete Denta... Switch account Jindalee Complete Dental $28.9…" at bounding box center [497, 405] width 995 height 810
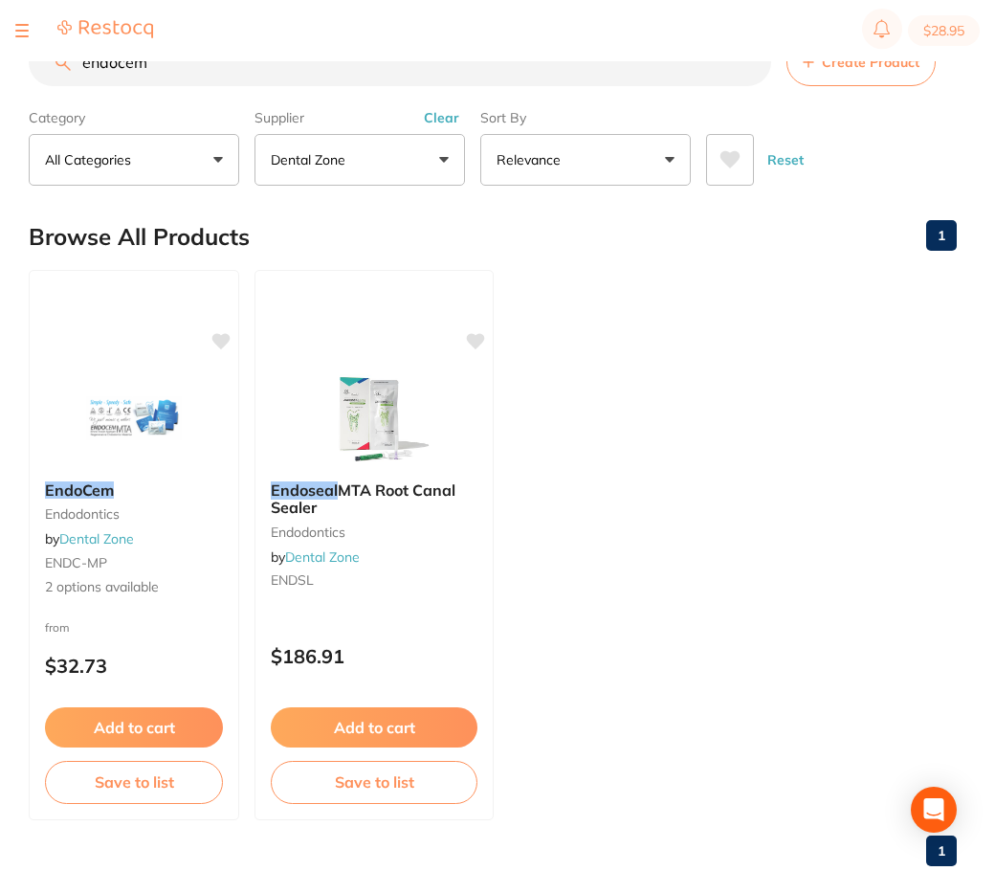
click at [859, 284] on main "endocem Create Product Category All Categories All Categories Endodontics Clear…" at bounding box center [512, 460] width 966 height 920
click at [478, 62] on input "endocem" at bounding box center [400, 62] width 743 height 48
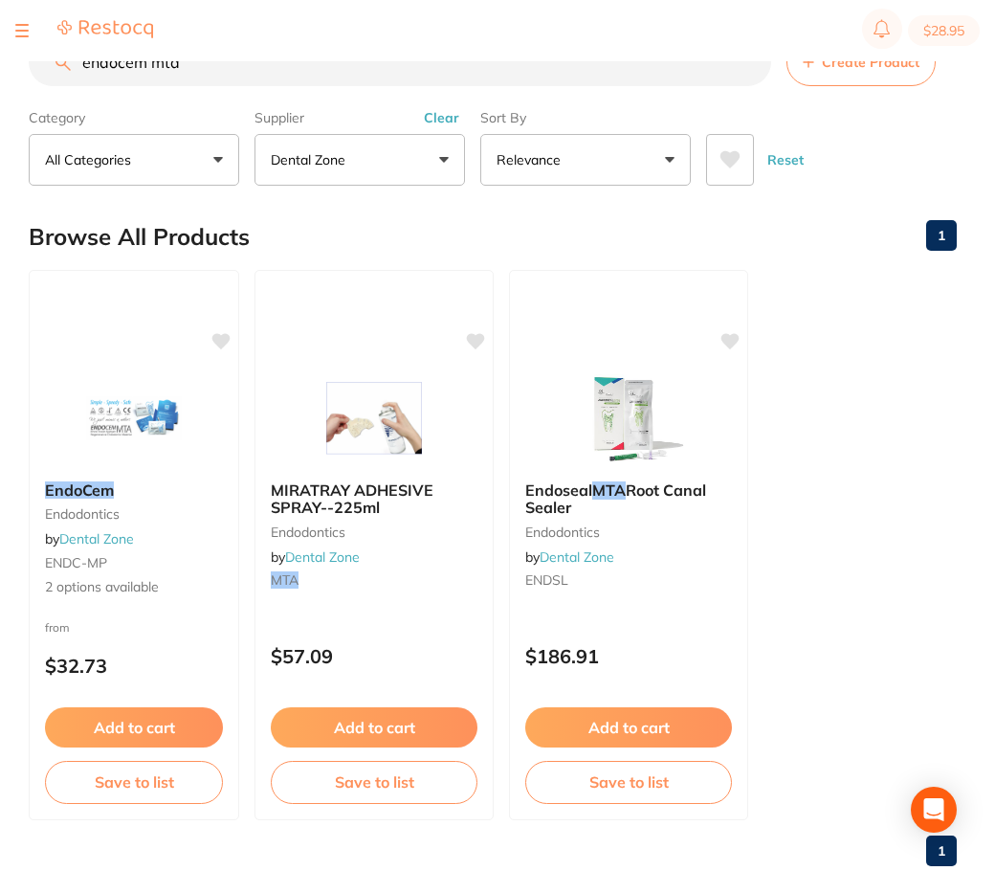
type input "endocem mta"
